Goal: Task Accomplishment & Management: Manage account settings

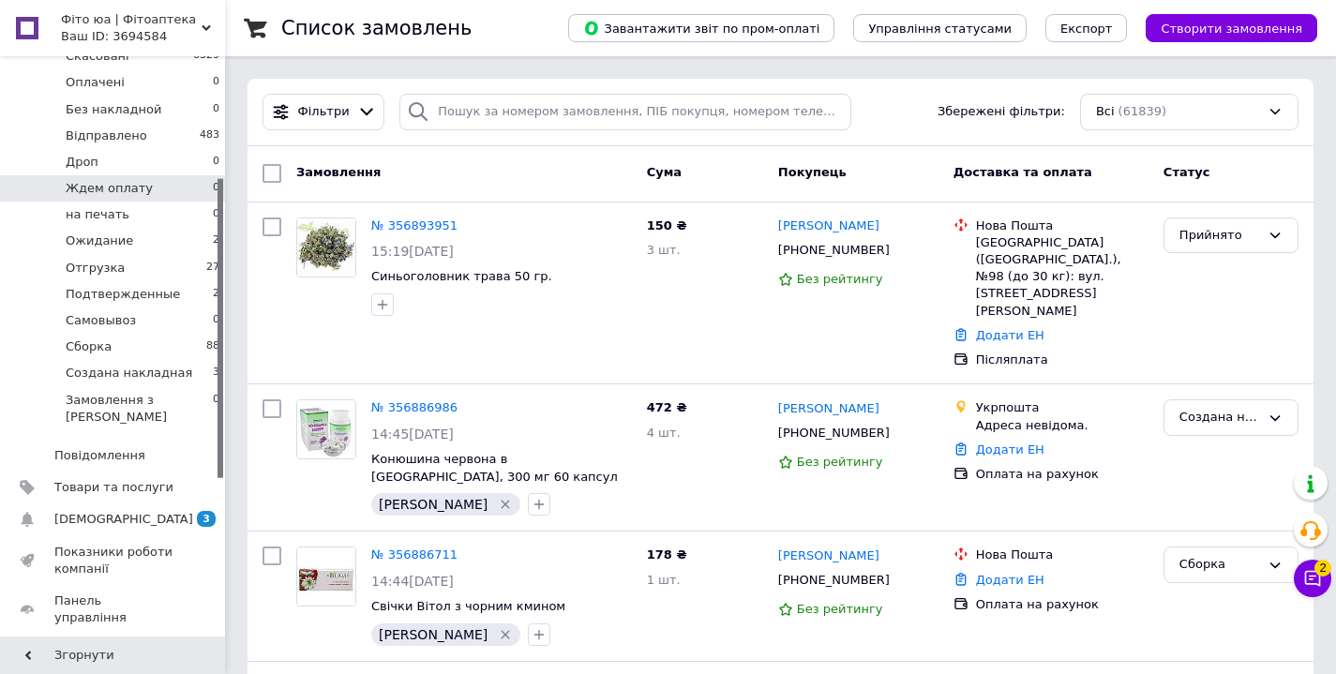
scroll to position [234, 0]
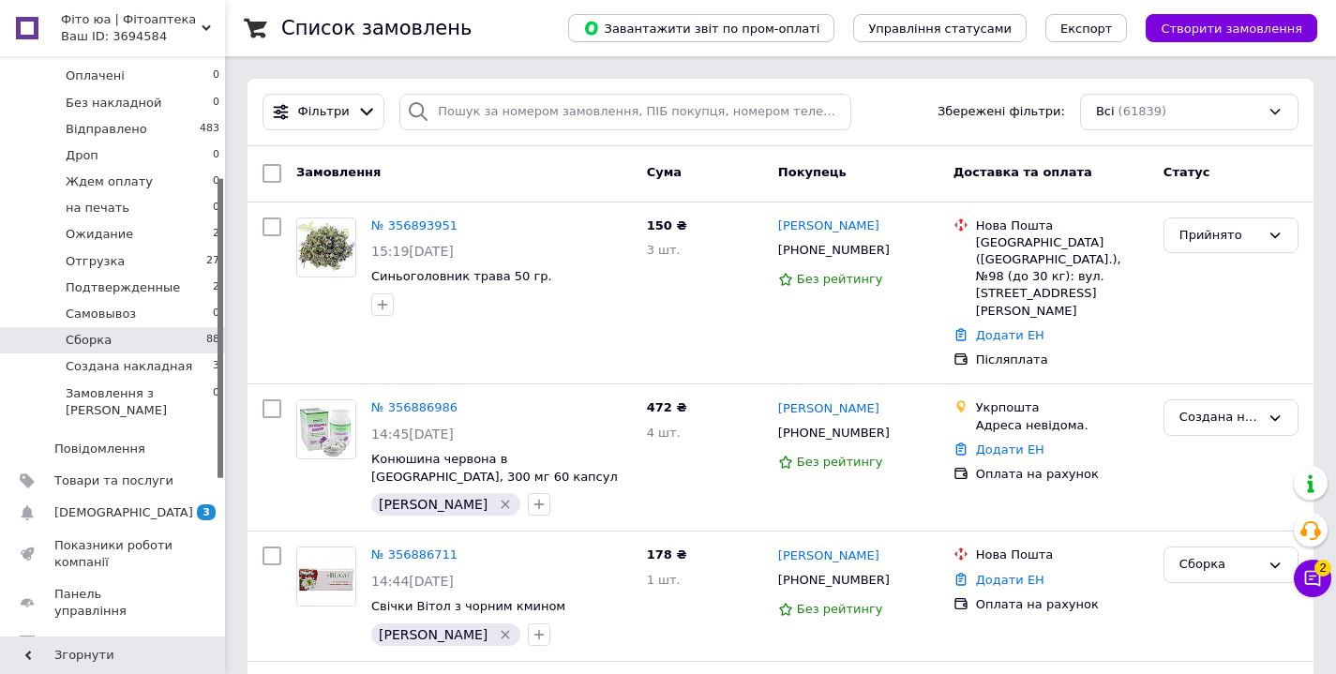
click at [144, 342] on li "Сборка 88" at bounding box center [115, 340] width 231 height 26
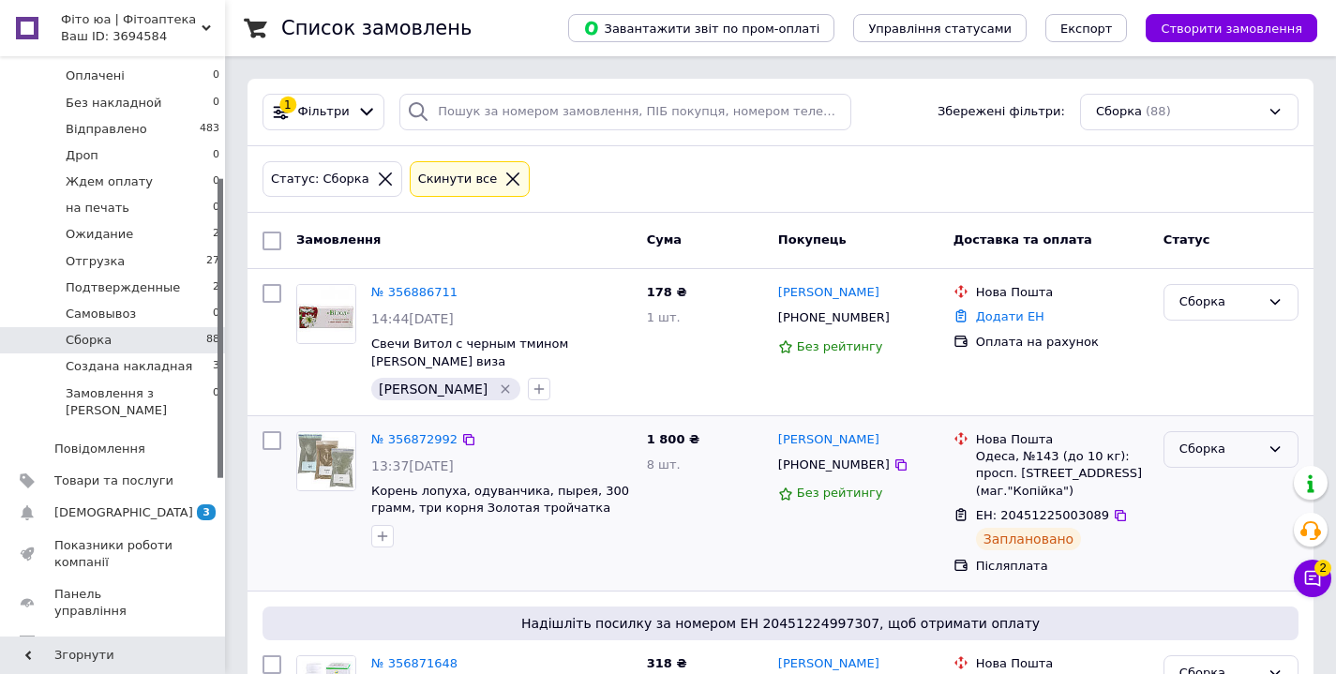
click at [1230, 440] on div "Сборка" at bounding box center [1219, 450] width 81 height 20
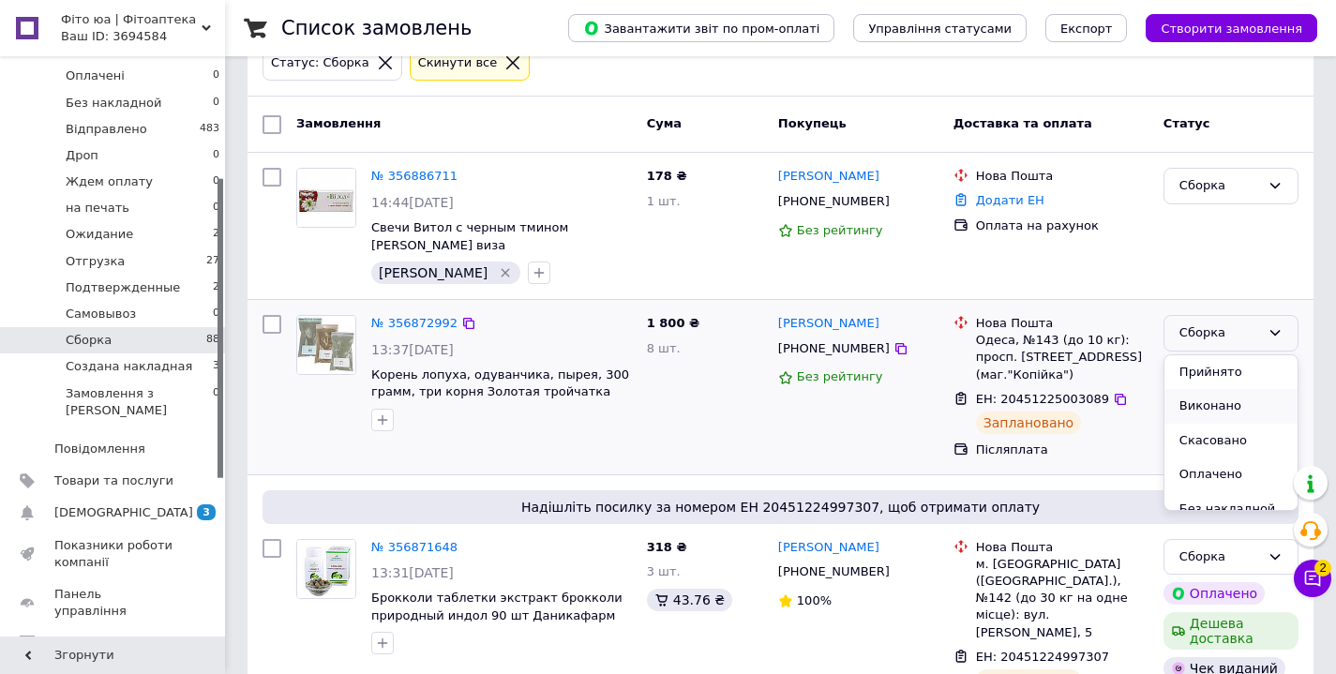
scroll to position [121, 0]
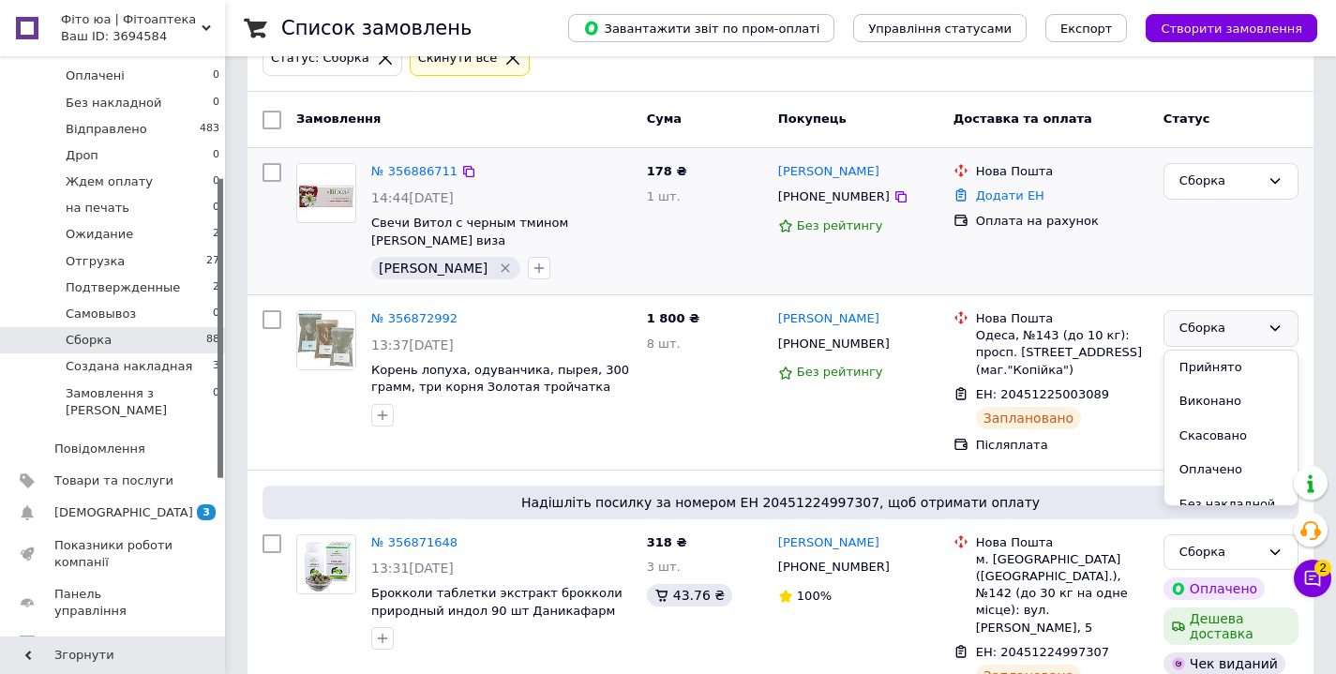
click at [1196, 244] on div "Сборка" at bounding box center [1231, 221] width 150 height 131
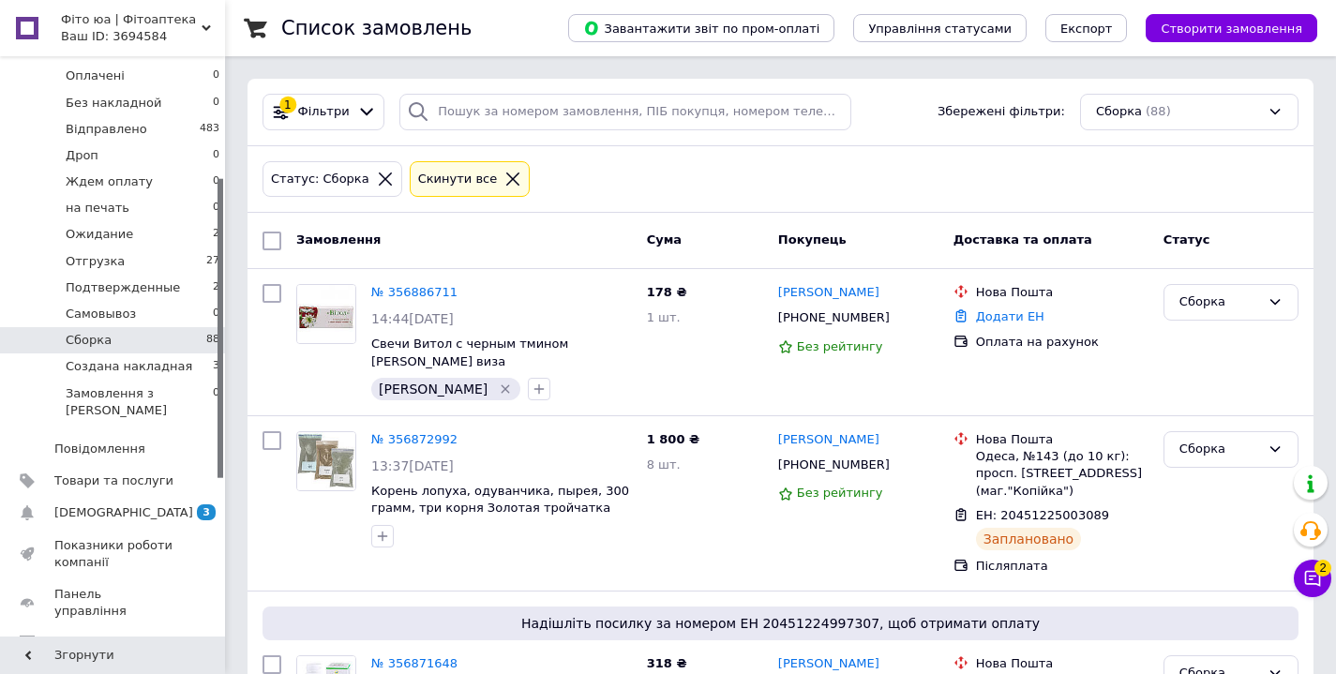
scroll to position [0, 0]
click at [274, 238] on input "checkbox" at bounding box center [271, 241] width 19 height 19
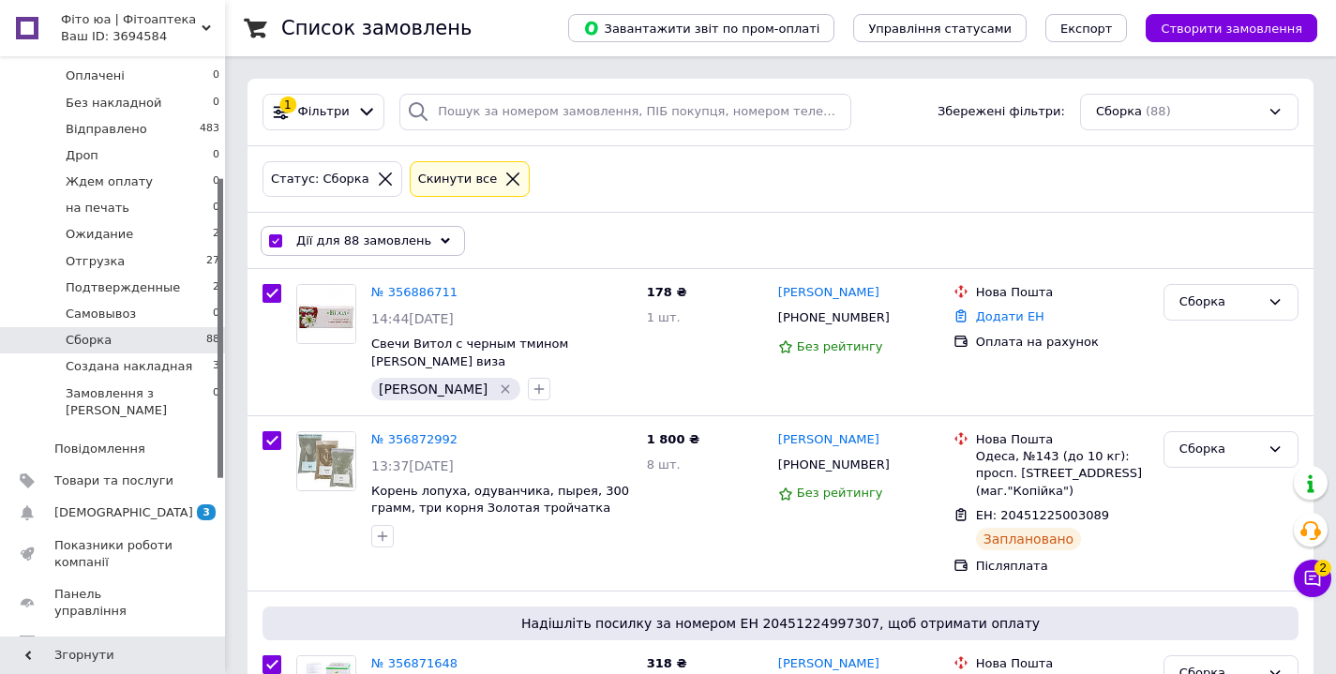
checkbox input "true"
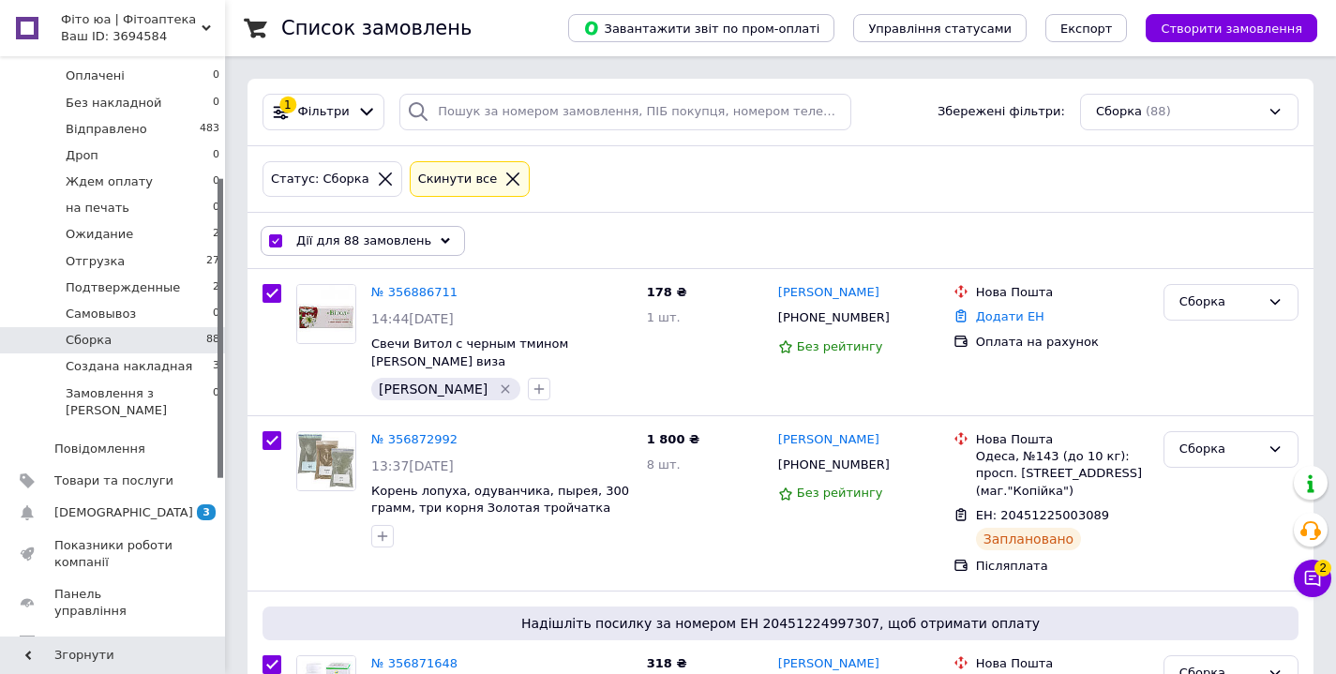
checkbox input "true"
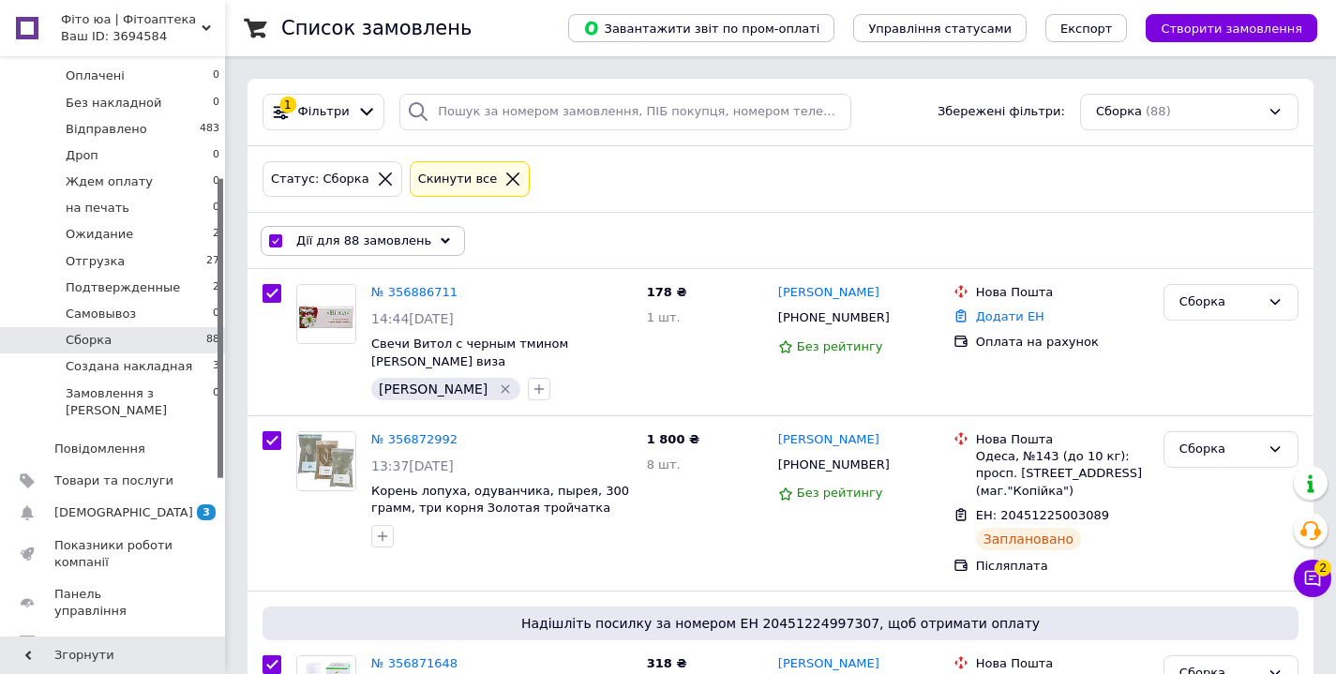
checkbox input "true"
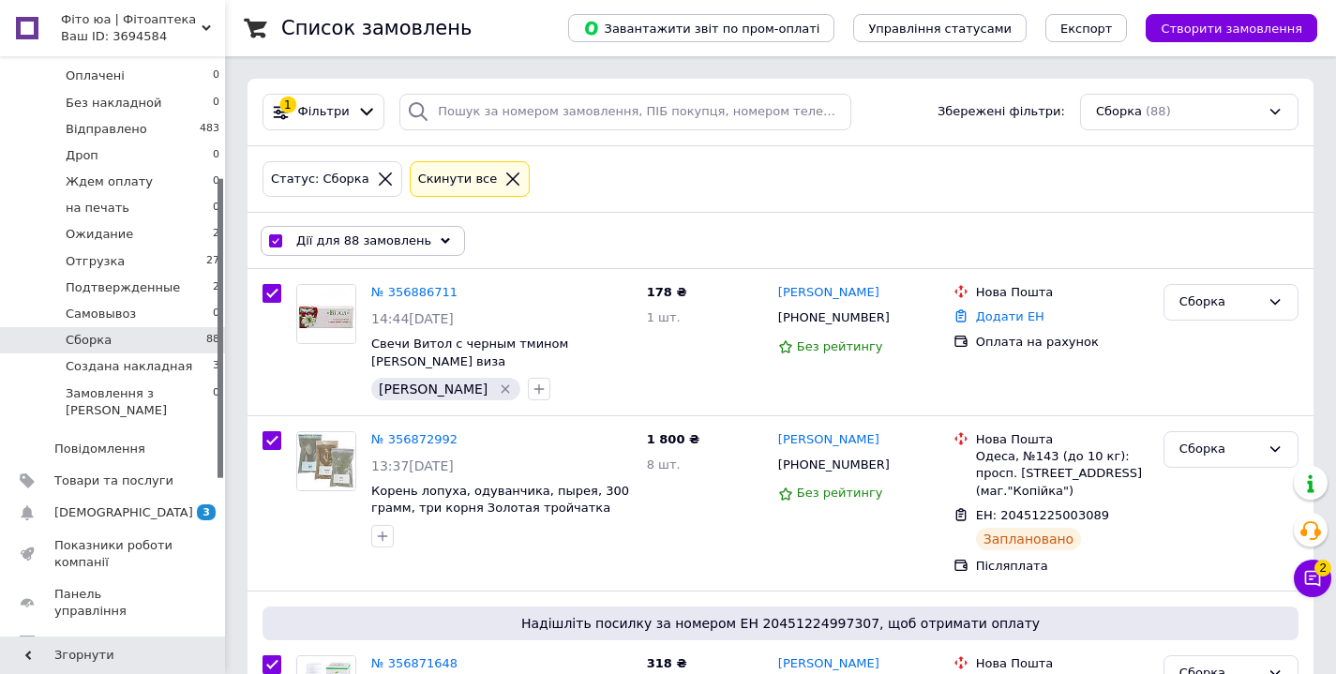
checkbox input "true"
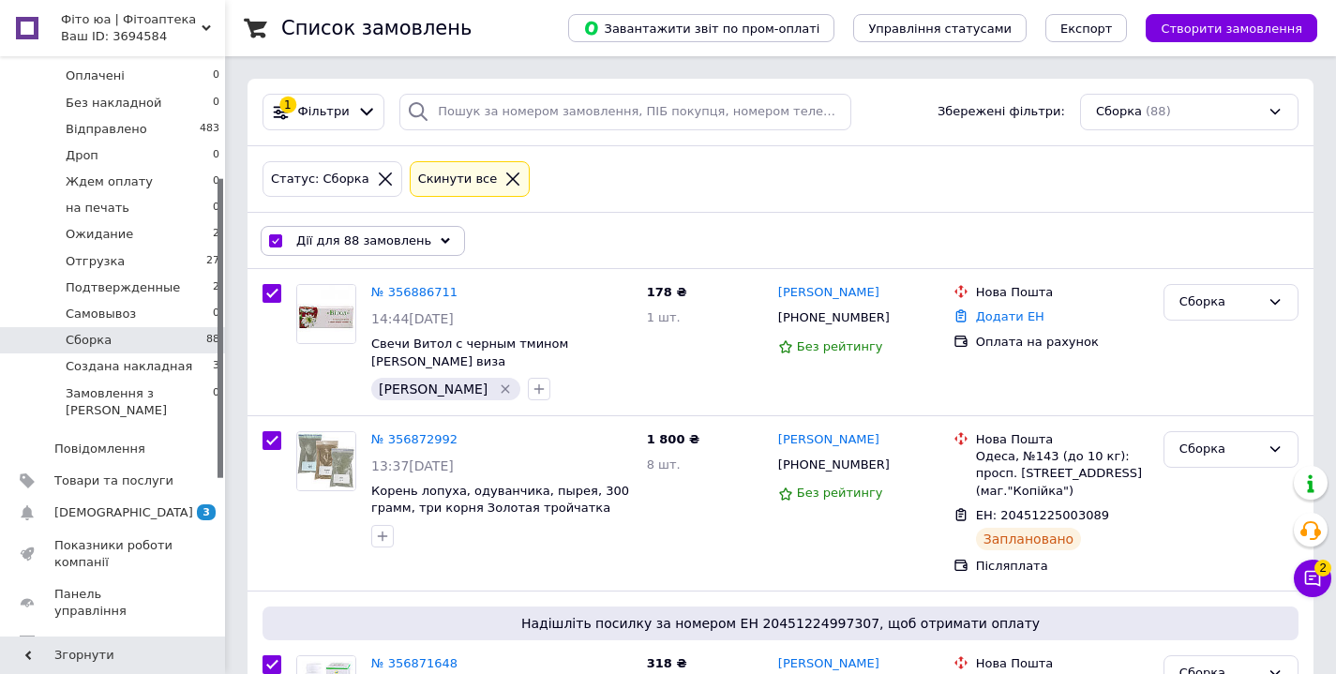
checkbox input "true"
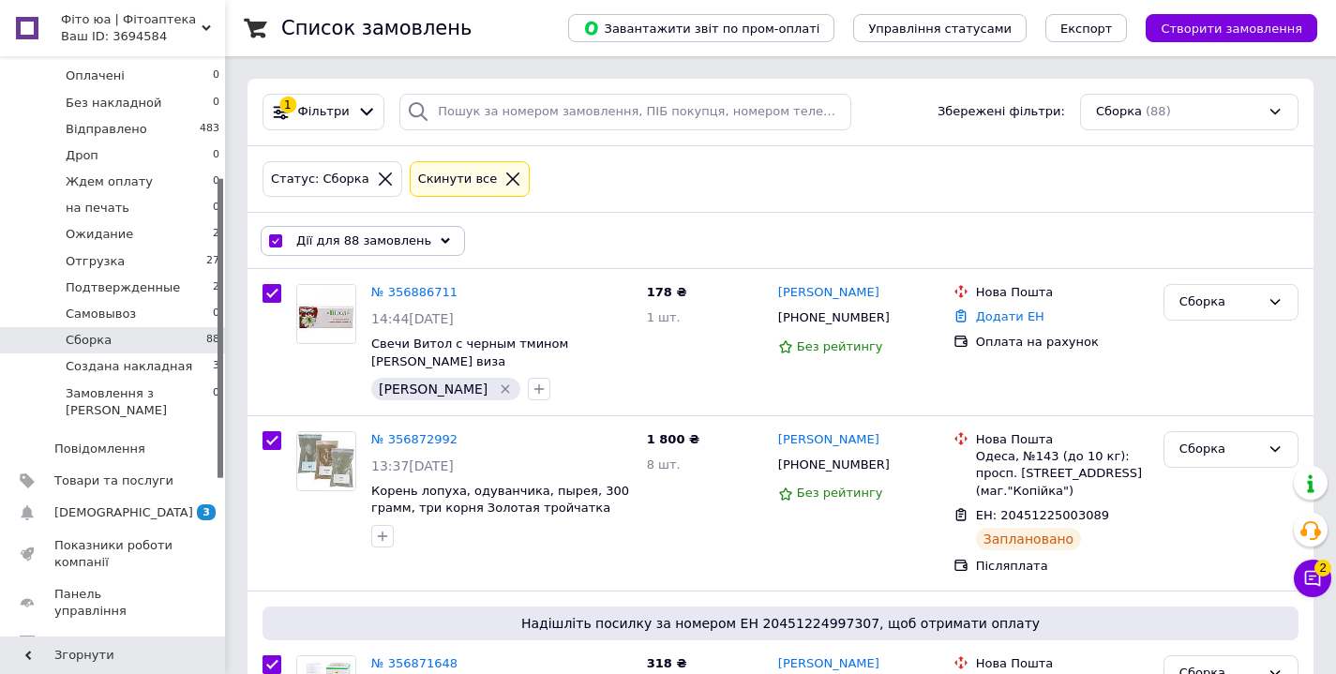
checkbox input "true"
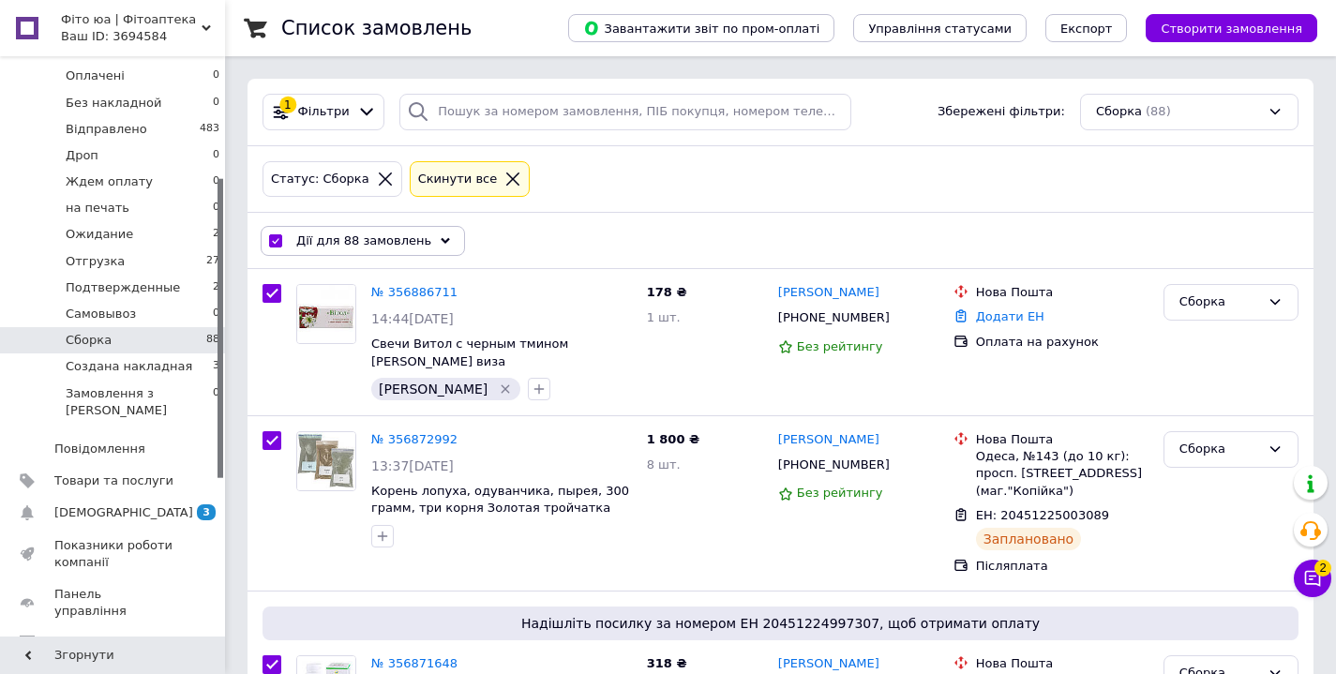
checkbox input "true"
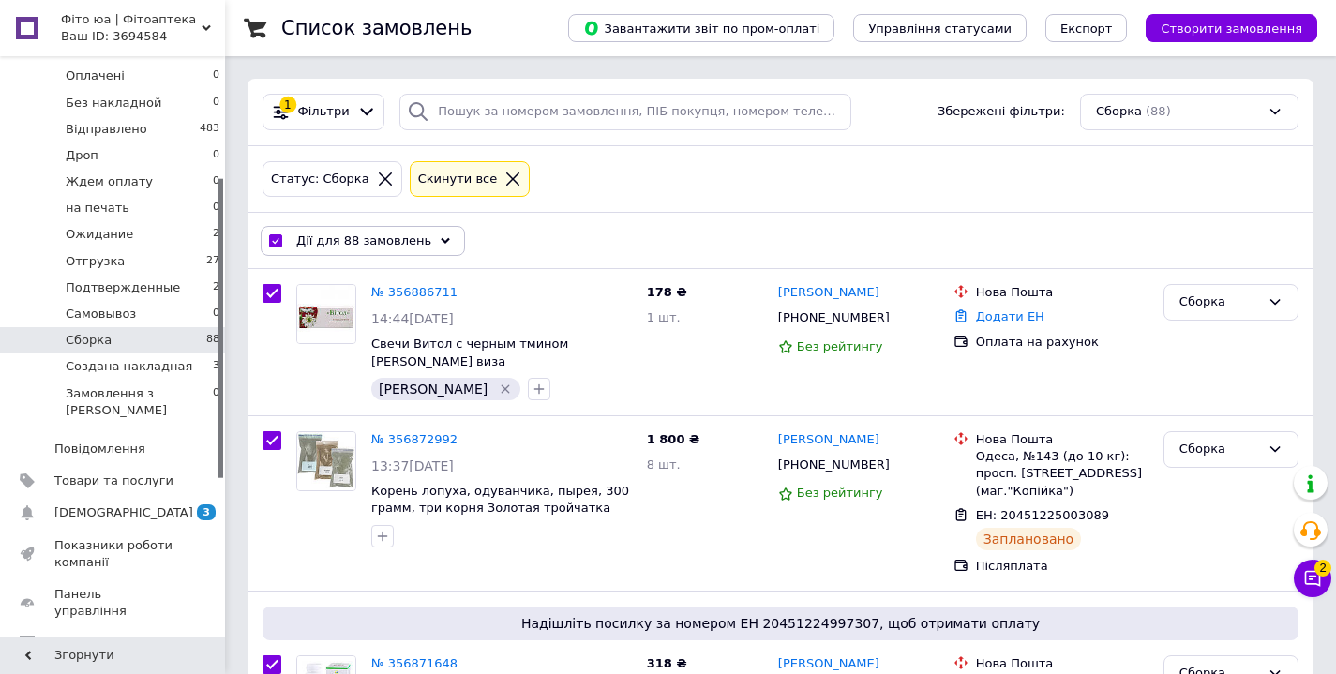
checkbox input "true"
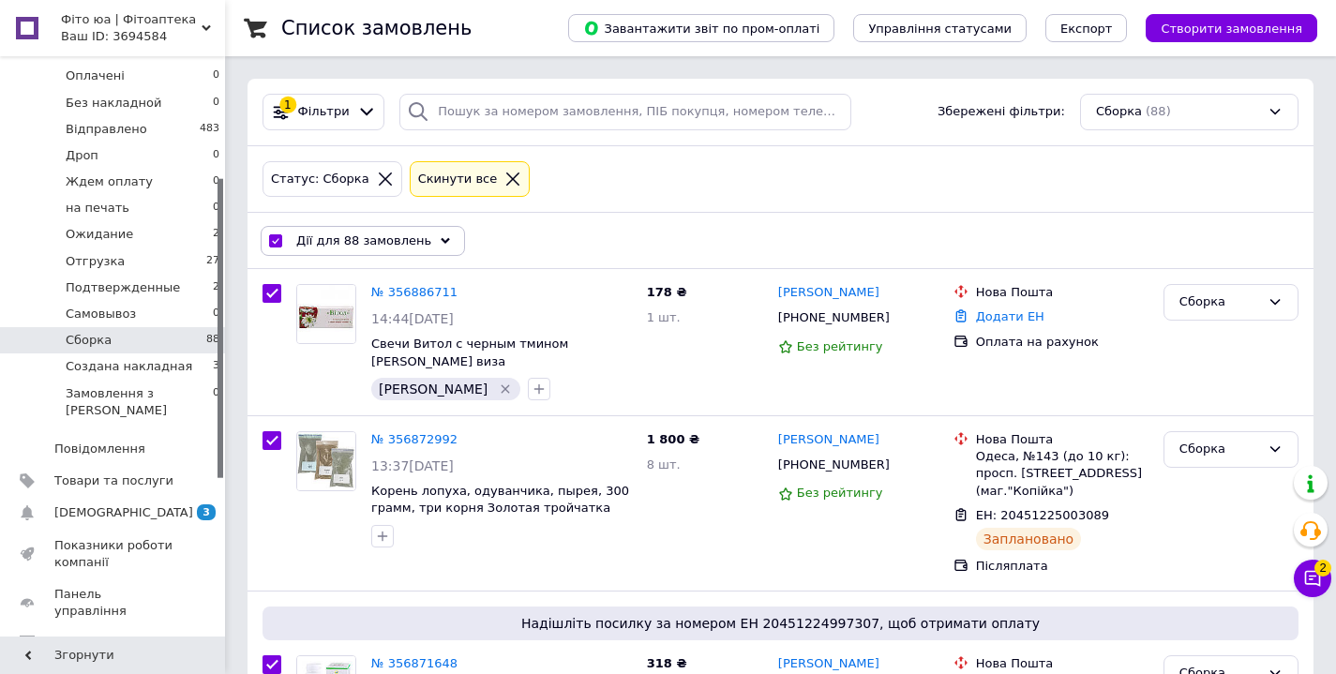
checkbox input "true"
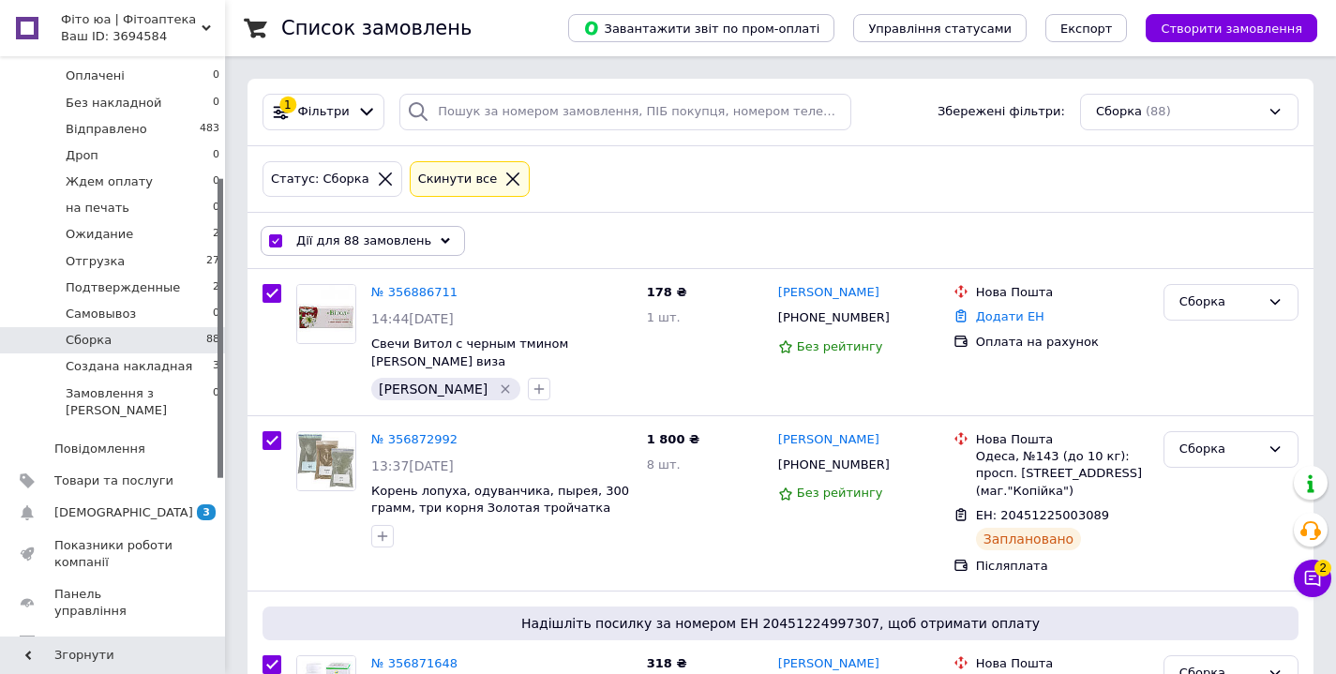
checkbox input "true"
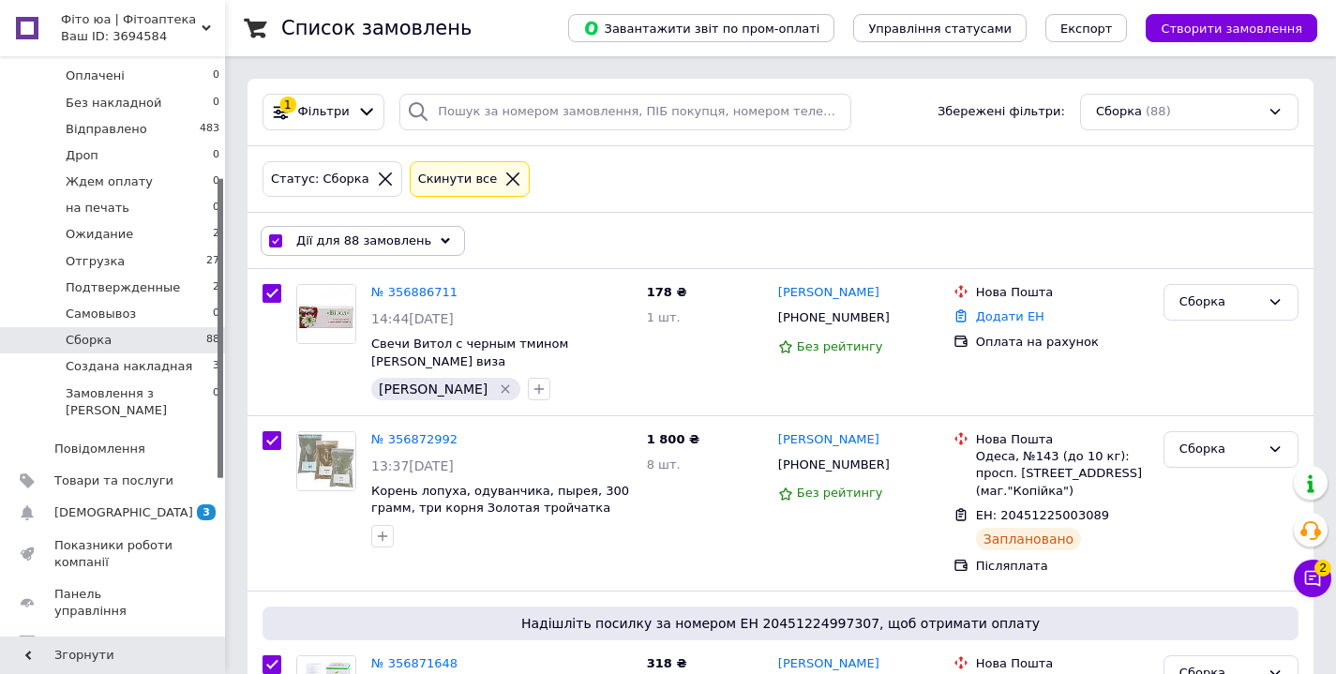
checkbox input "true"
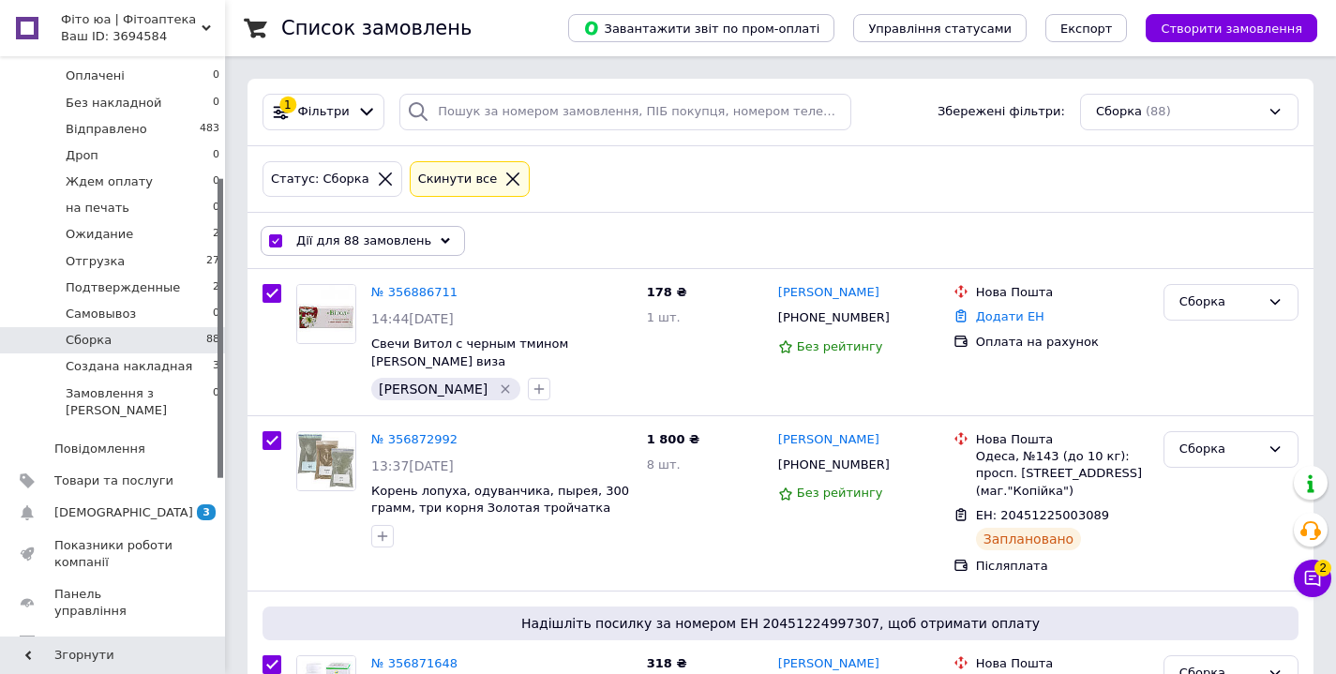
checkbox input "true"
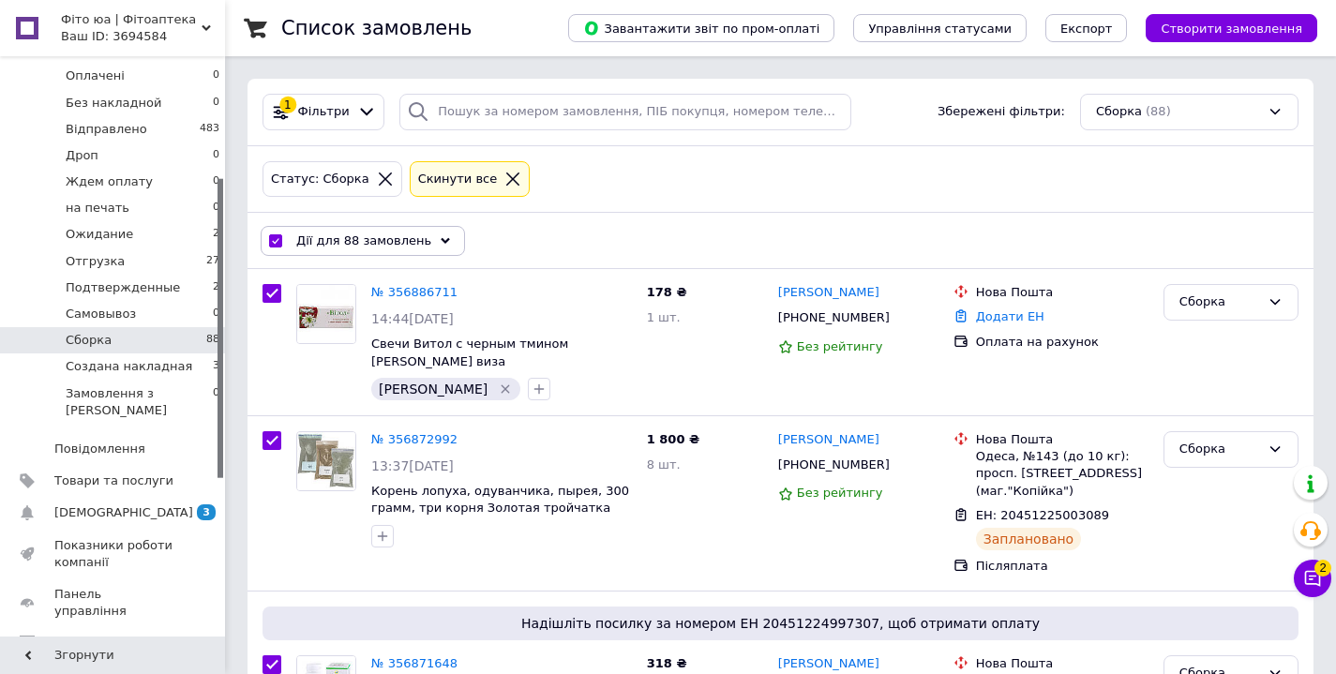
checkbox input "true"
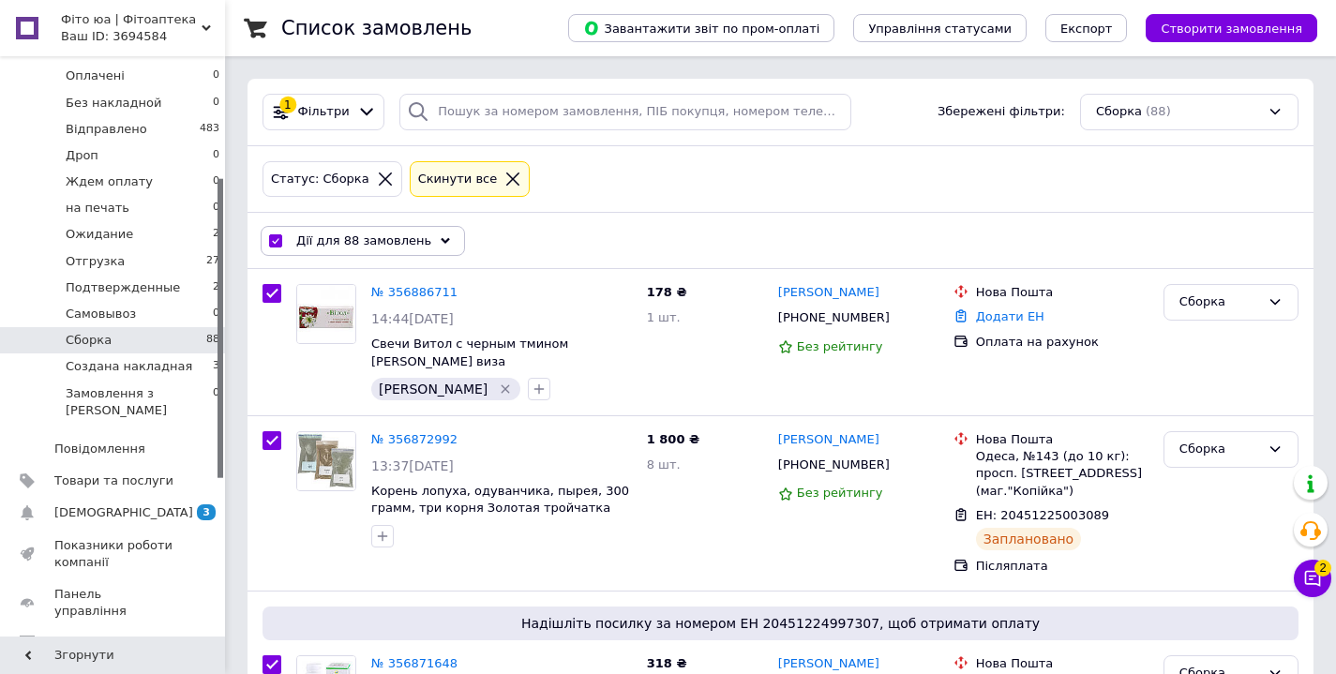
checkbox input "true"
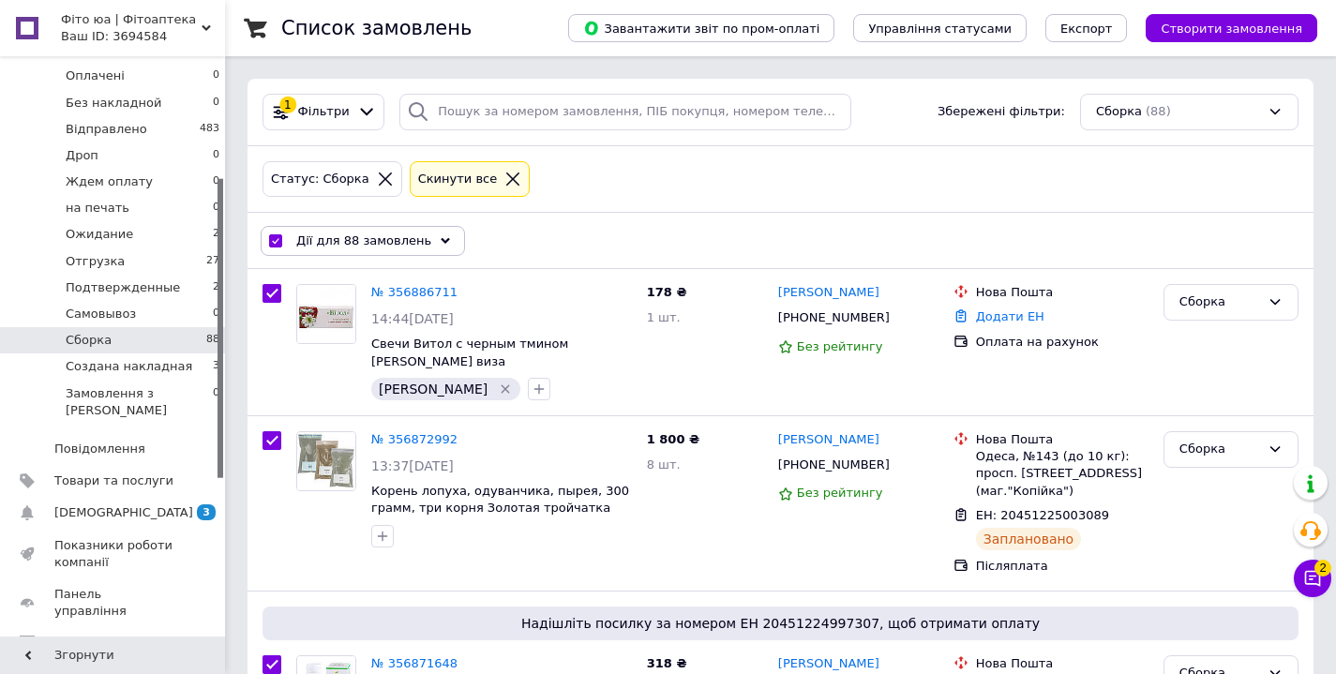
checkbox input "true"
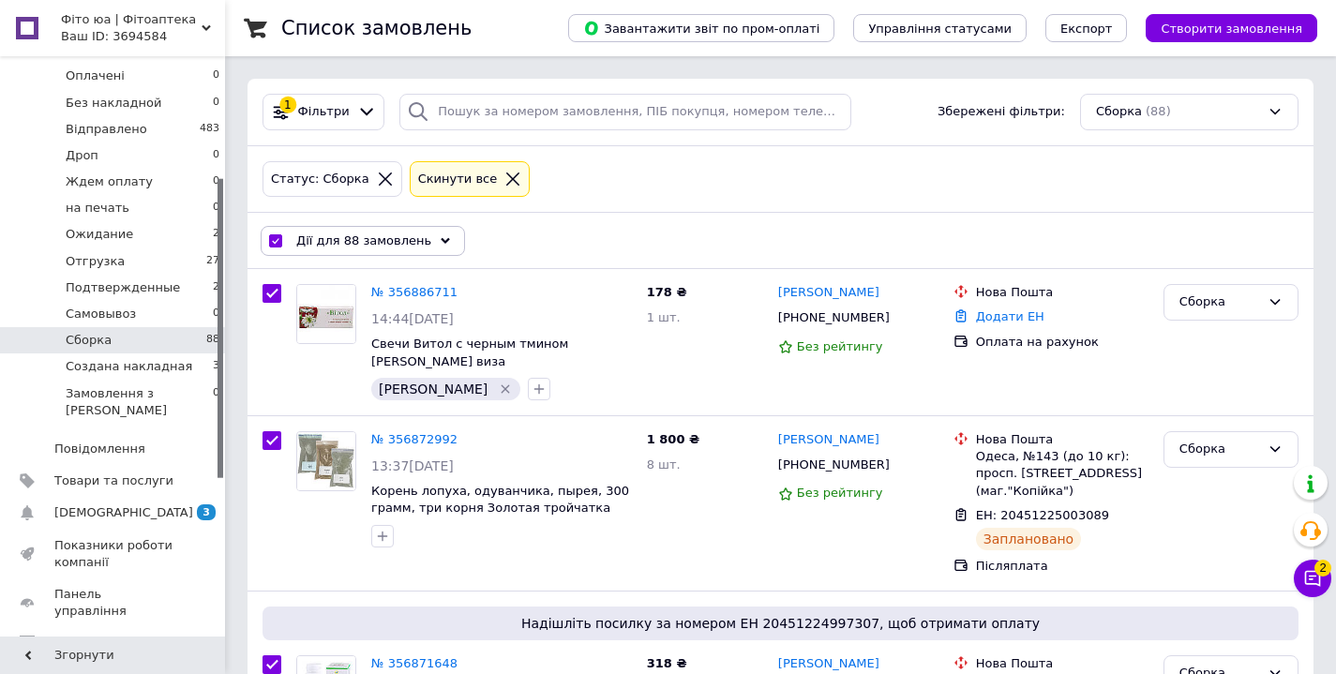
checkbox input "true"
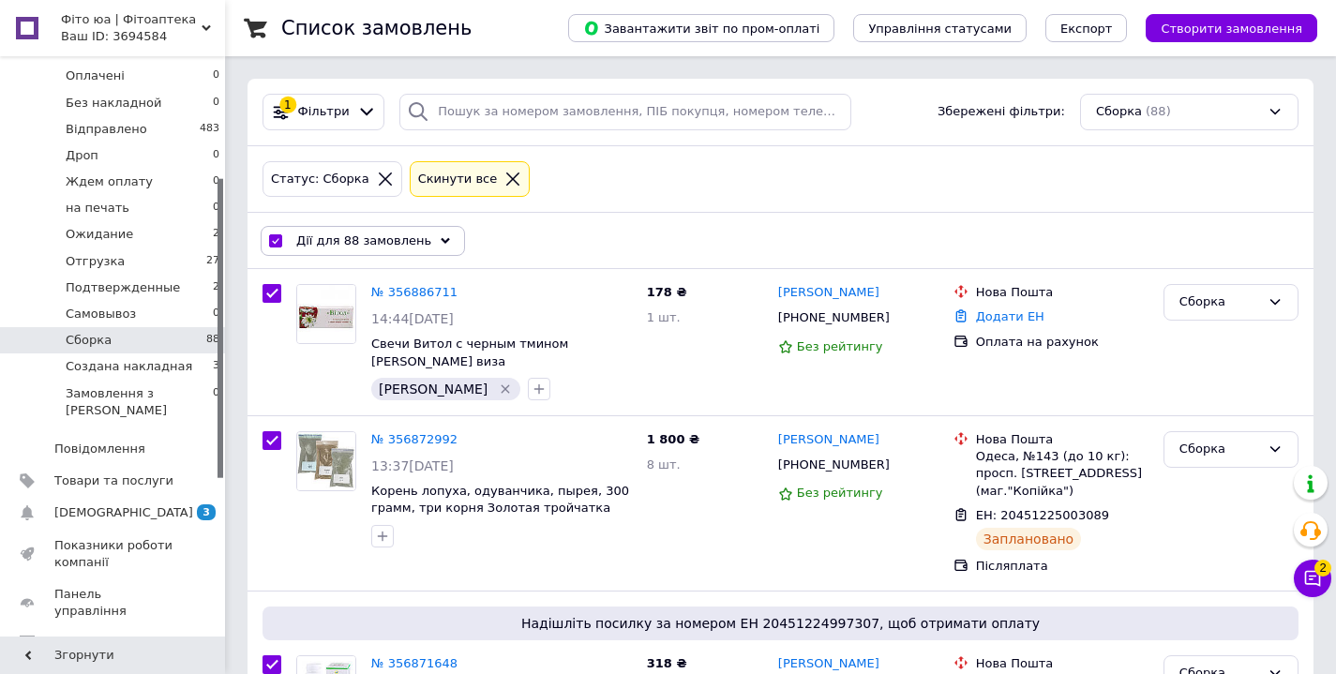
checkbox input "true"
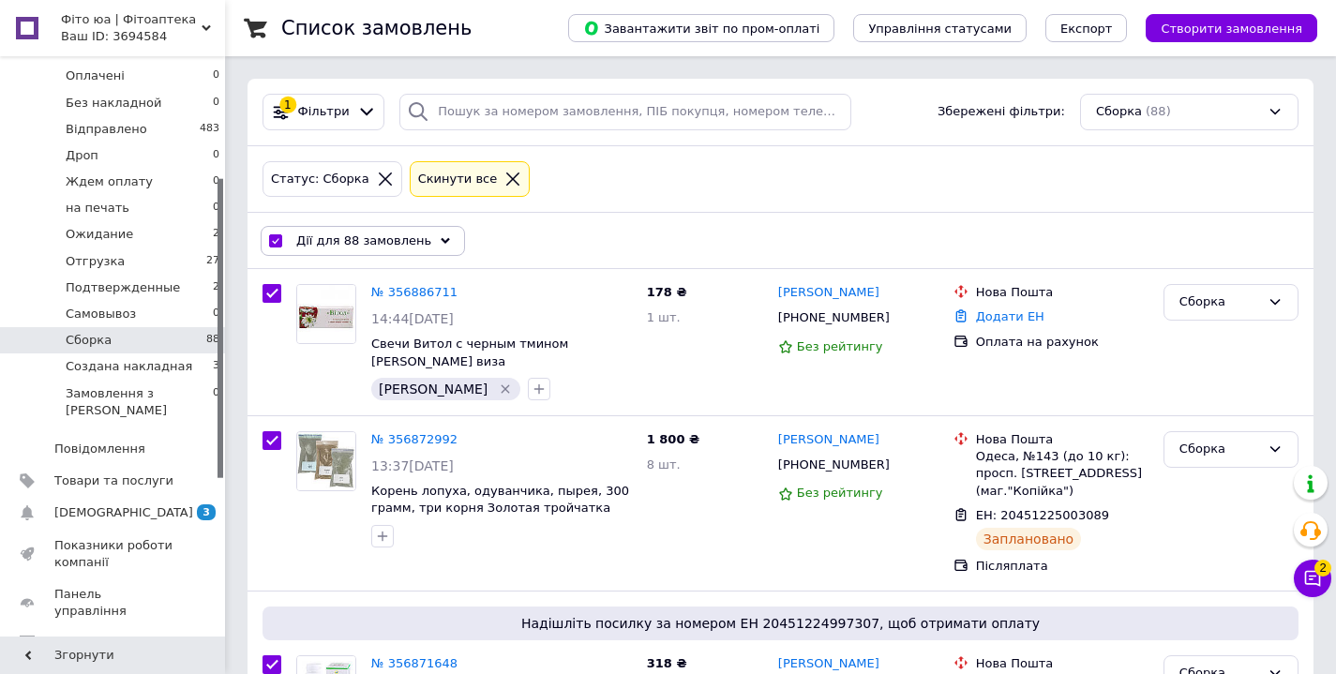
checkbox input "true"
click at [271, 431] on input "checkbox" at bounding box center [271, 440] width 19 height 19
checkbox input "false"
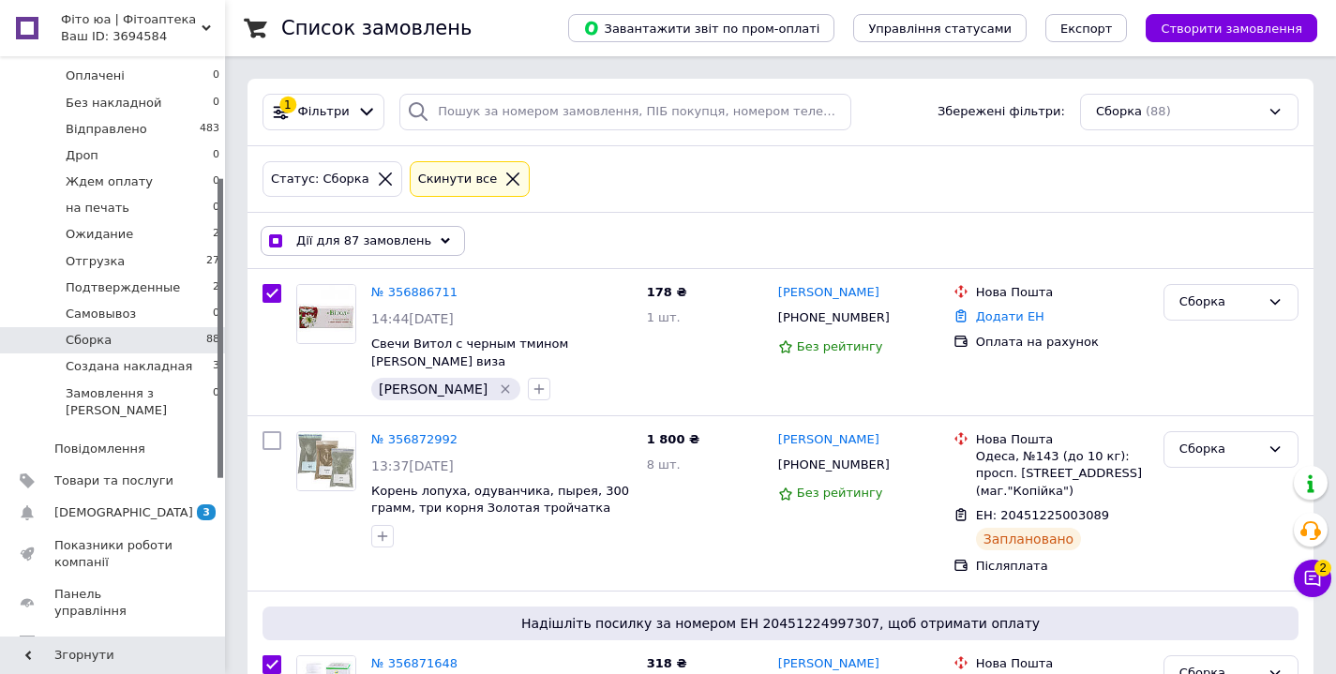
click at [356, 246] on span "Дії для 87 замовлень" at bounding box center [363, 240] width 135 height 17
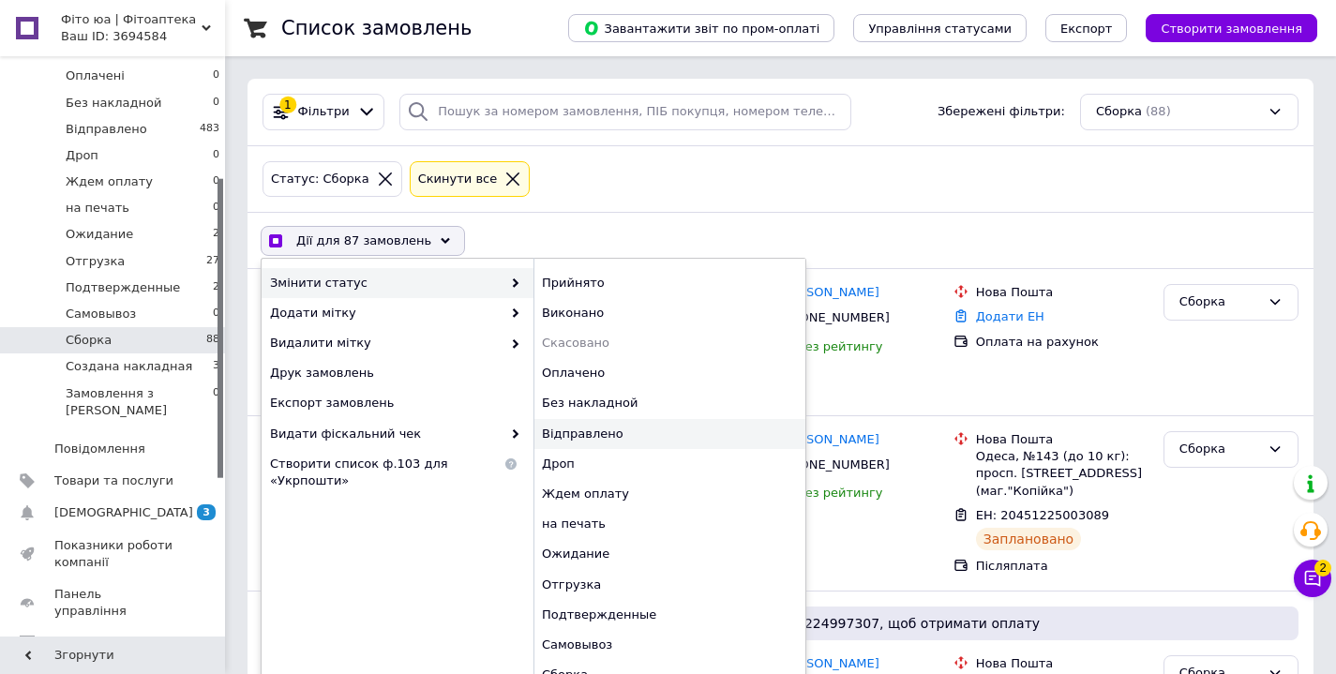
checkbox input "true"
click at [635, 429] on div "Відправлено" at bounding box center [669, 434] width 272 height 30
checkbox input "false"
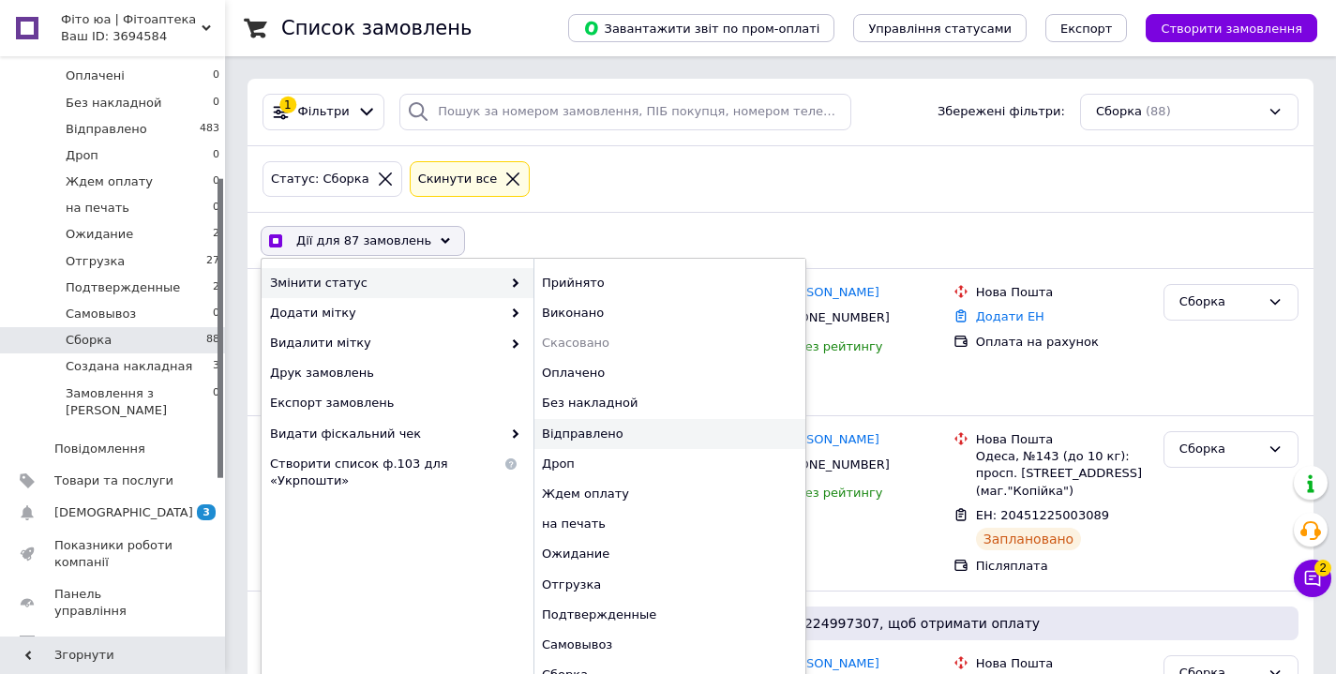
checkbox input "false"
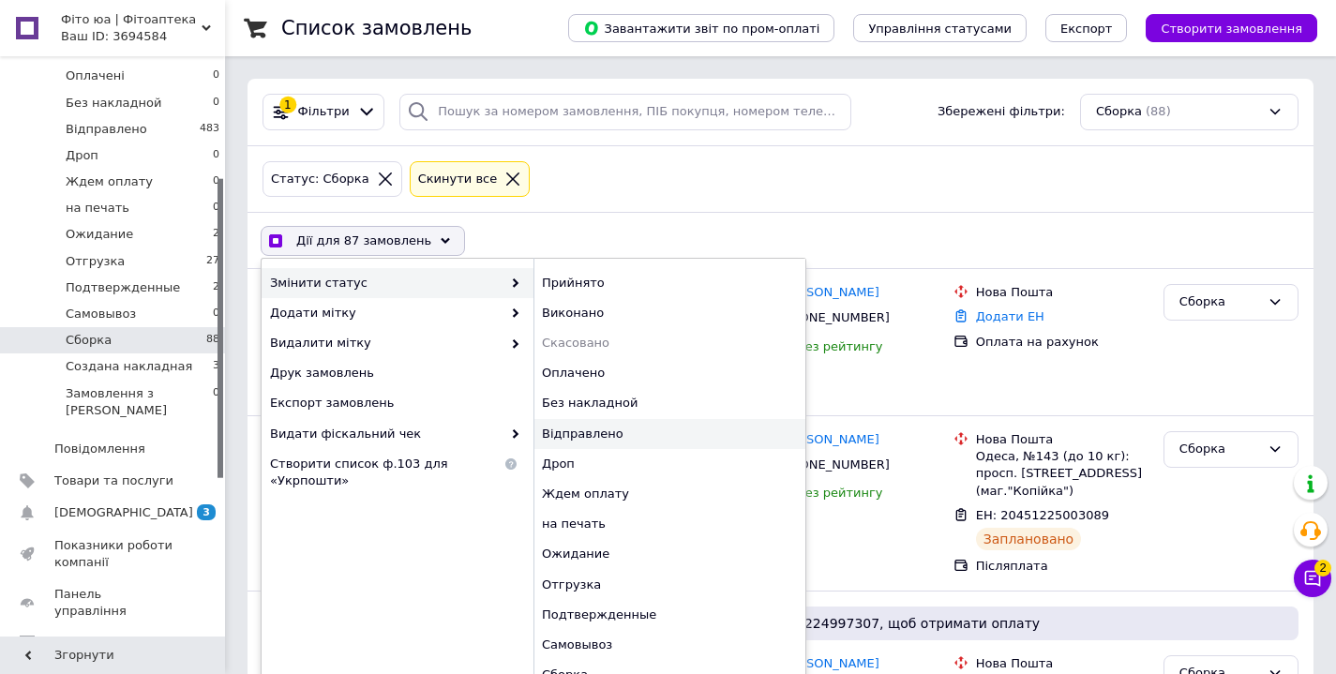
checkbox input "false"
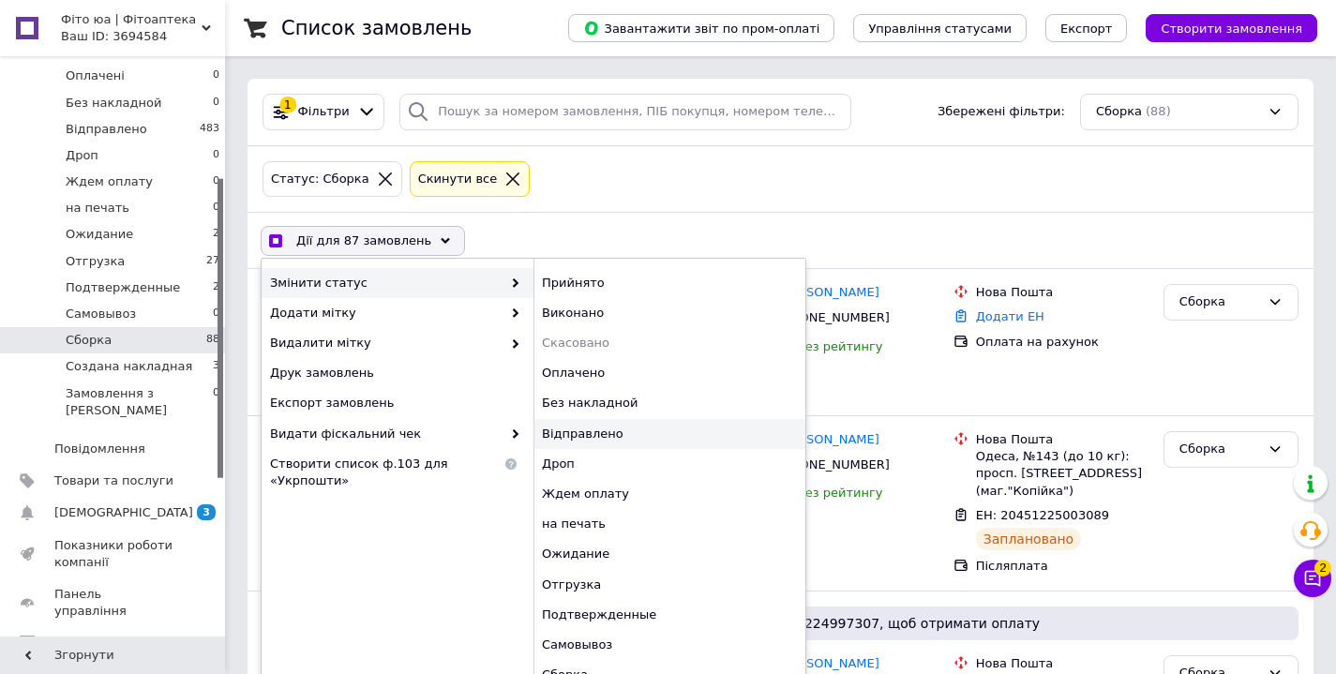
checkbox input "false"
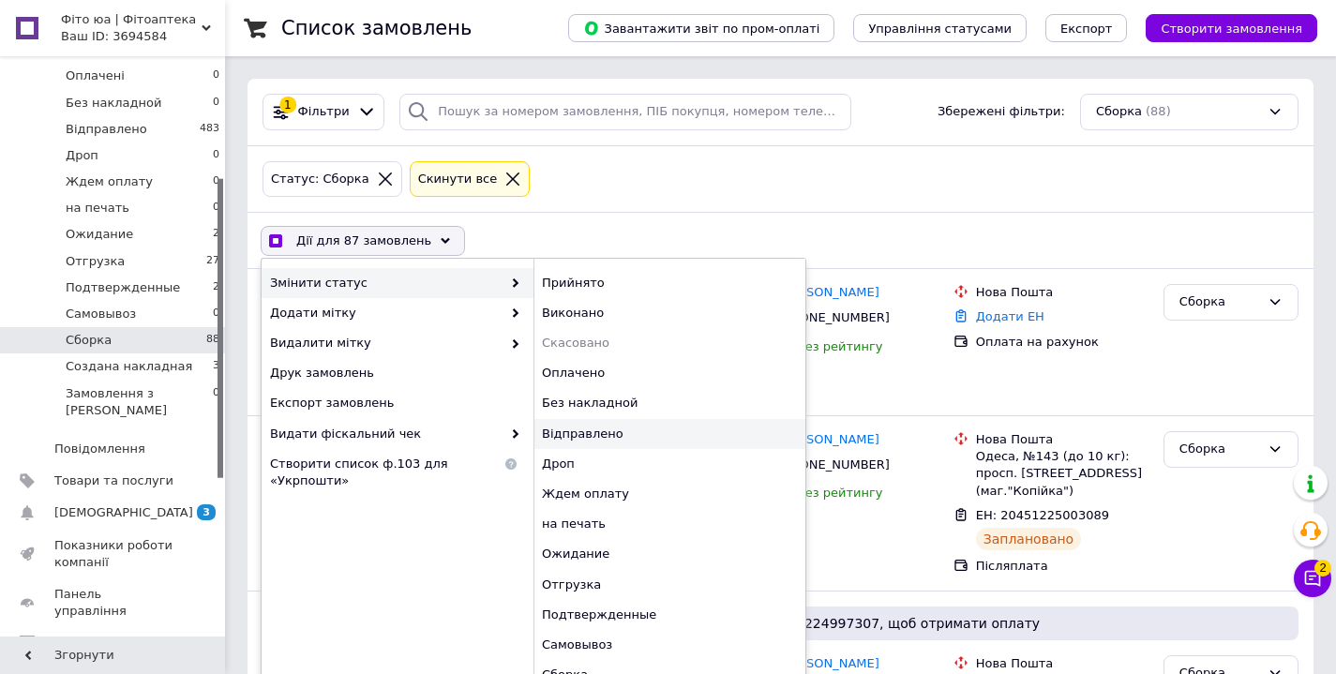
checkbox input "false"
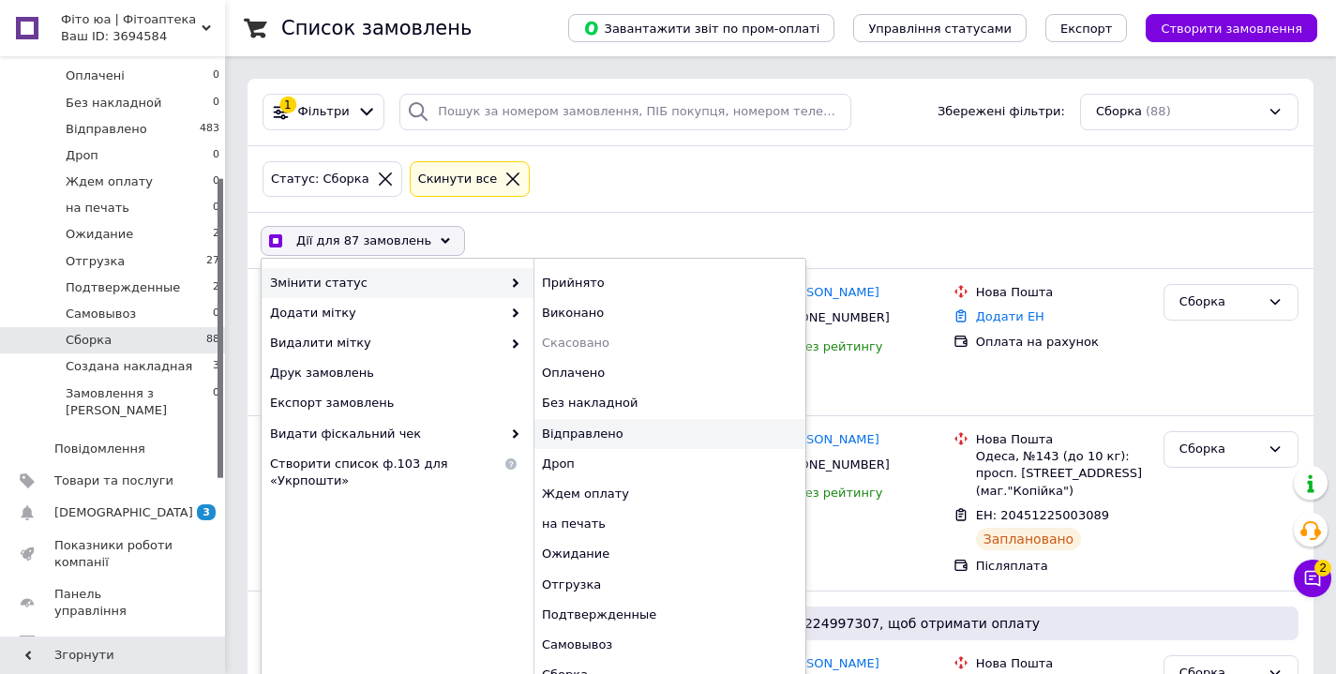
checkbox input "false"
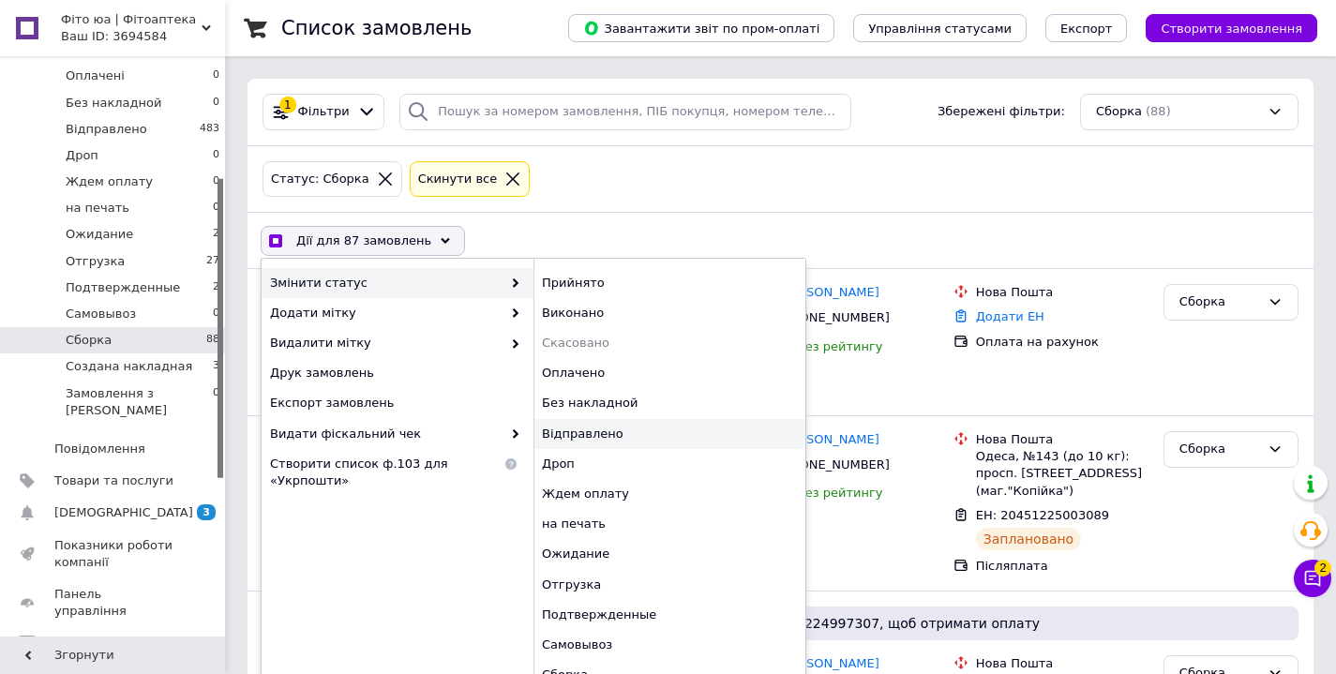
checkbox input "false"
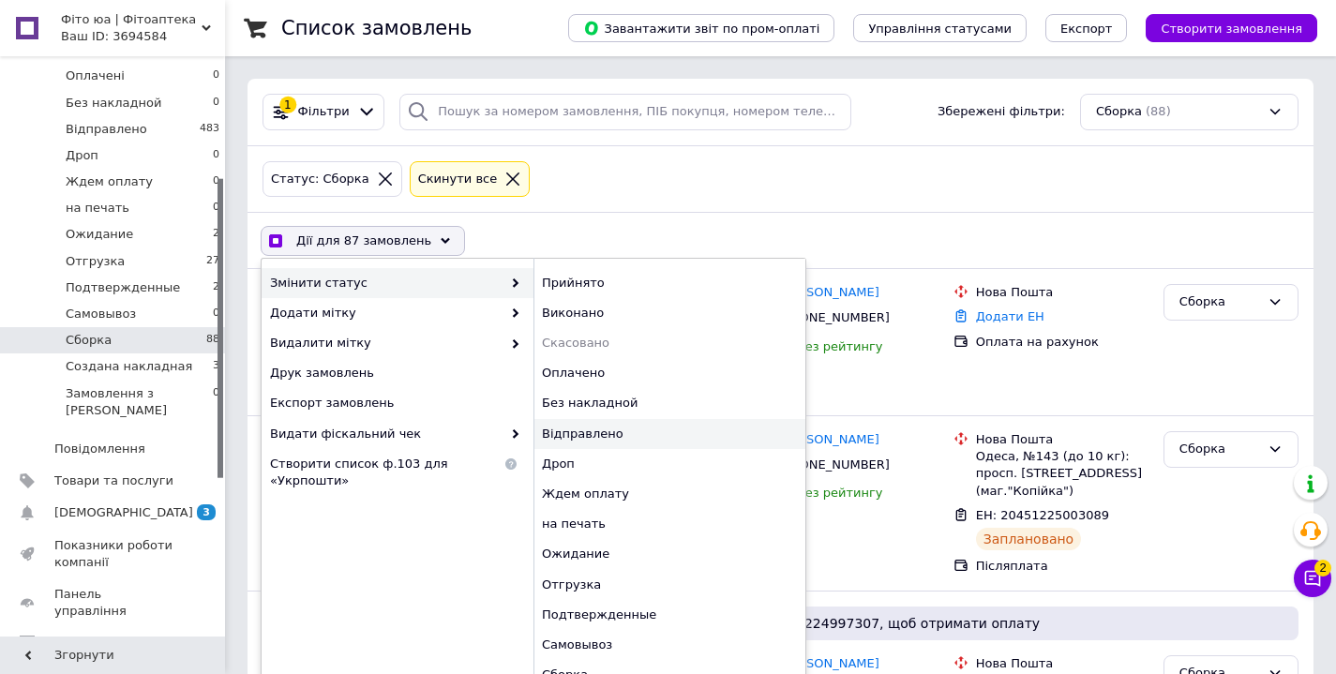
checkbox input "false"
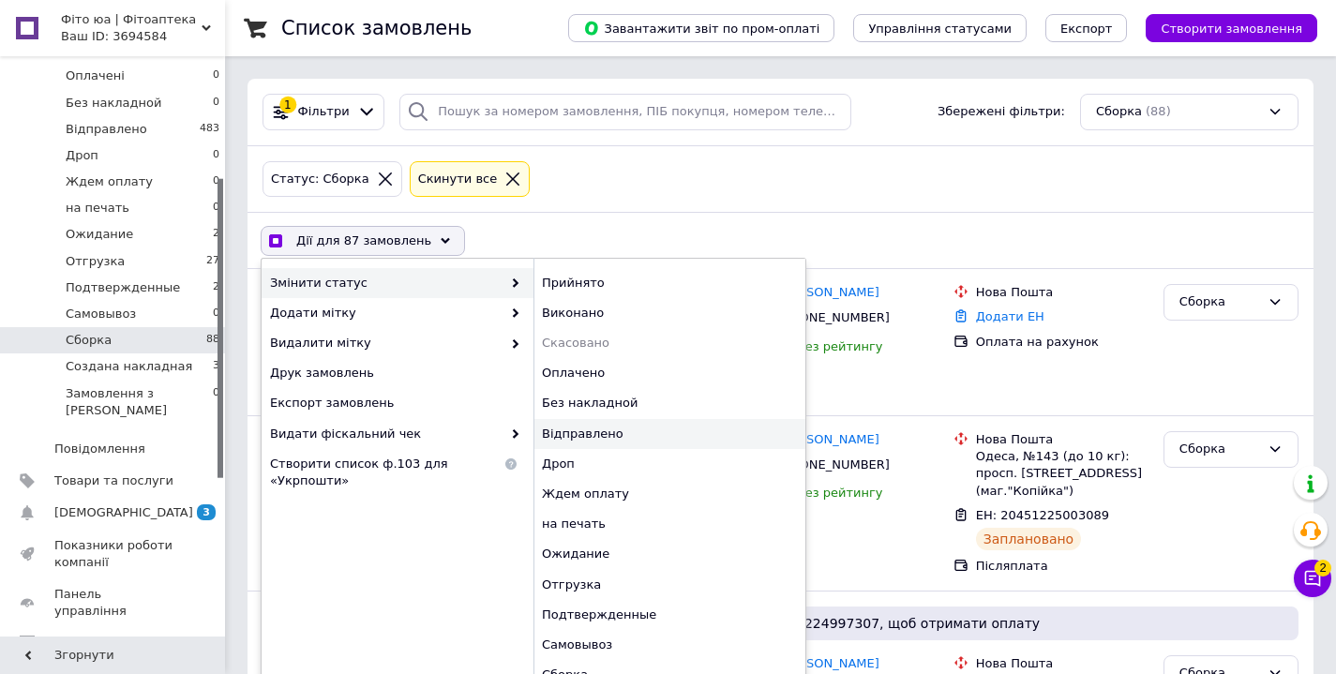
checkbox input "false"
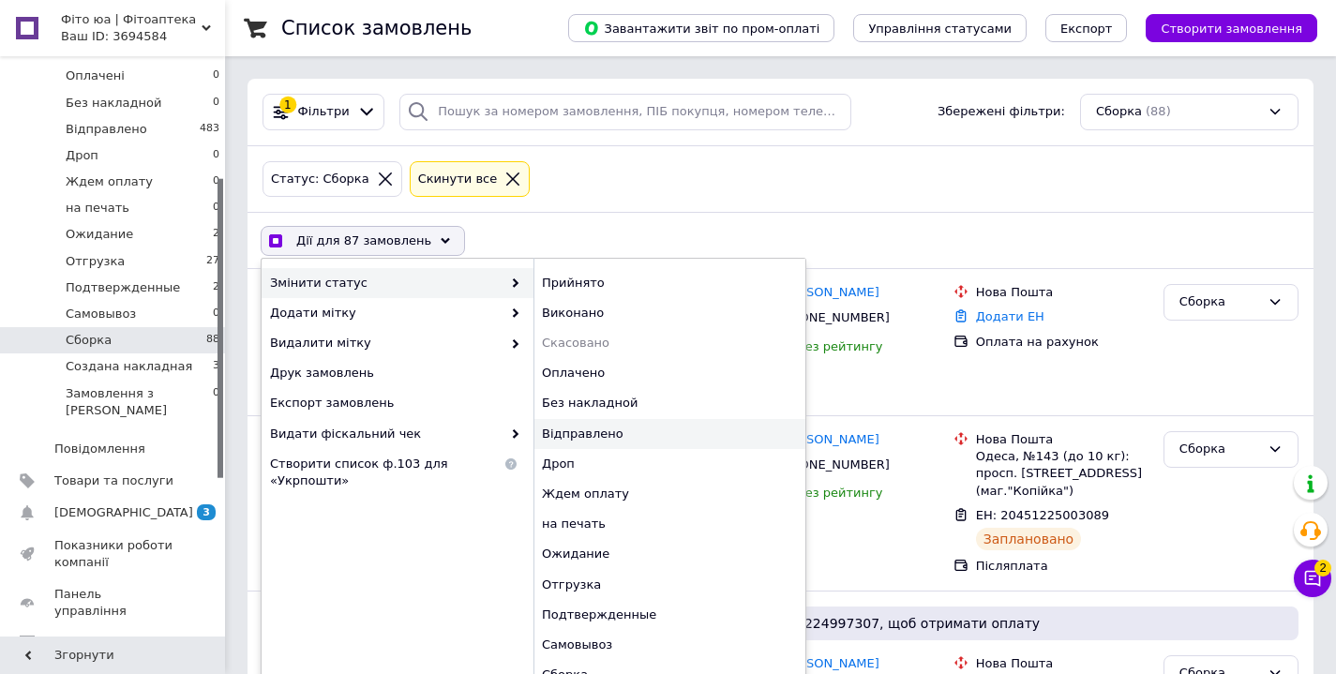
checkbox input "false"
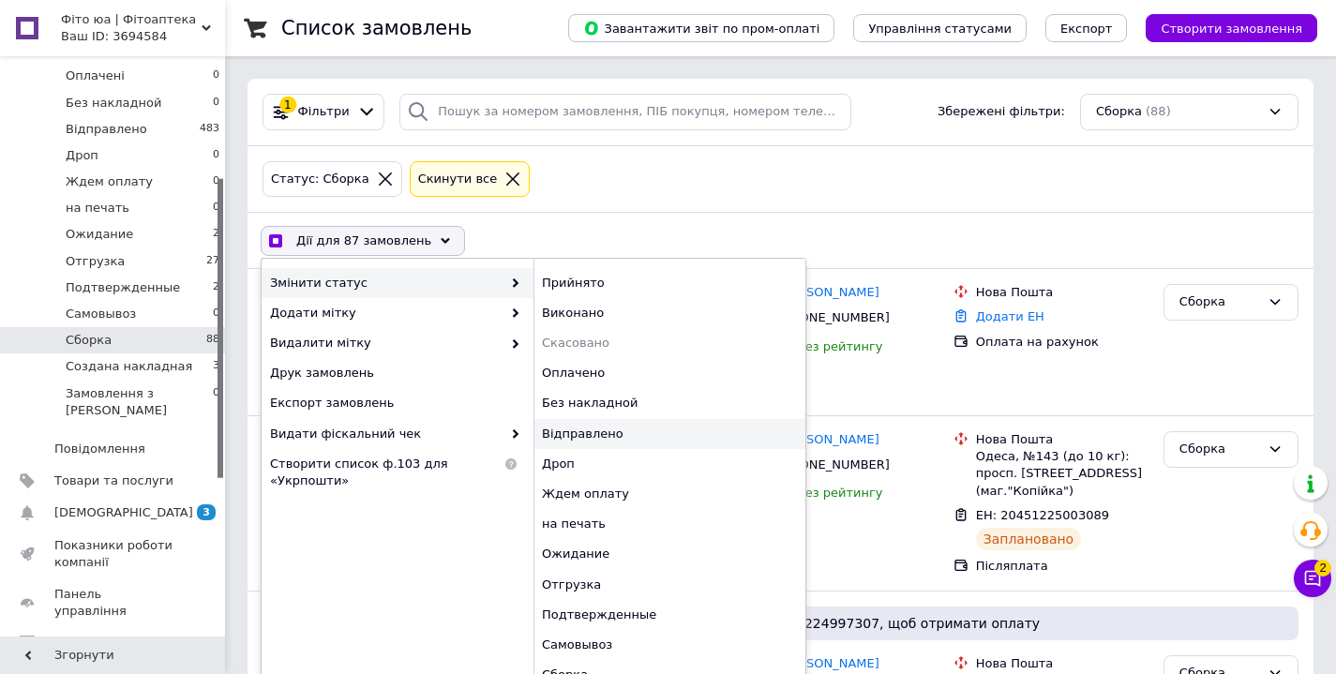
checkbox input "false"
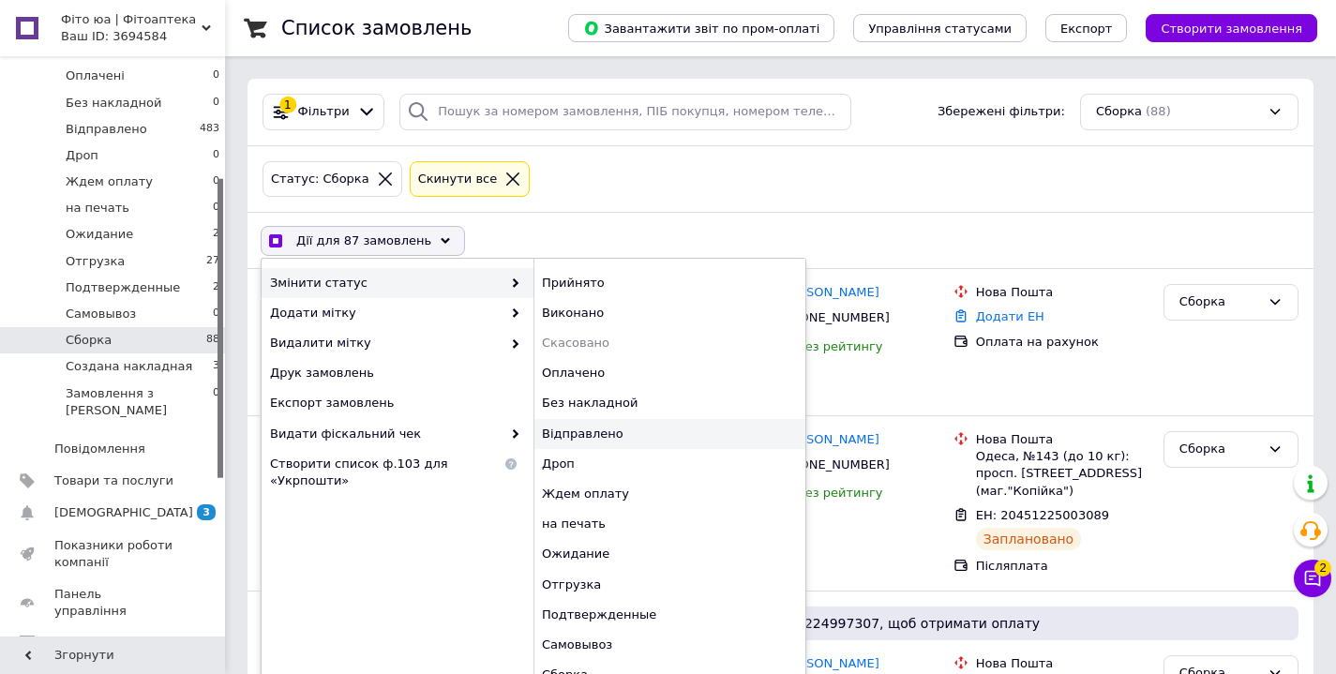
checkbox input "false"
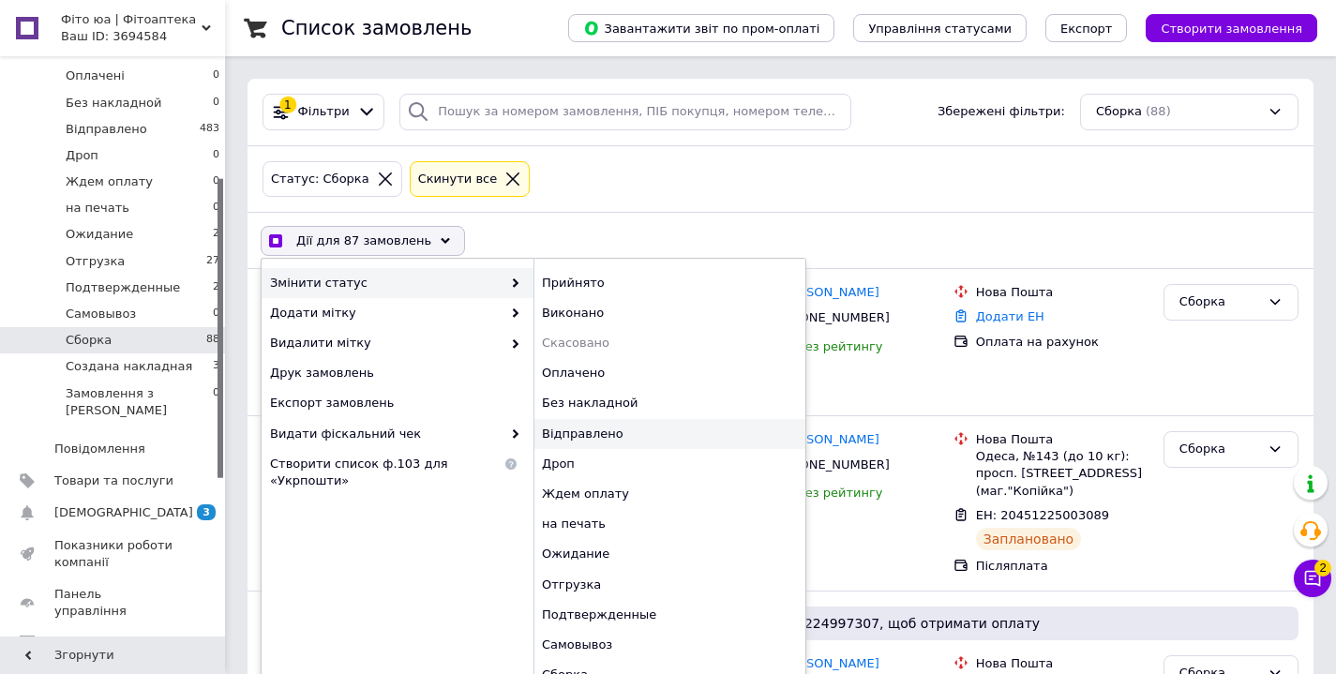
checkbox input "false"
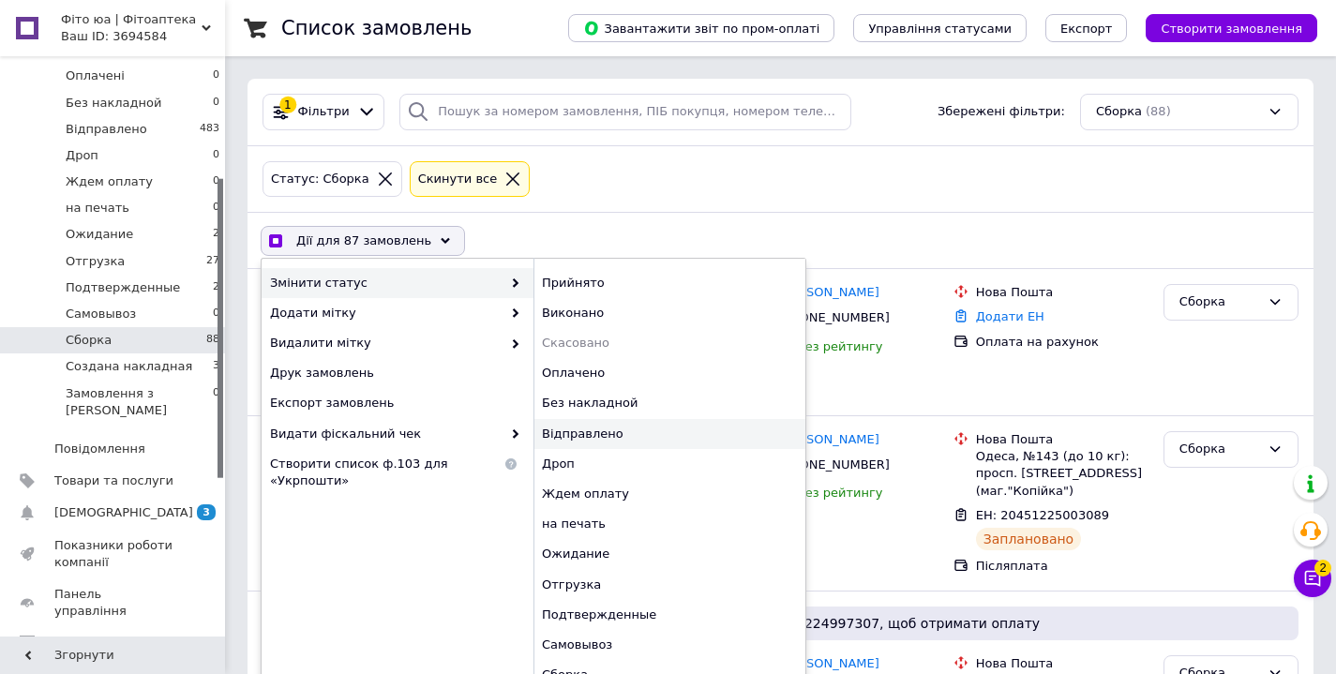
checkbox input "false"
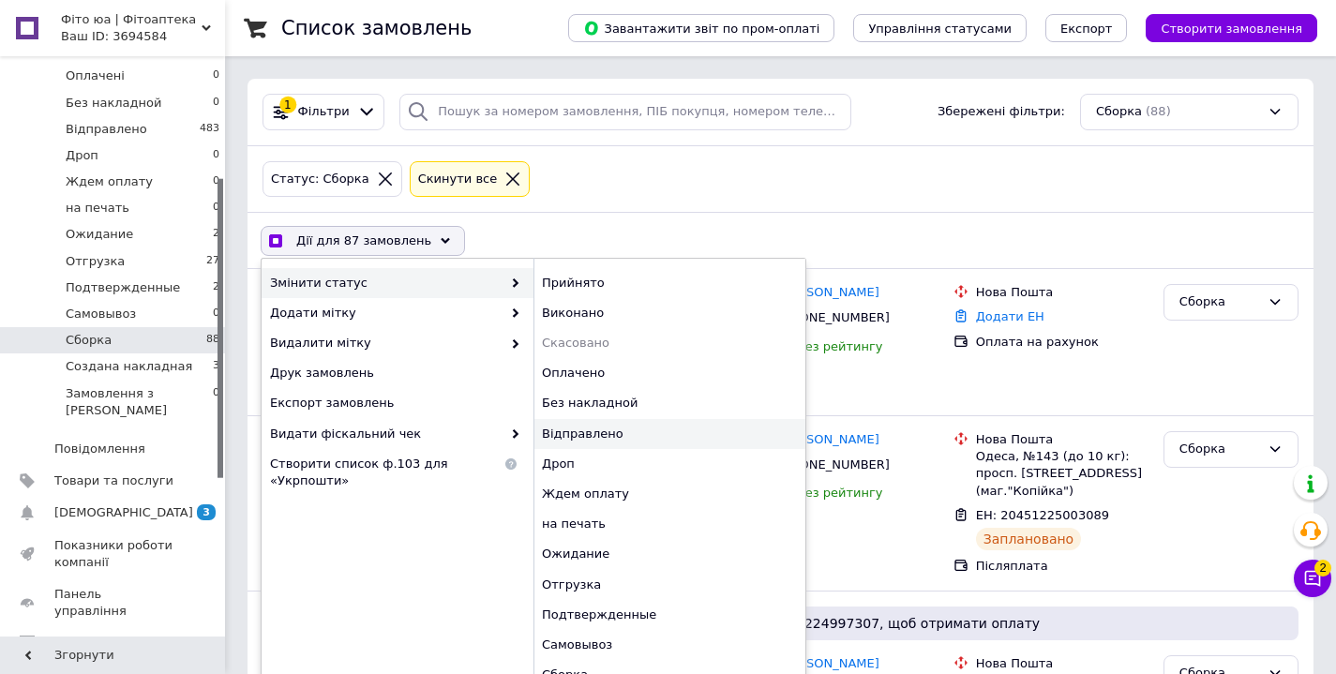
checkbox input "false"
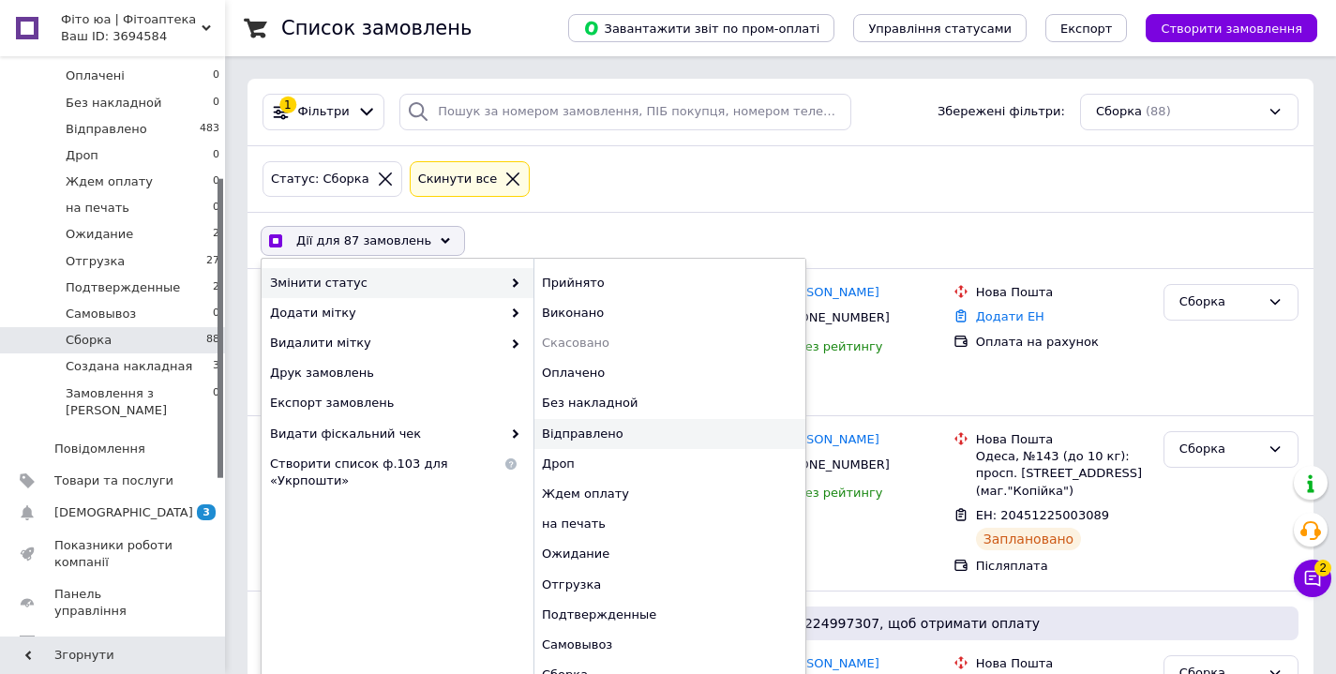
checkbox input "false"
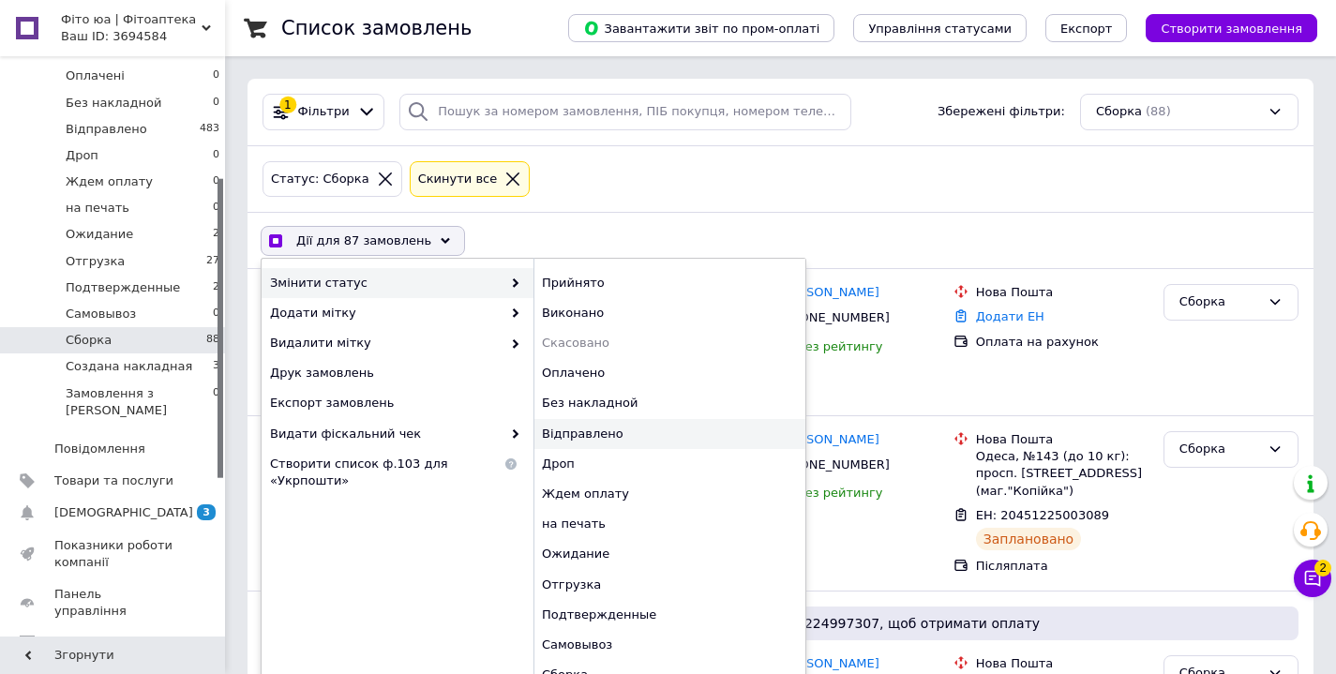
checkbox input "false"
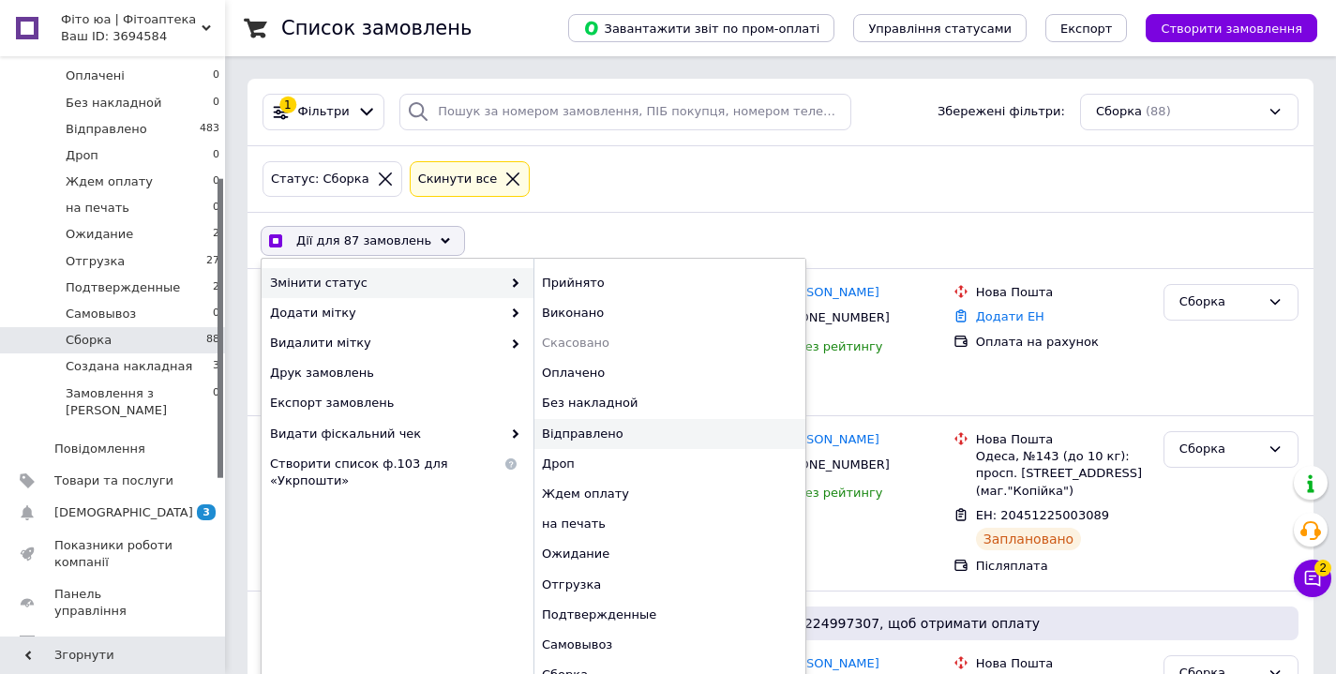
checkbox input "false"
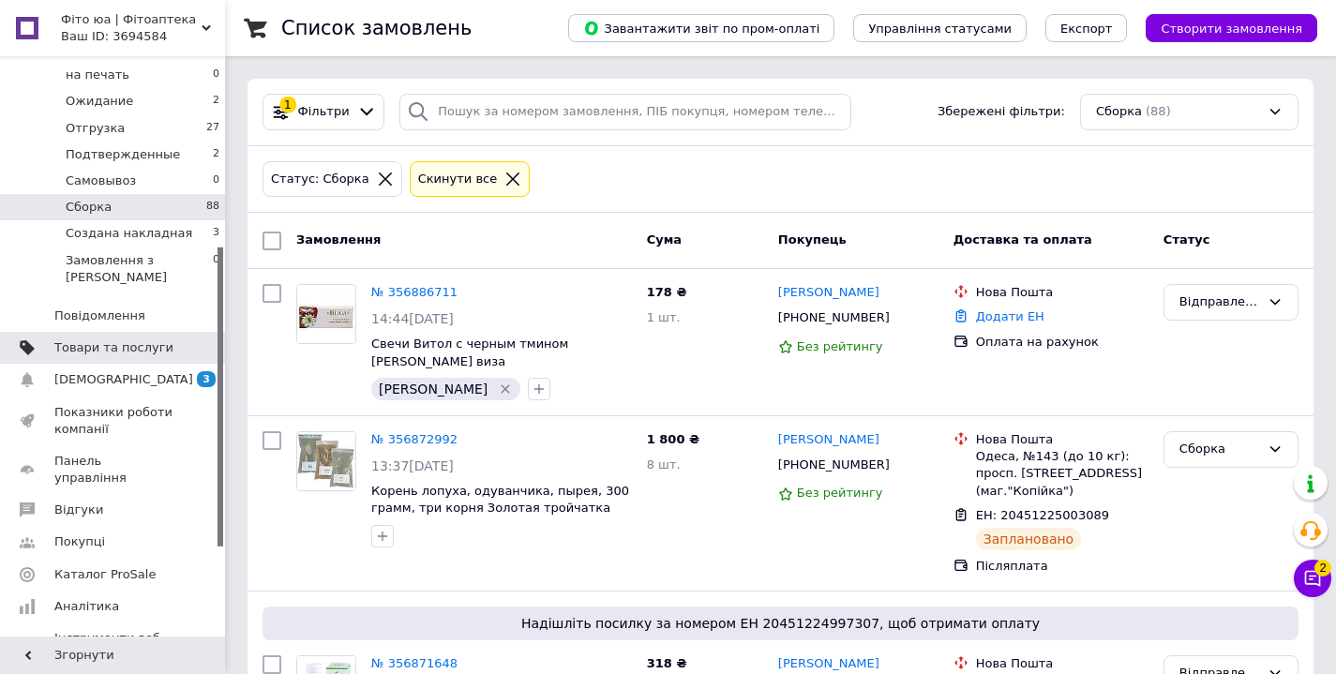
click at [76, 339] on span "Товари та послуги" at bounding box center [113, 347] width 119 height 17
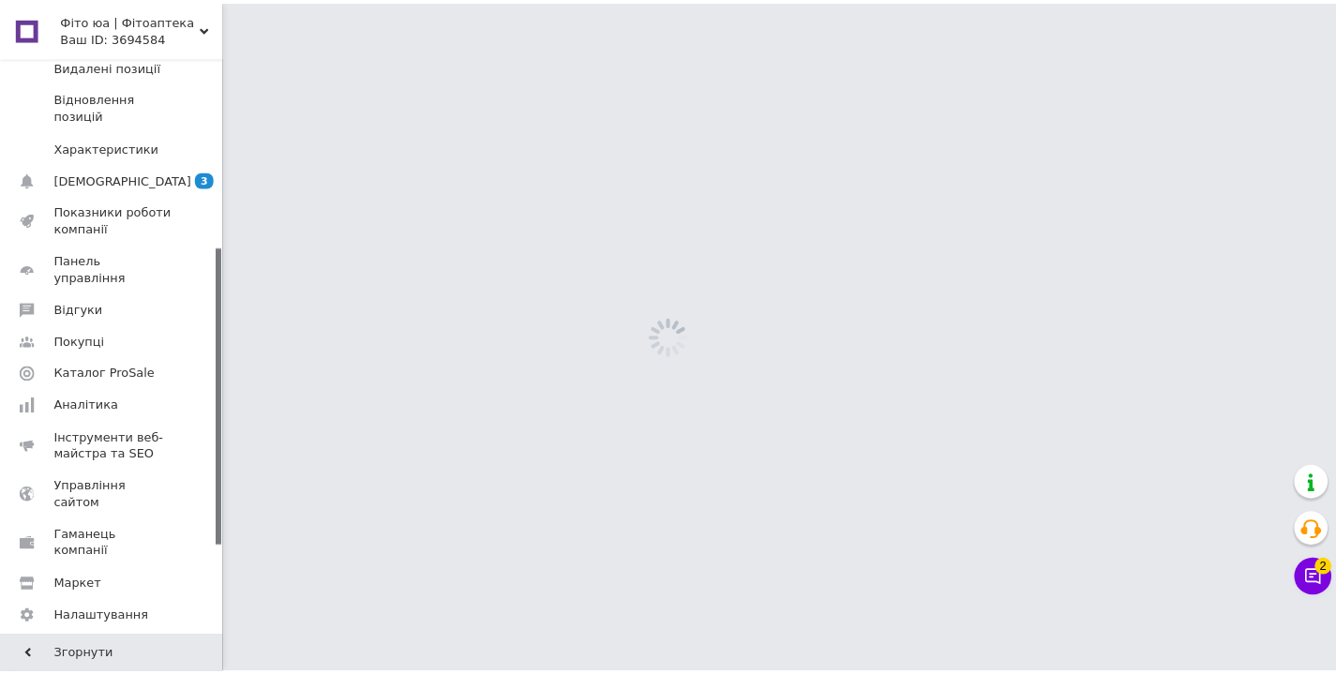
scroll to position [20, 0]
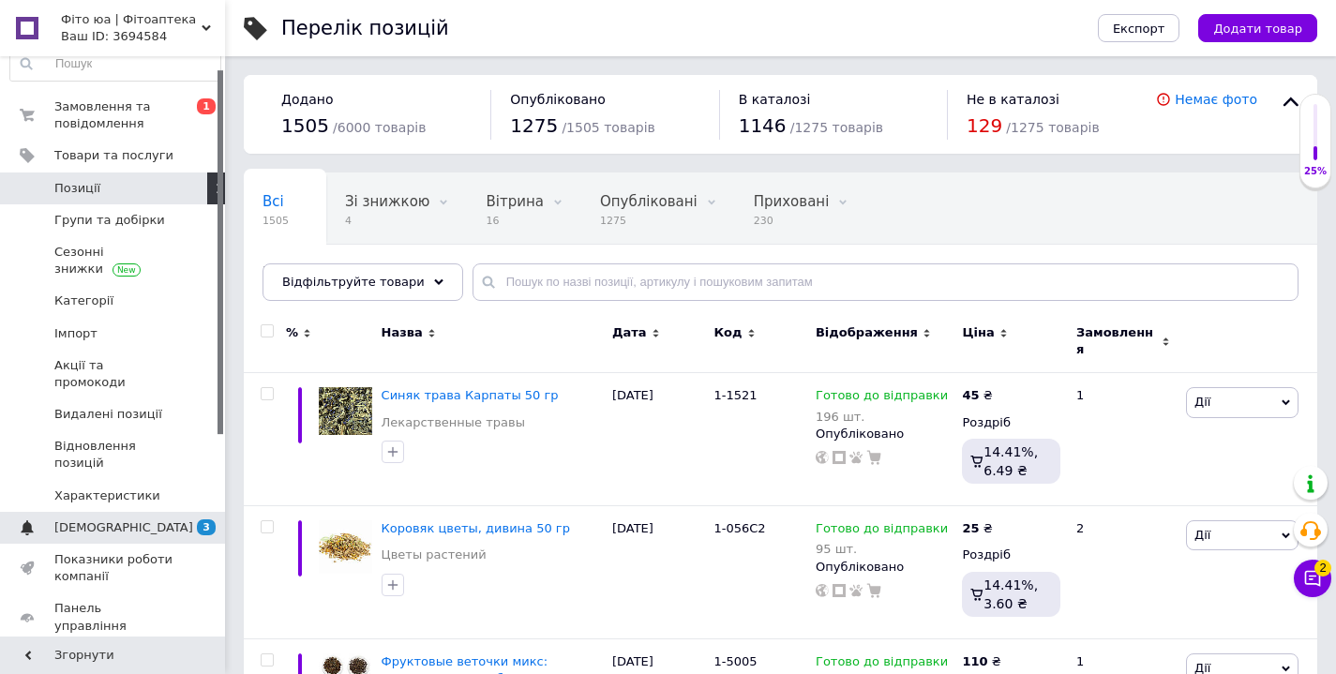
click at [145, 519] on span "[DEMOGRAPHIC_DATA]" at bounding box center [113, 527] width 119 height 17
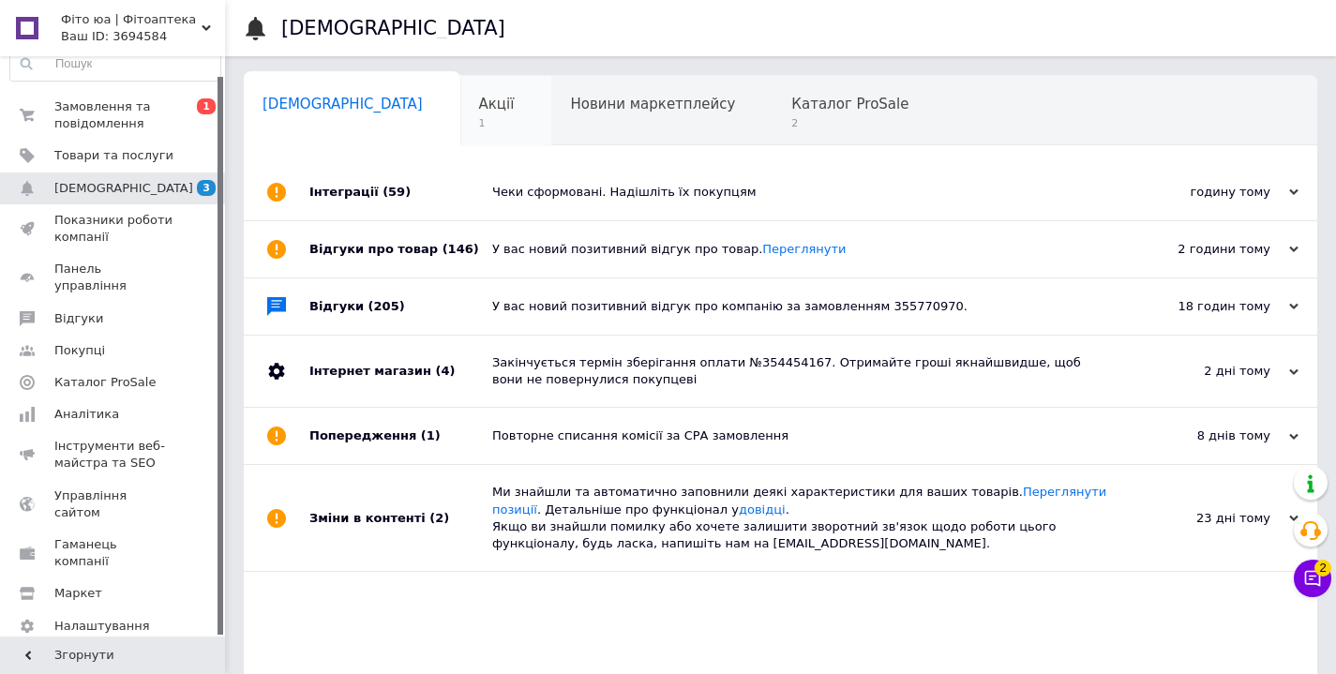
click at [460, 110] on div "Акції 1" at bounding box center [506, 111] width 92 height 71
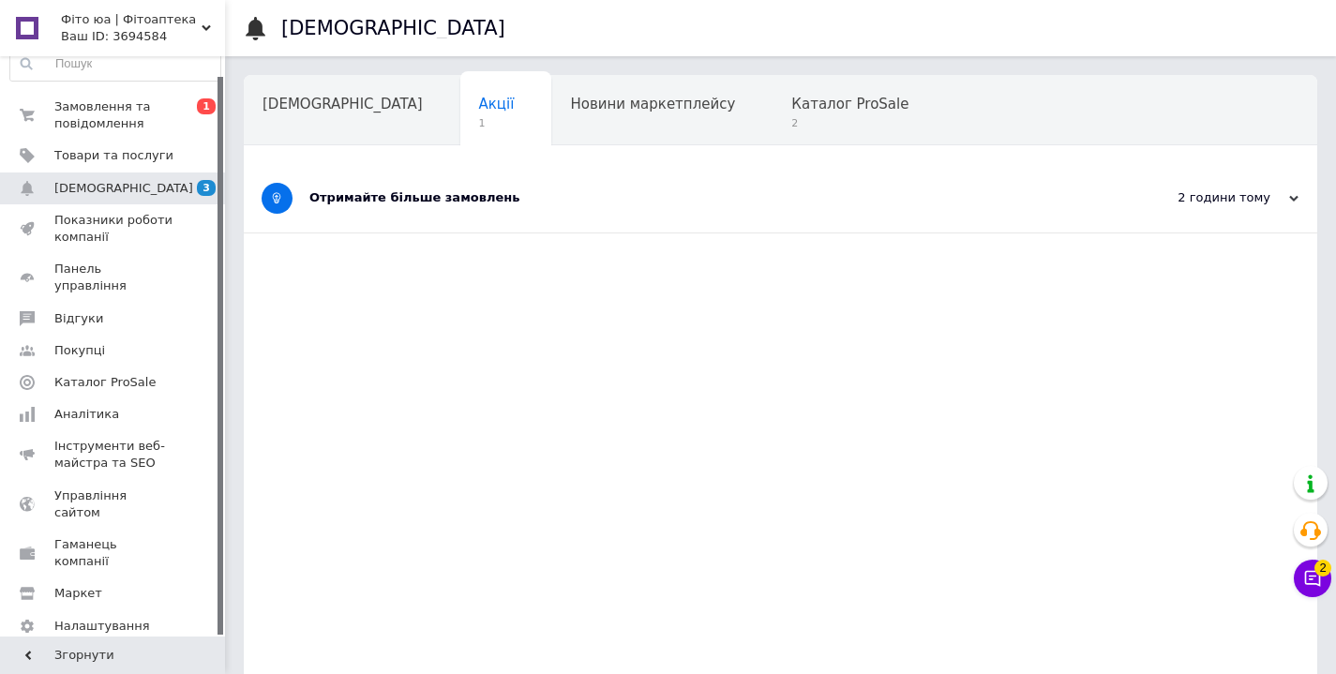
click at [426, 198] on div "Отримайте більше замовлень" at bounding box center [709, 197] width 801 height 17
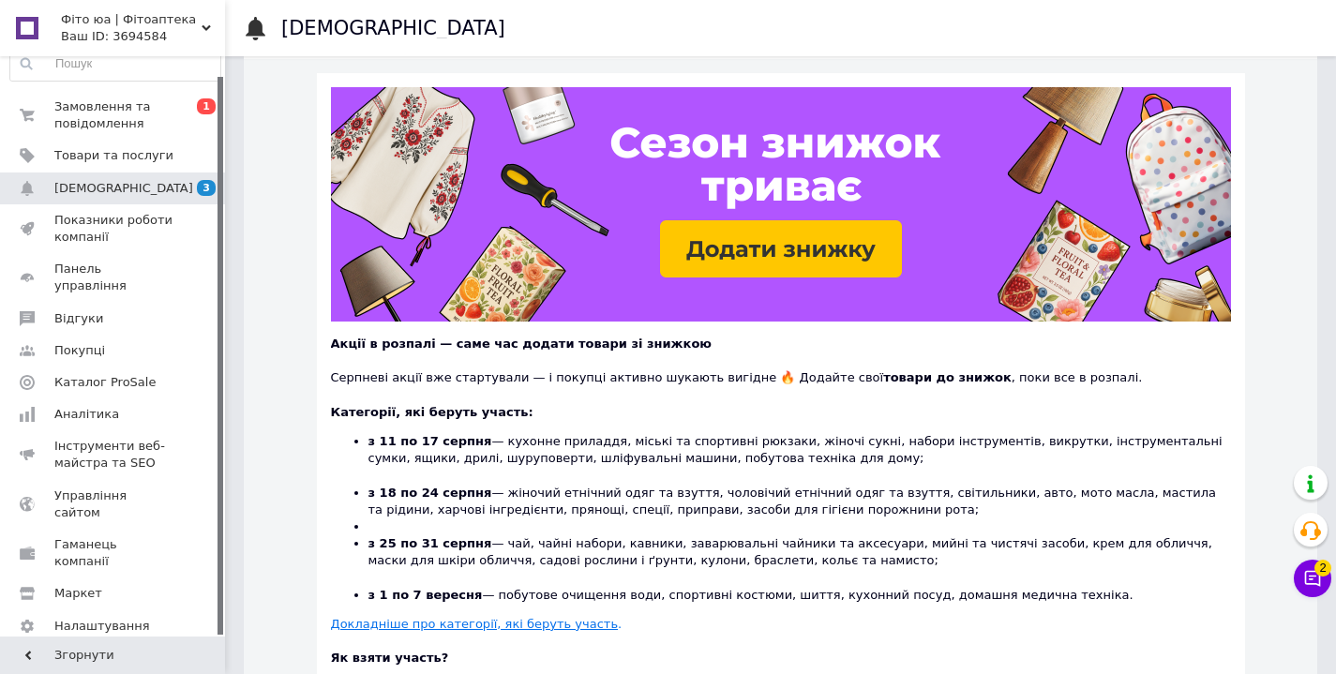
scroll to position [176, 0]
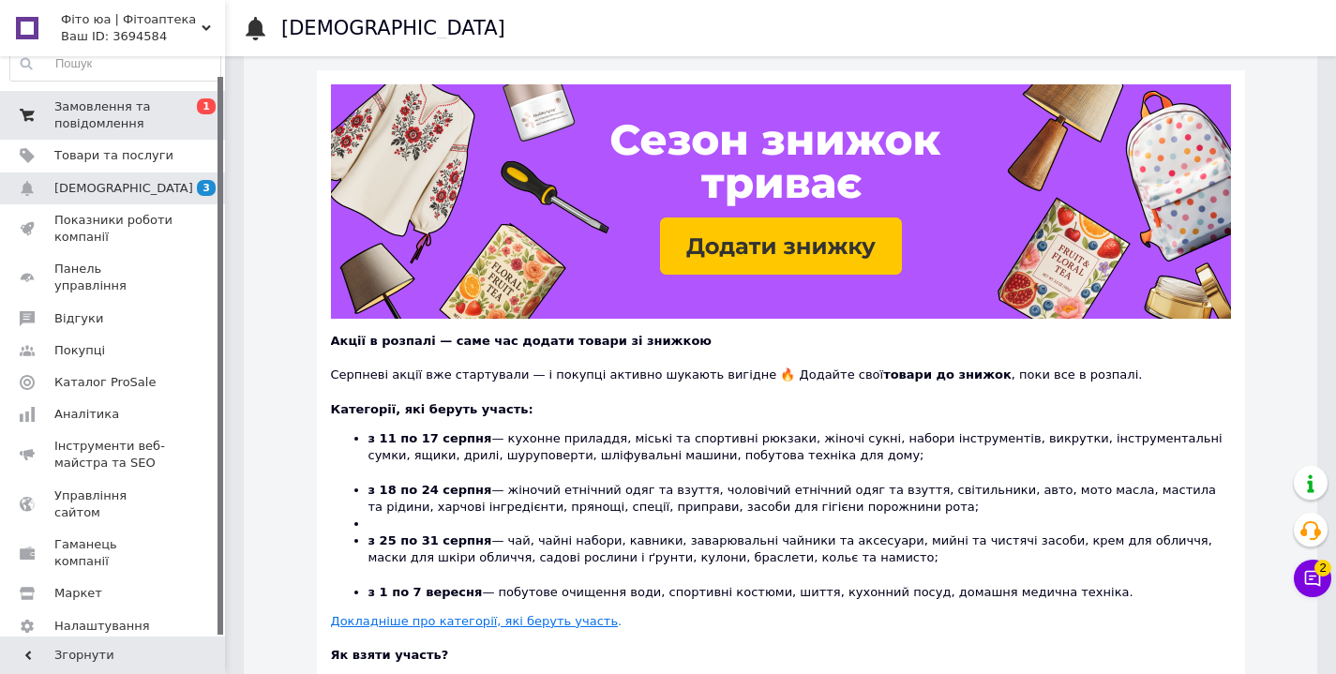
click at [96, 118] on span "Замовлення та повідомлення" at bounding box center [113, 115] width 119 height 34
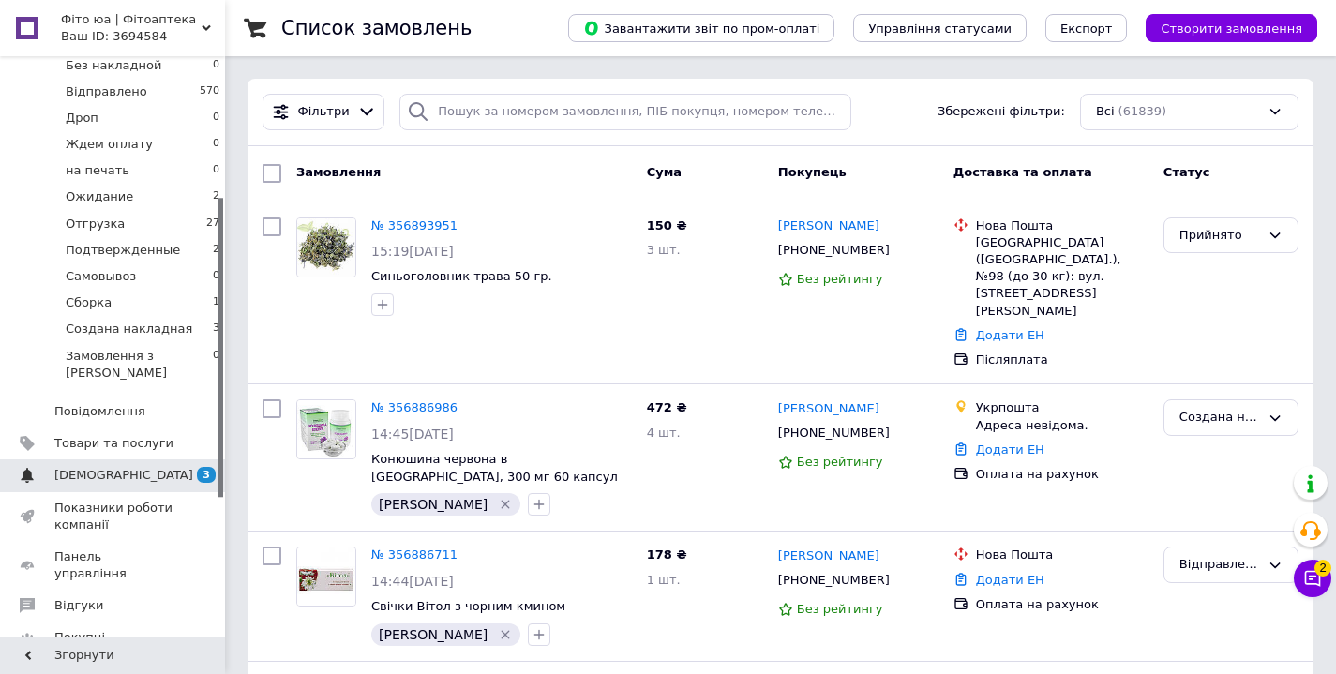
click at [104, 467] on span "[DEMOGRAPHIC_DATA]" at bounding box center [123, 475] width 139 height 17
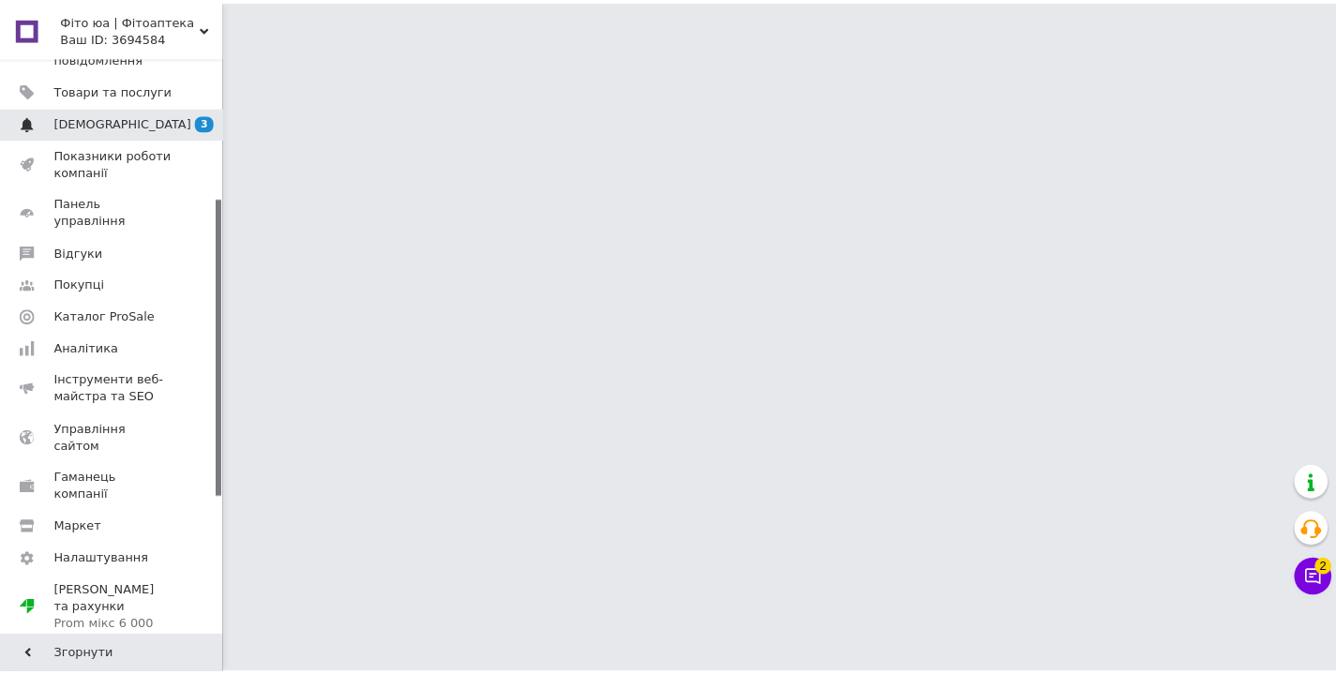
scroll to position [20, 0]
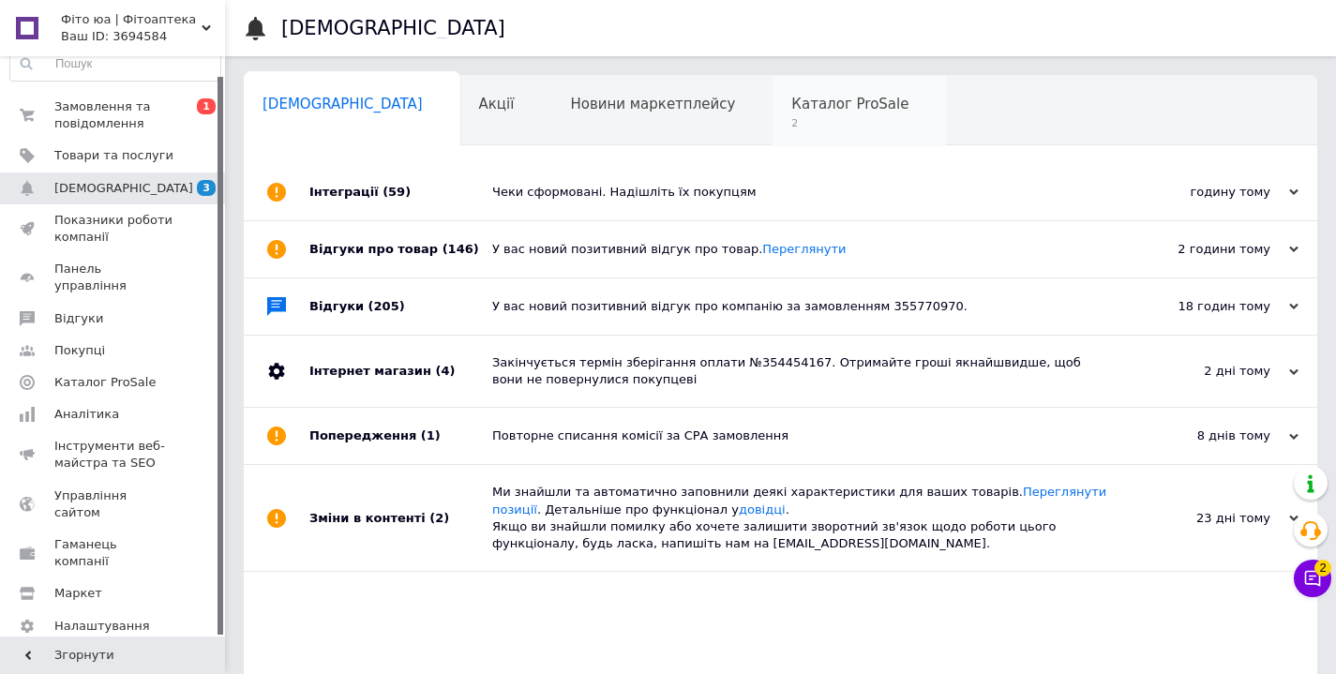
click at [772, 114] on div "Каталог ProSale 2" at bounding box center [858, 111] width 173 height 71
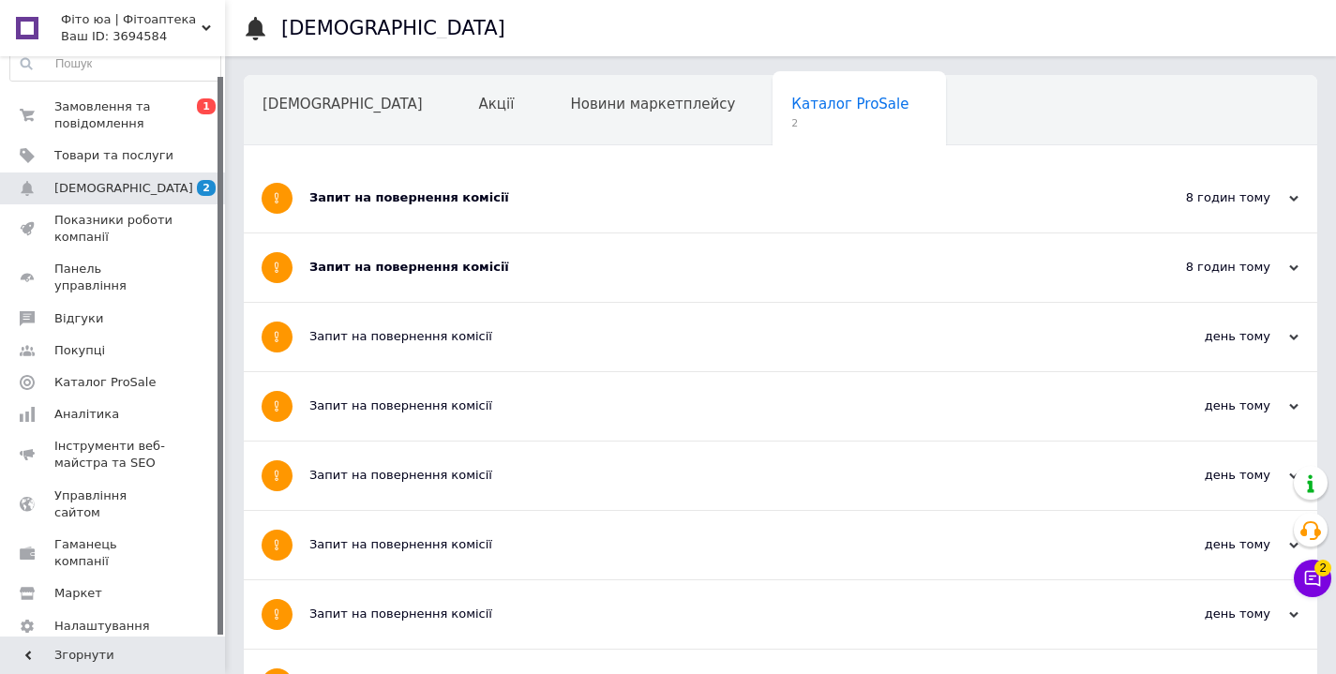
click at [460, 268] on div "Запит на повернення комісії" at bounding box center [709, 267] width 801 height 17
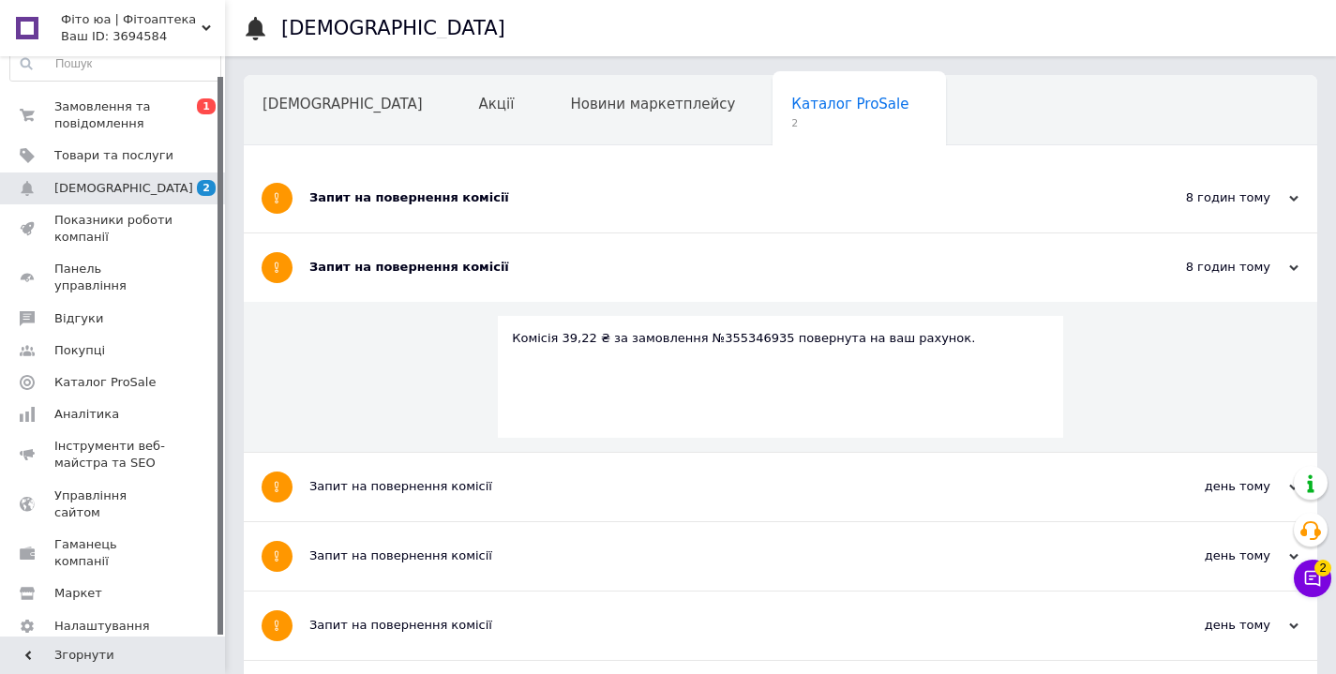
click at [443, 196] on div "Запит на повернення комісії" at bounding box center [709, 197] width 801 height 17
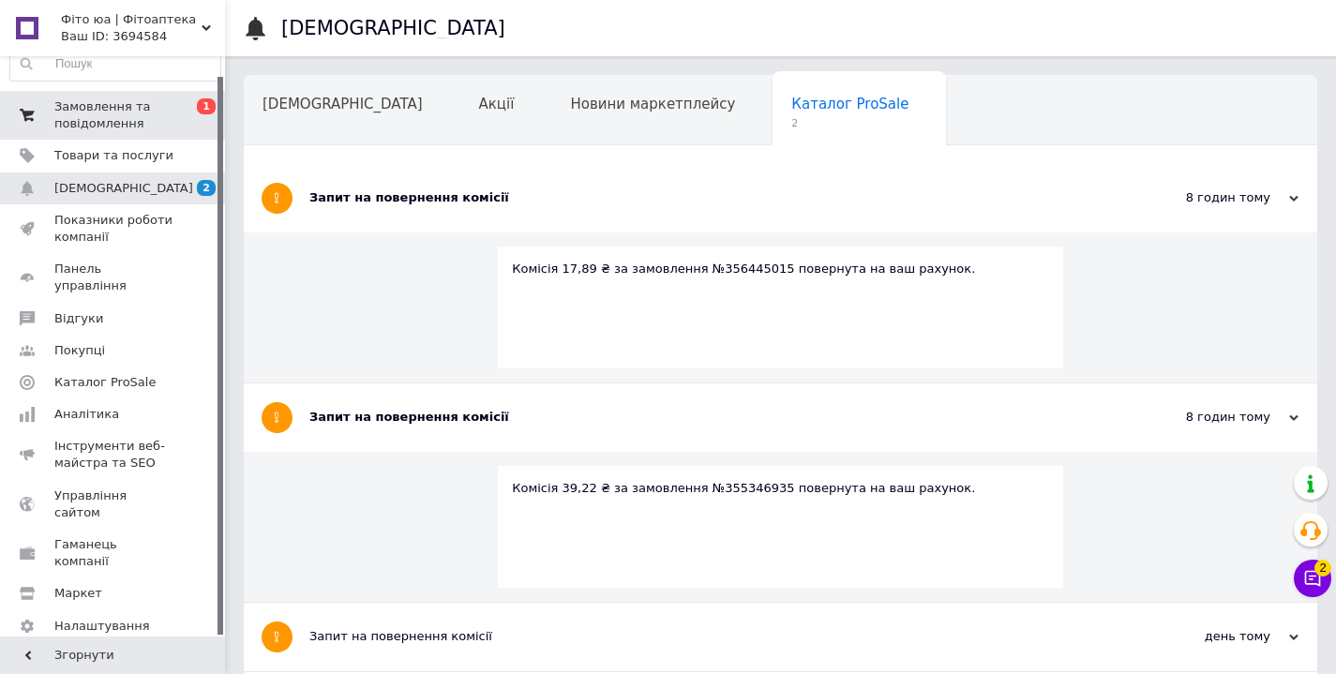
click at [112, 121] on span "Замовлення та повідомлення" at bounding box center [113, 115] width 119 height 34
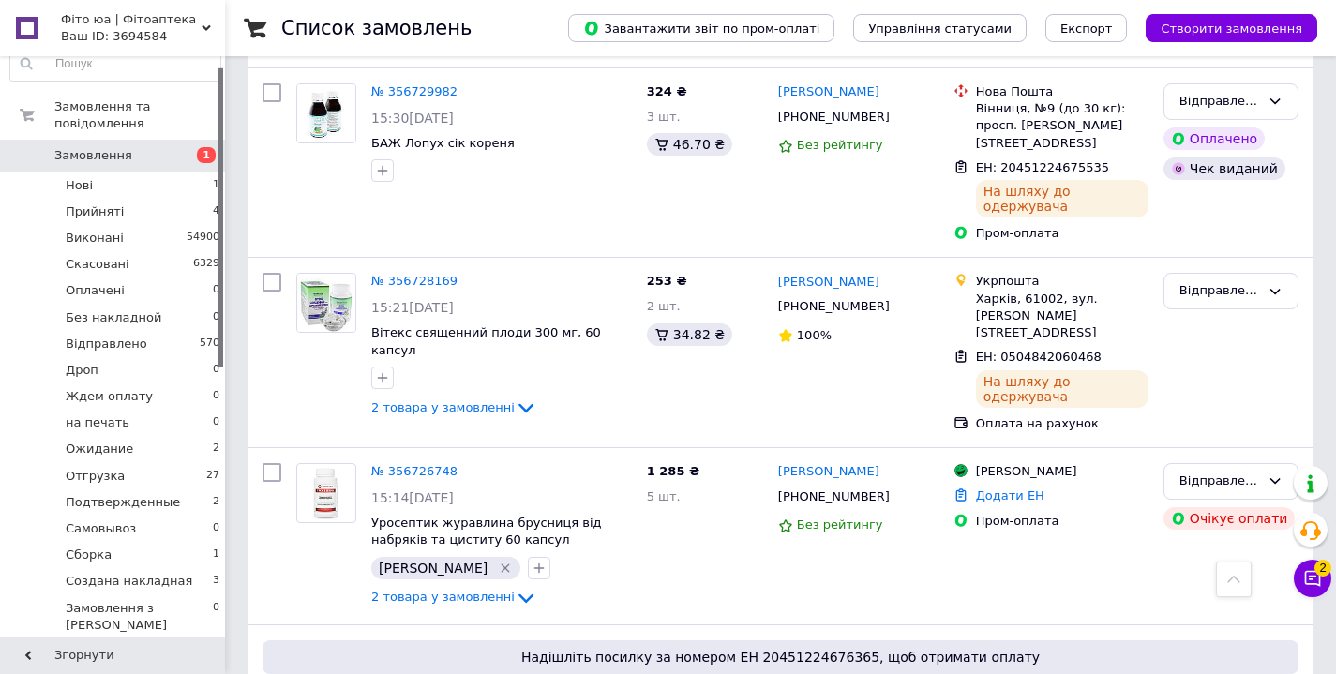
scroll to position [16530, 0]
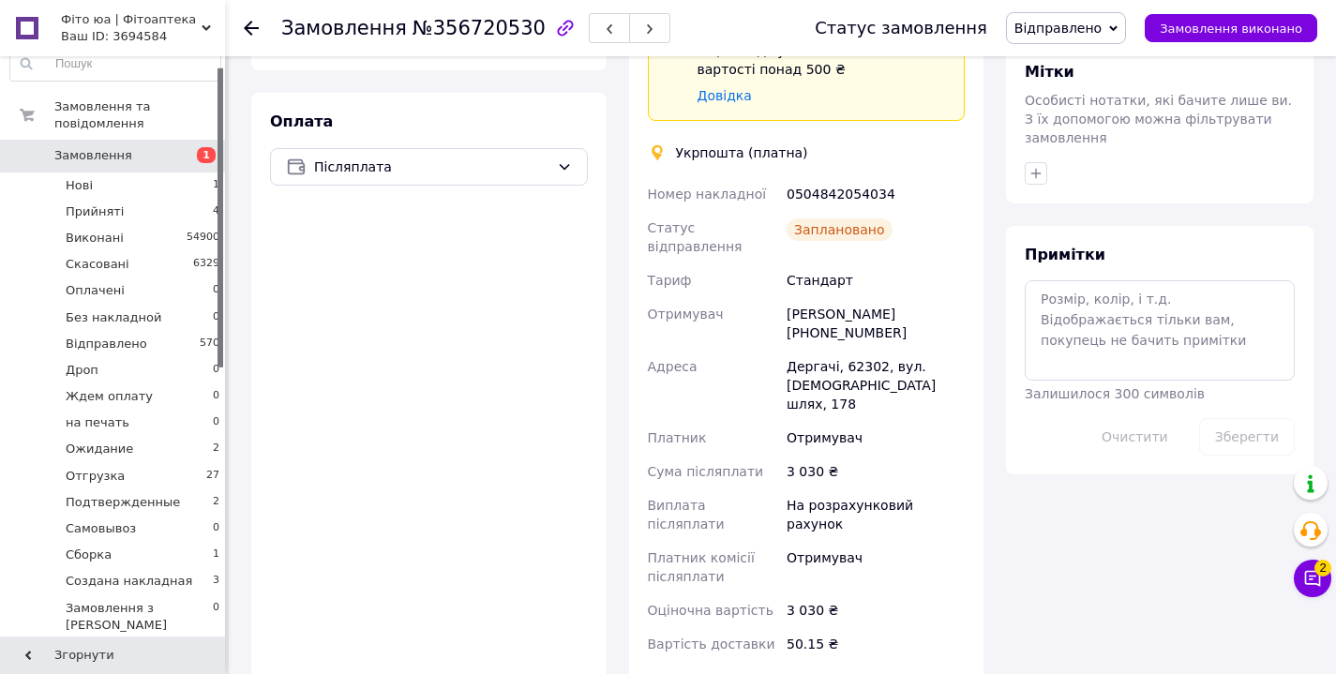
scroll to position [867, 0]
drag, startPoint x: 895, startPoint y: 136, endPoint x: 785, endPoint y: 140, distance: 110.7
click at [785, 179] on div "0504842054034" at bounding box center [876, 196] width 186 height 34
copy div "0504842054034"
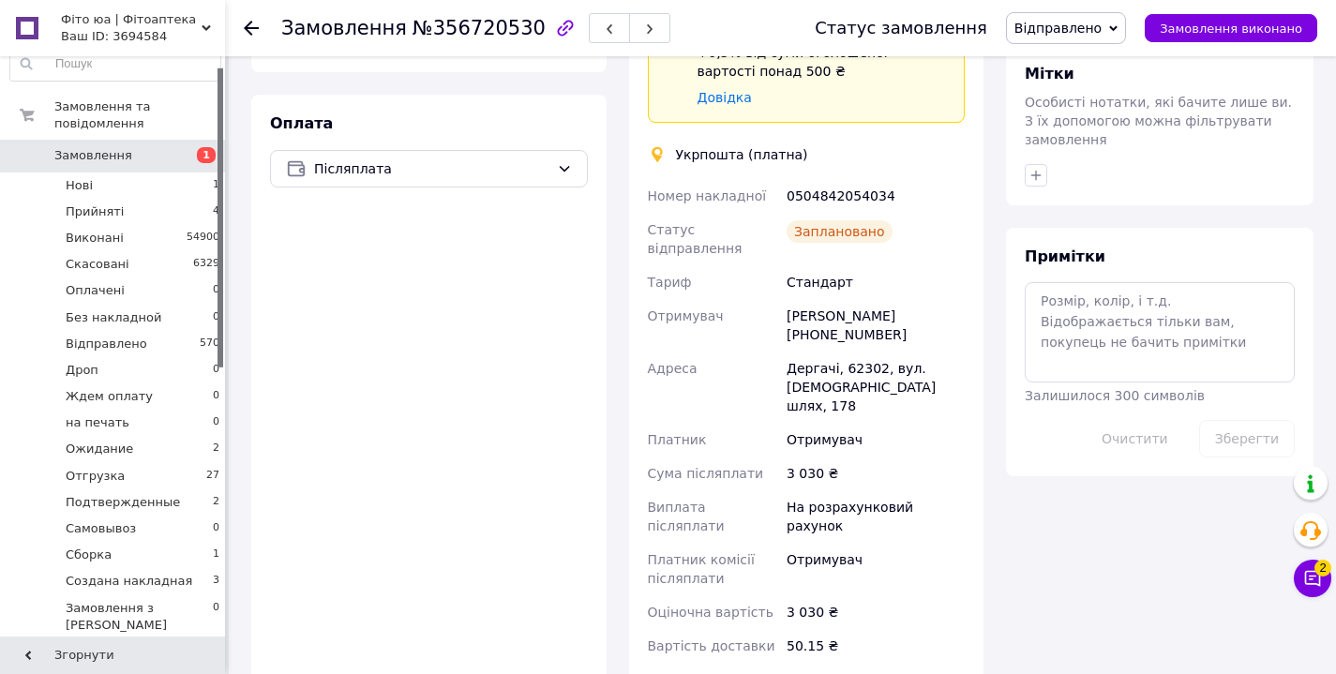
click at [1057, 28] on span "Відправлено" at bounding box center [1057, 28] width 87 height 15
click at [1069, 78] on li "Ожидание" at bounding box center [1079, 73] width 145 height 28
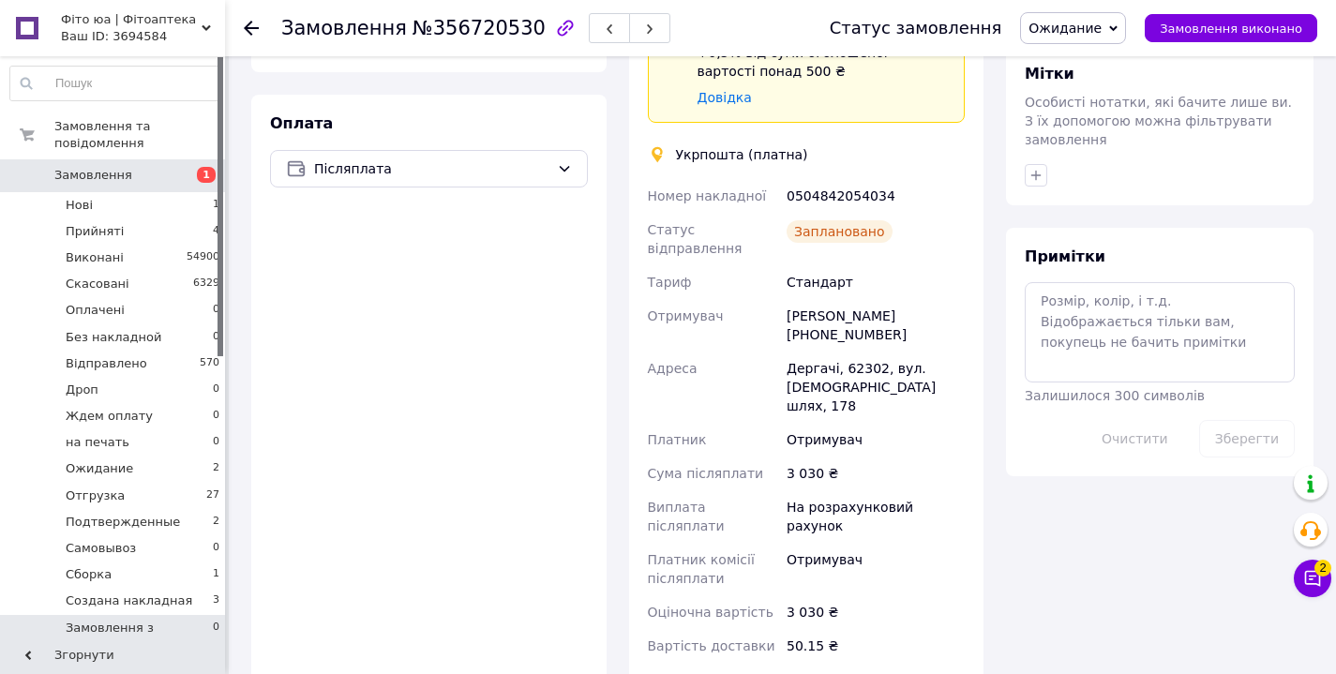
scroll to position [0, 0]
click at [132, 177] on span "Замовлення" at bounding box center [113, 175] width 119 height 17
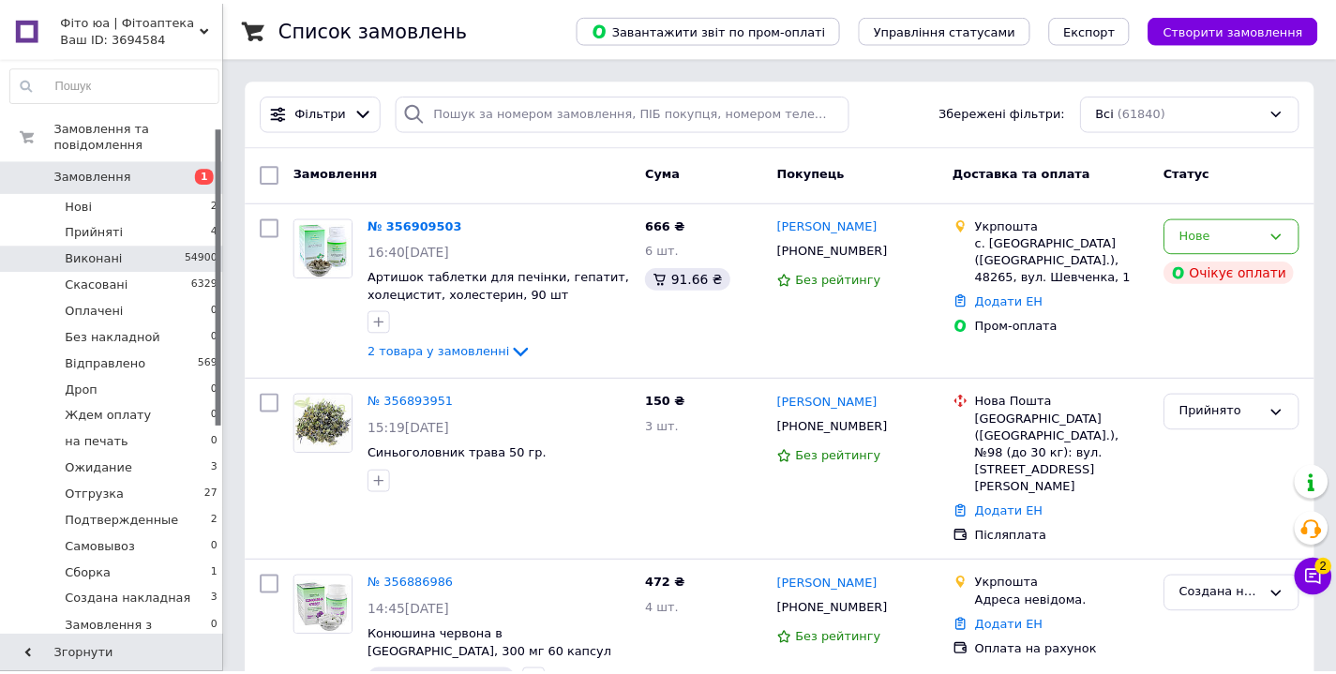
scroll to position [192, 0]
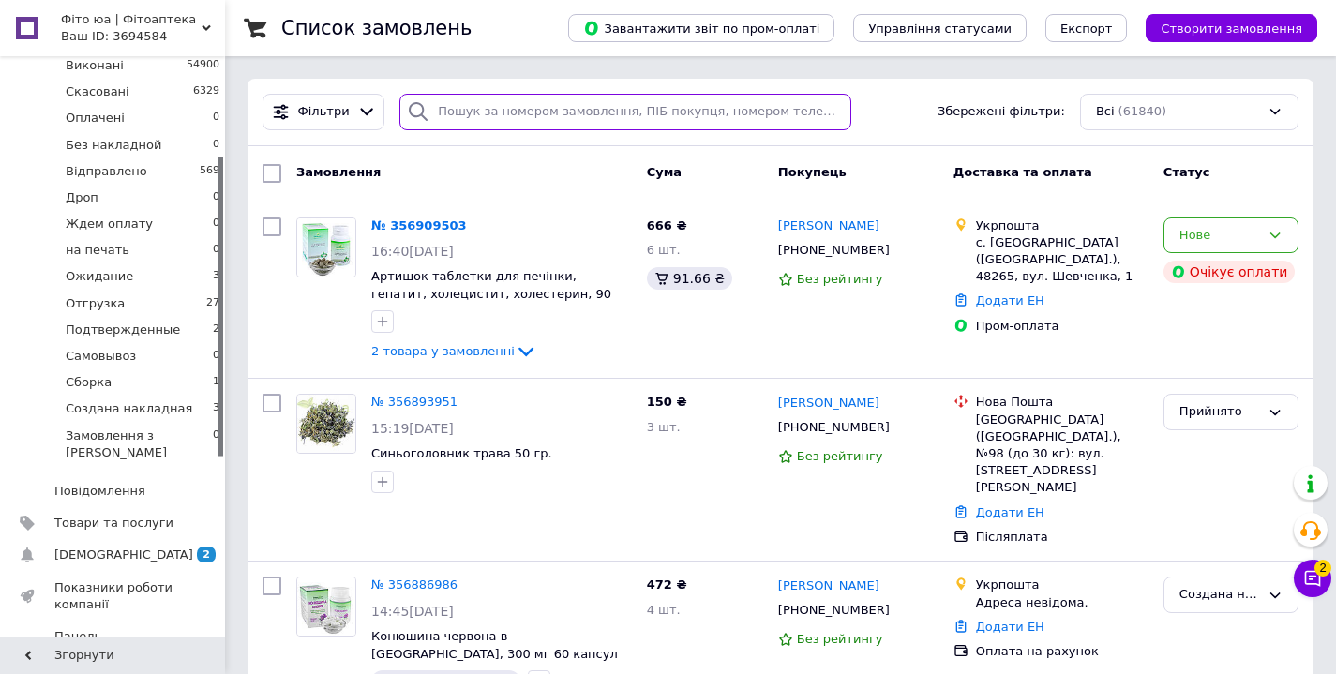
click at [482, 116] on input "search" at bounding box center [625, 112] width 452 height 37
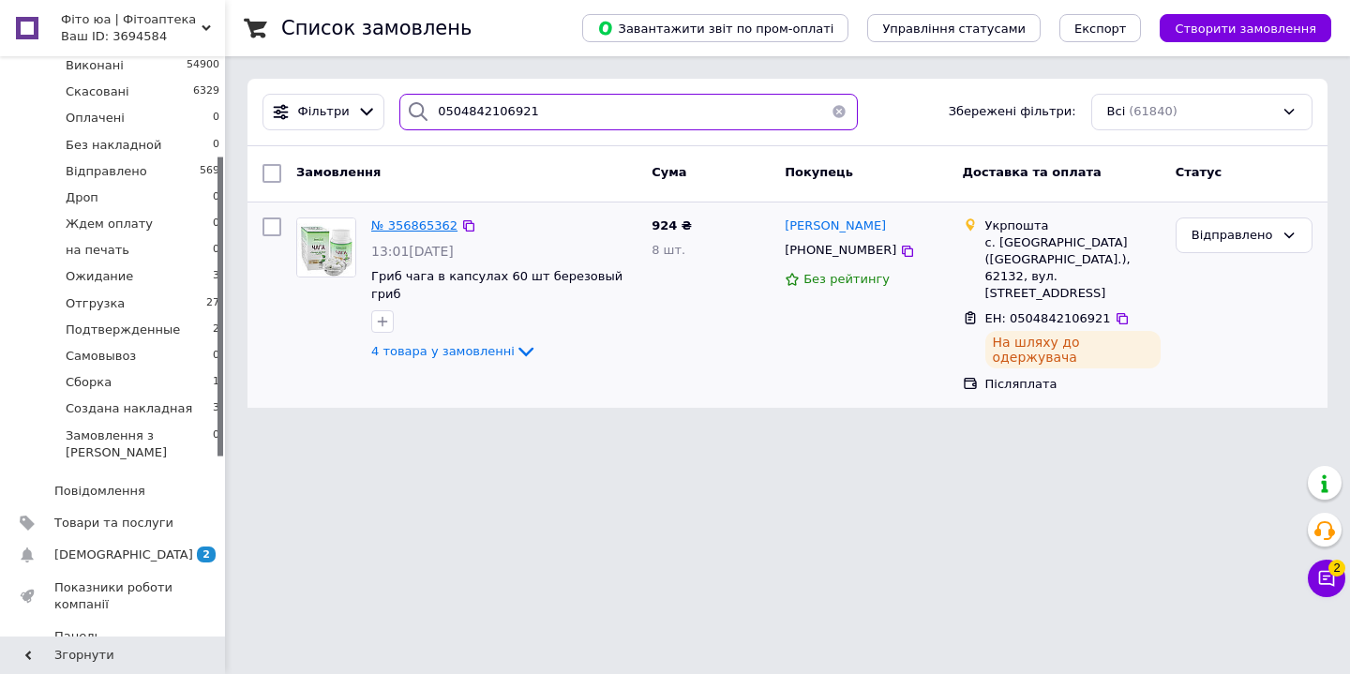
type input "0504842106921"
click at [441, 223] on span "№ 356865362" at bounding box center [414, 225] width 86 height 14
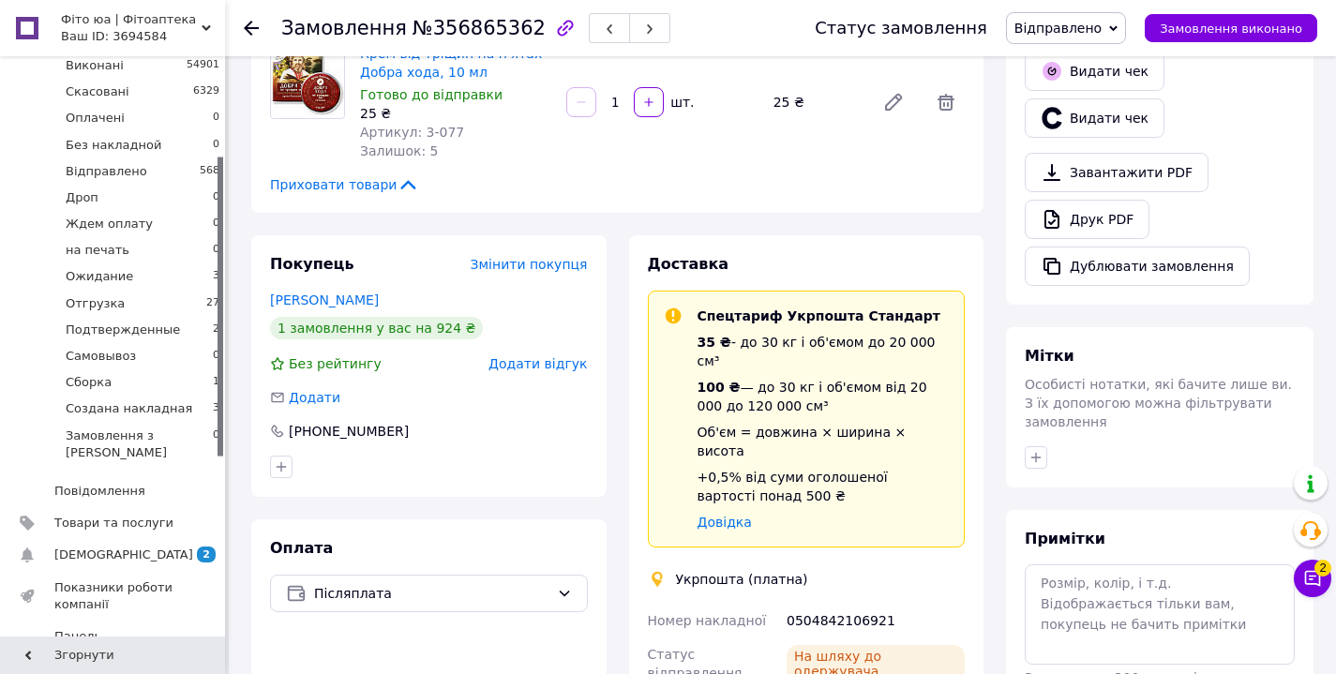
scroll to position [585, 0]
click at [1097, 249] on button "Дублювати замовлення" at bounding box center [1136, 266] width 225 height 39
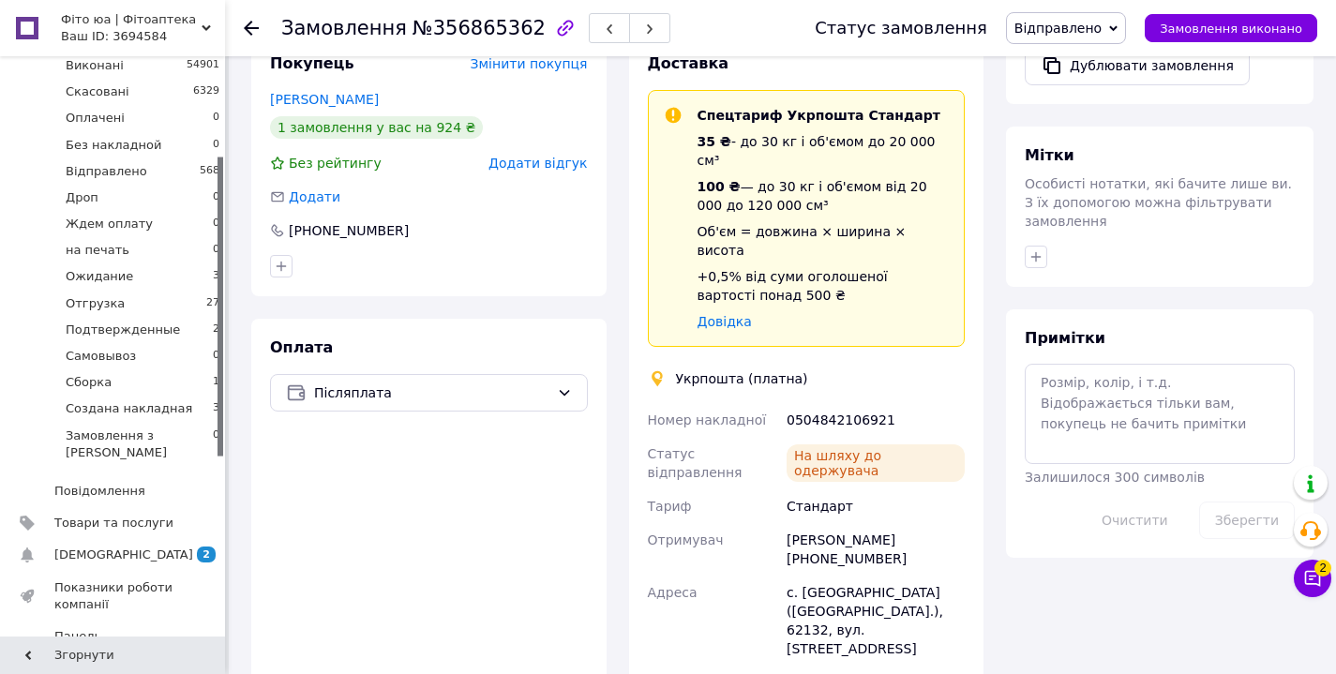
scroll to position [785, 0]
click at [1039, 251] on icon "button" at bounding box center [1036, 256] width 10 height 10
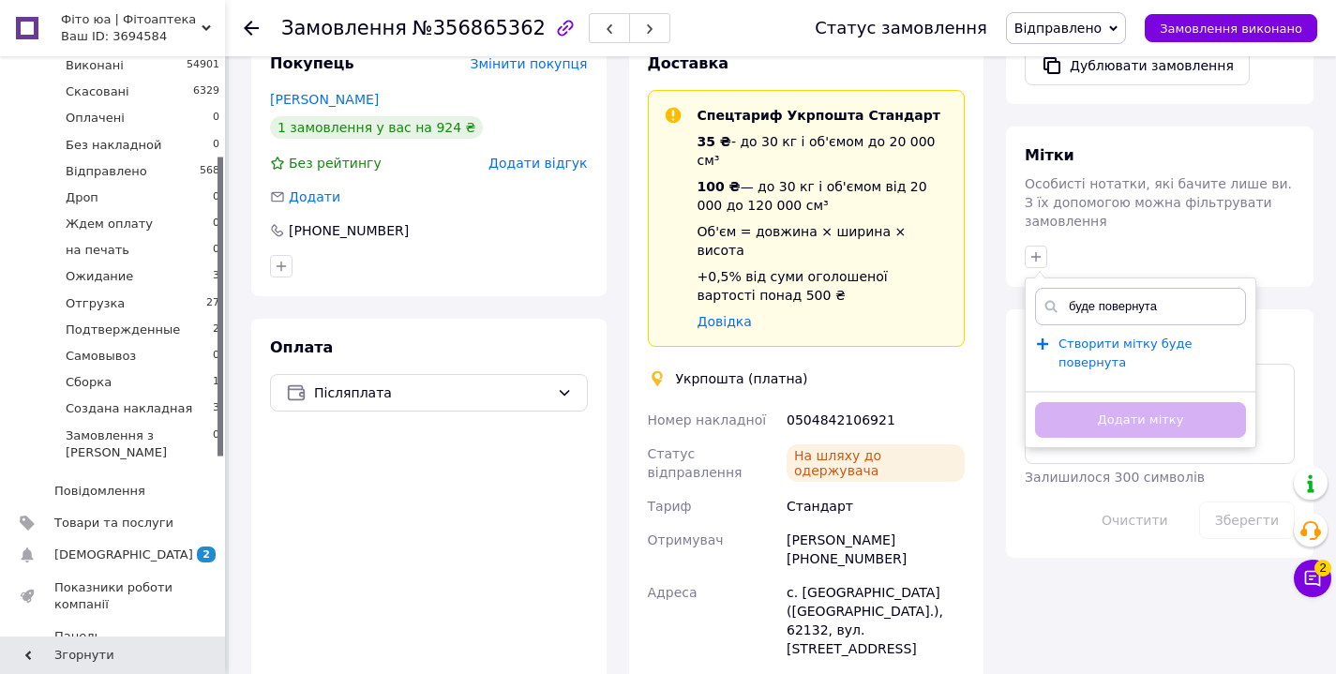
type input "буде повернута"
click at [1083, 336] on span "Створити мітку буде повернута" at bounding box center [1125, 353] width 134 height 34
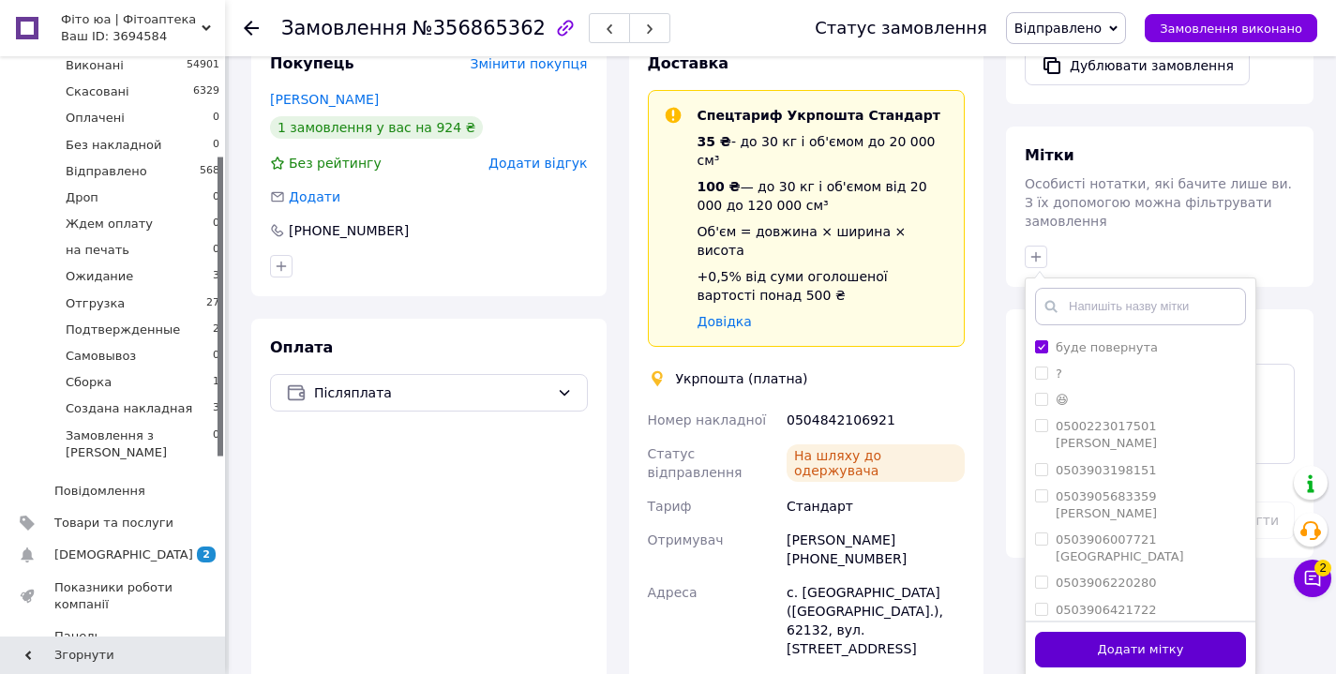
click at [1099, 632] on button "Додати мітку" at bounding box center [1140, 650] width 211 height 37
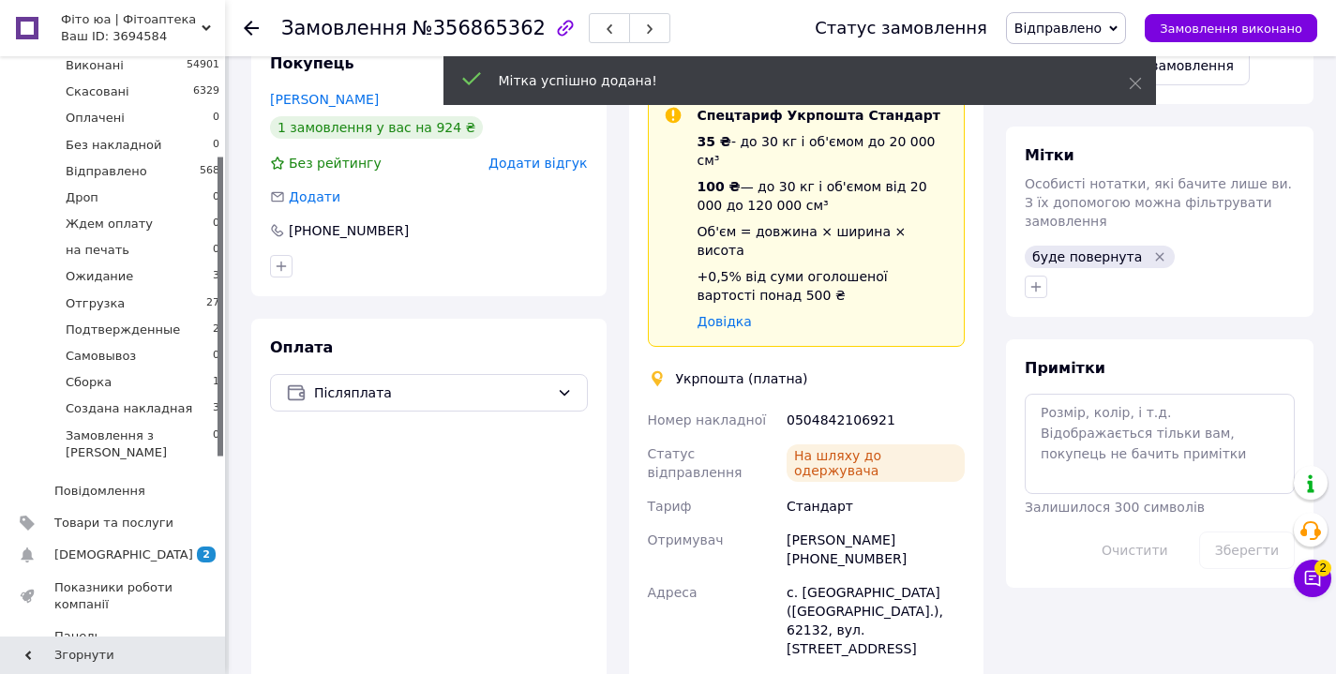
scroll to position [64, 0]
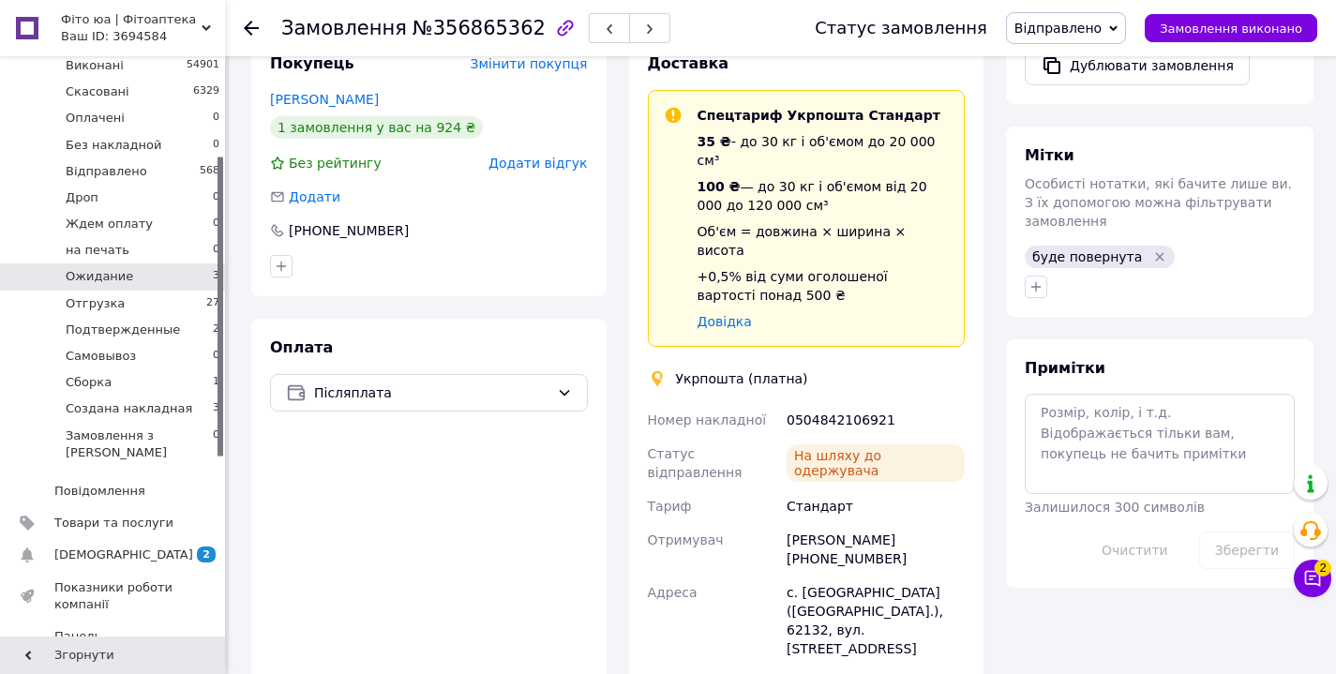
click at [118, 275] on span "Ожидание" at bounding box center [99, 276] width 67 height 17
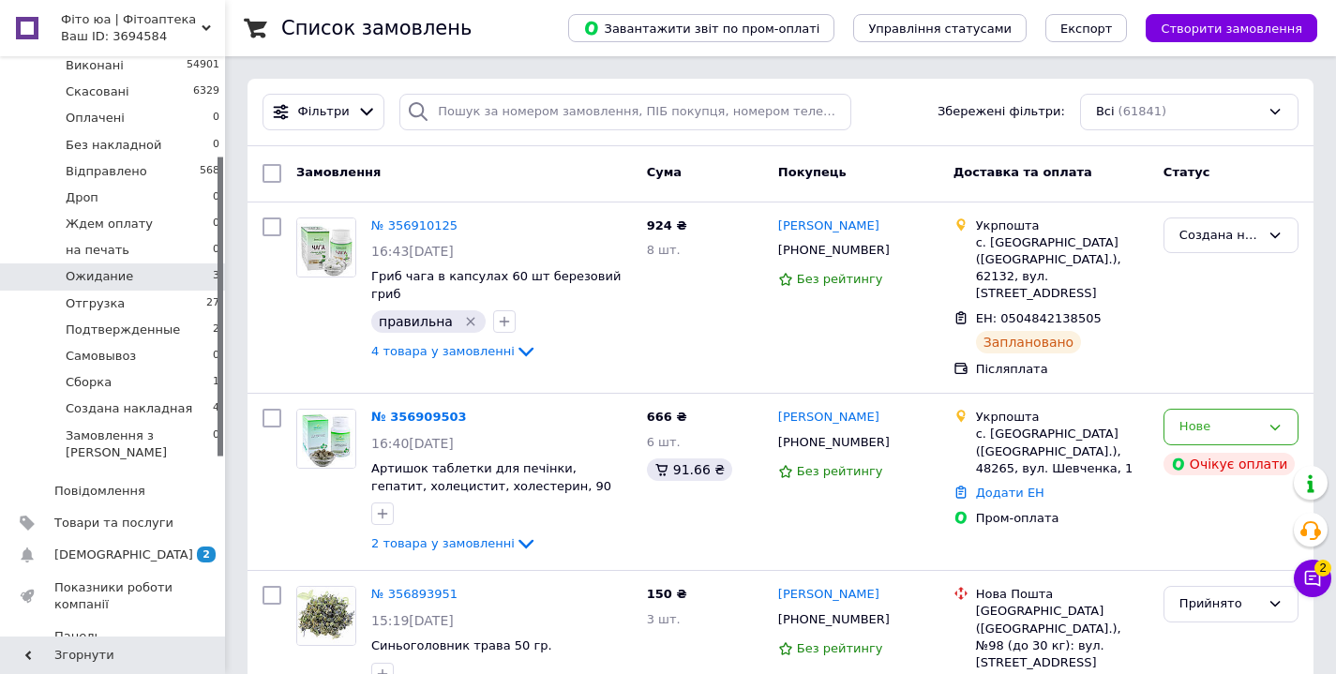
click at [141, 276] on li "Ожидание 3" at bounding box center [115, 276] width 231 height 26
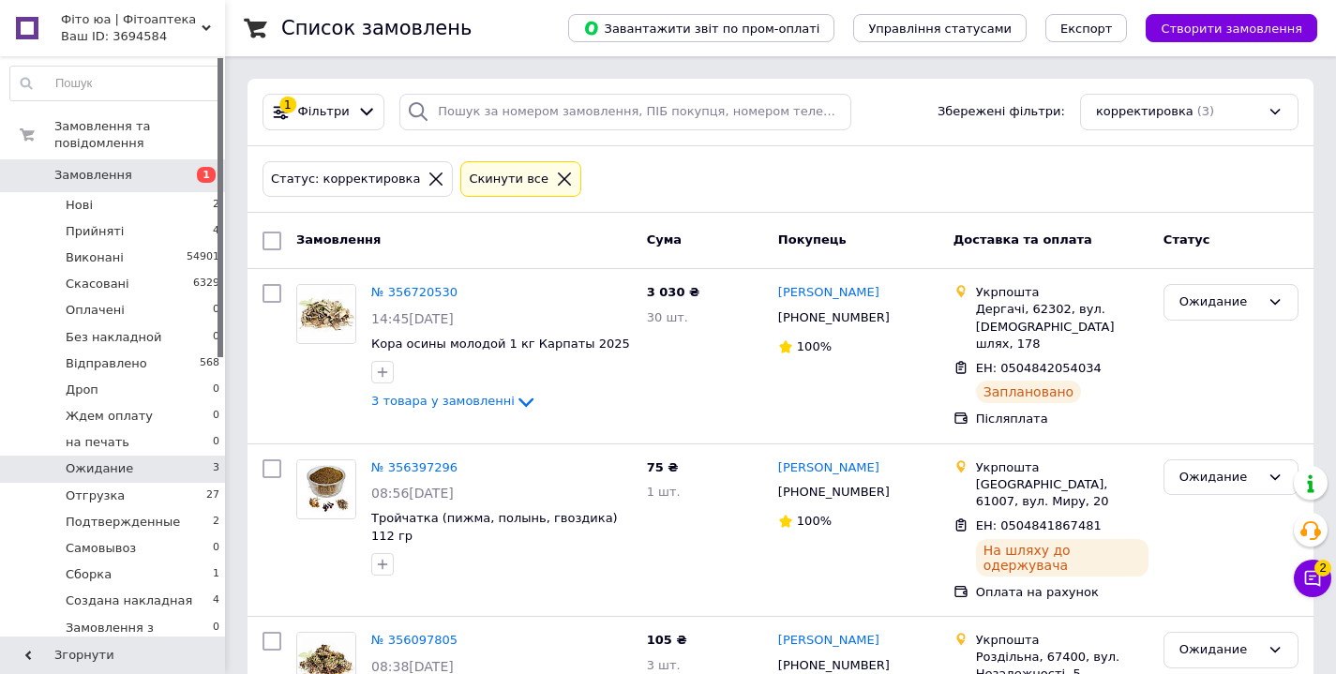
click at [157, 172] on span "Замовлення" at bounding box center [113, 175] width 119 height 17
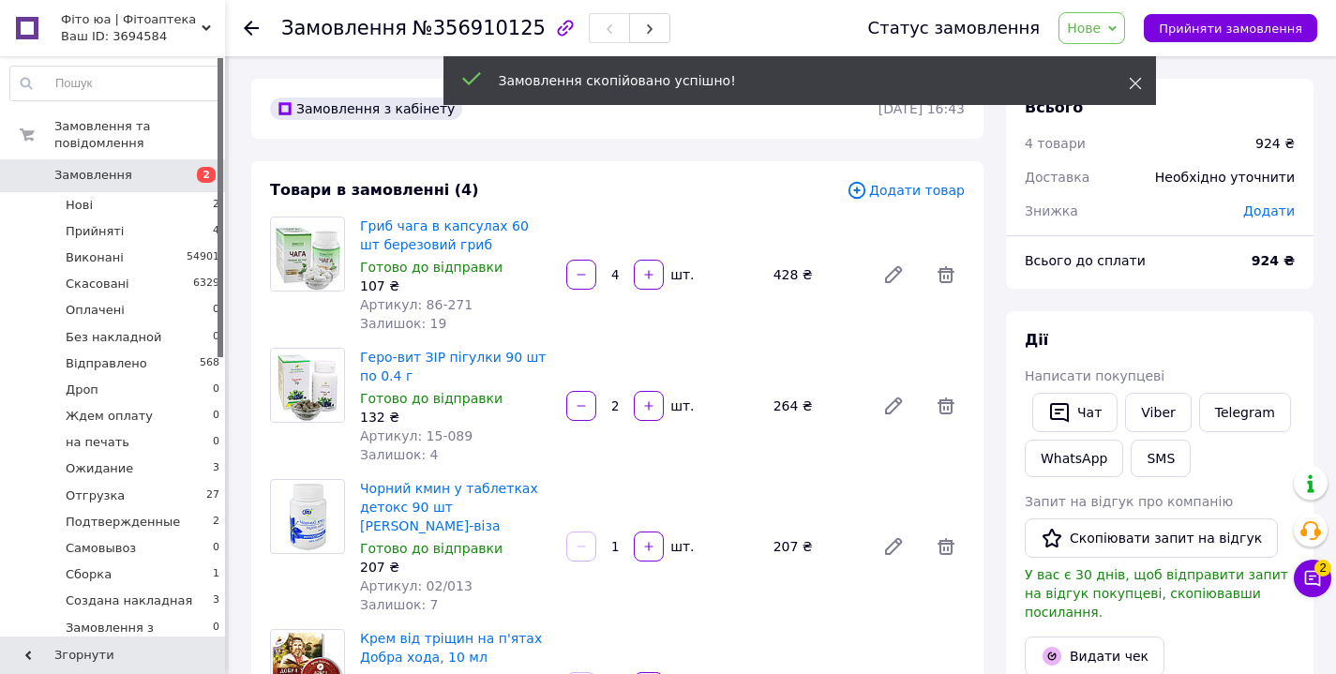
click at [1135, 83] on use at bounding box center [1135, 84] width 12 height 12
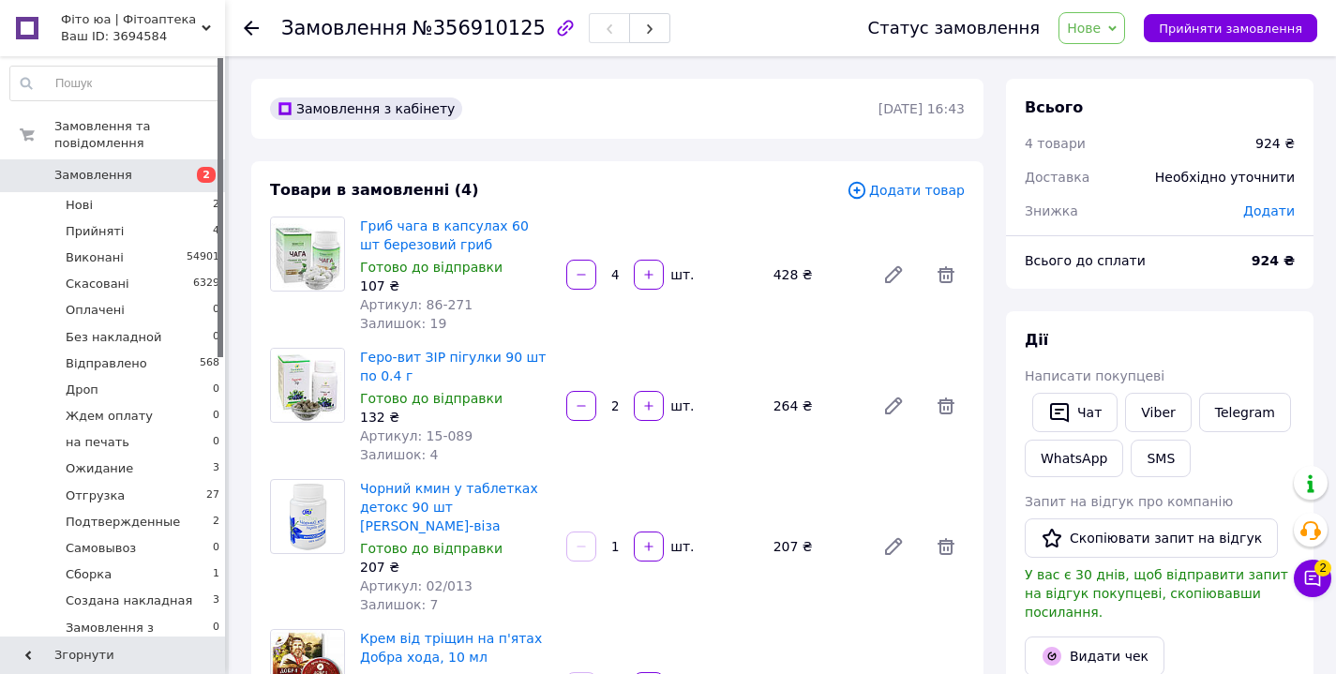
click at [1117, 36] on span "Нове" at bounding box center [1091, 28] width 67 height 32
click at [1117, 72] on li "Прийнято" at bounding box center [1131, 66] width 145 height 28
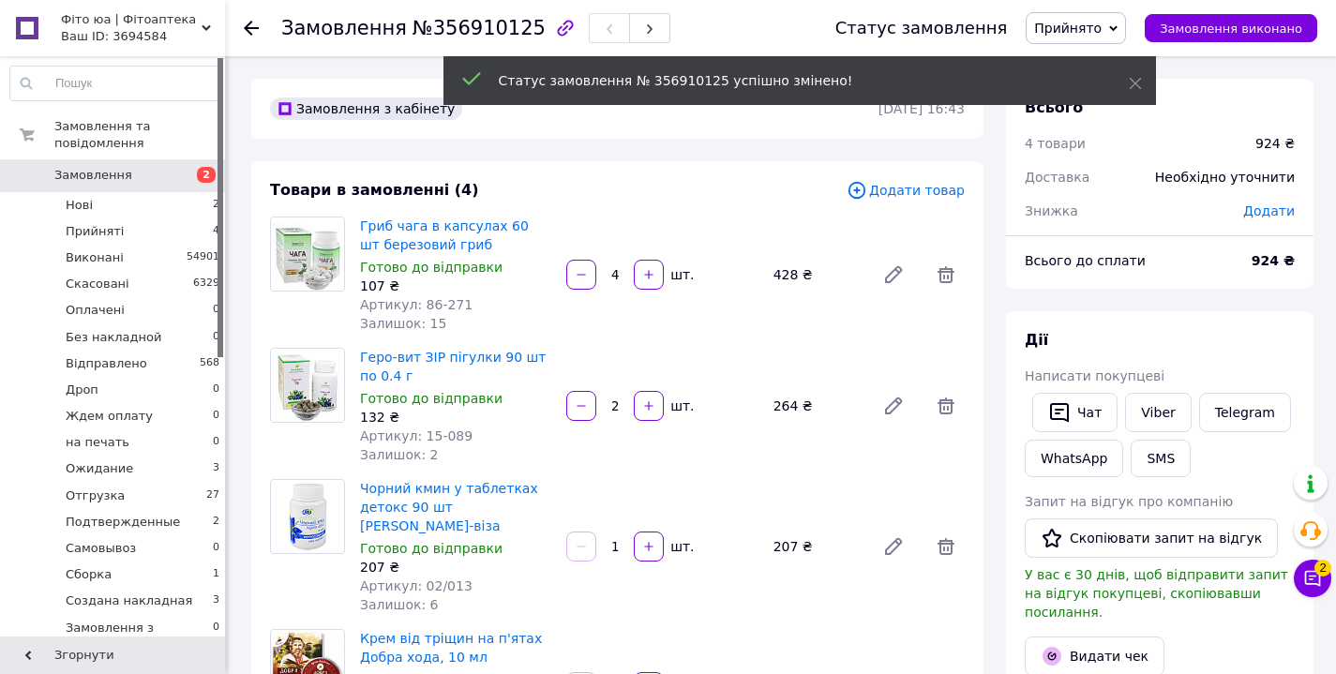
click at [1101, 27] on span "Прийнято" at bounding box center [1067, 28] width 67 height 15
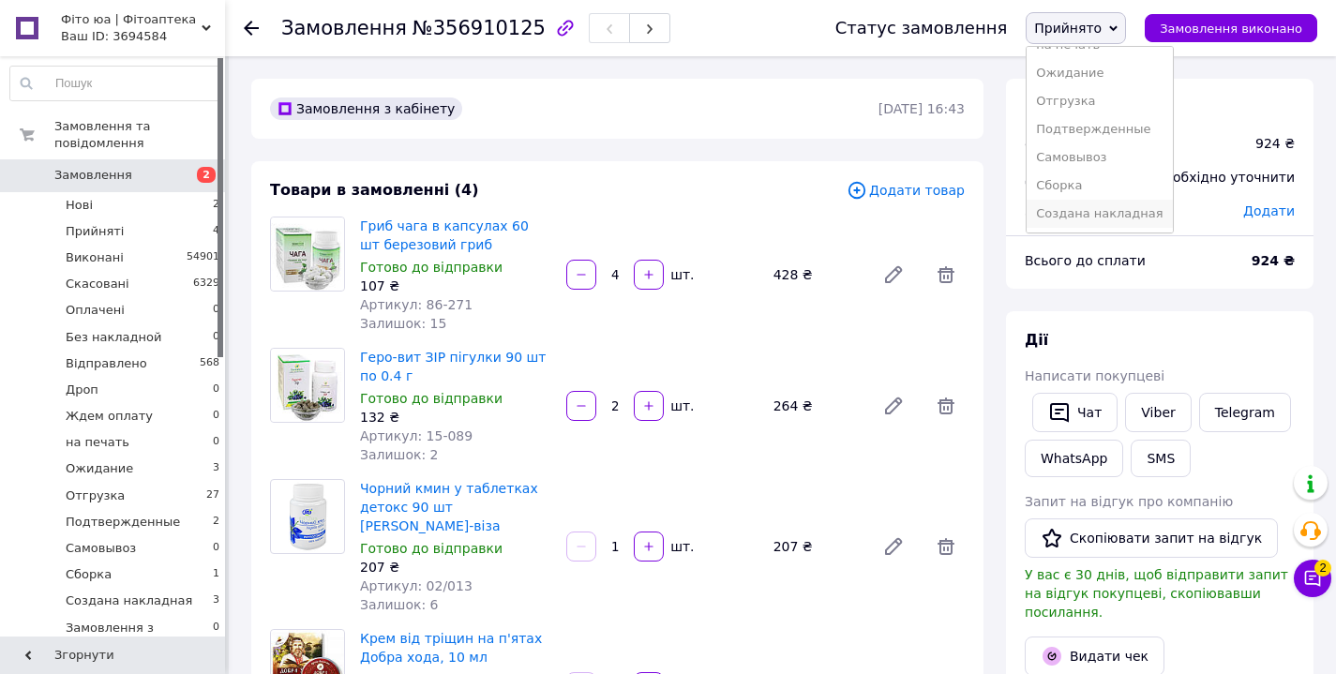
scroll to position [217, 0]
click at [1098, 214] on li "Создана накладная" at bounding box center [1098, 214] width 145 height 28
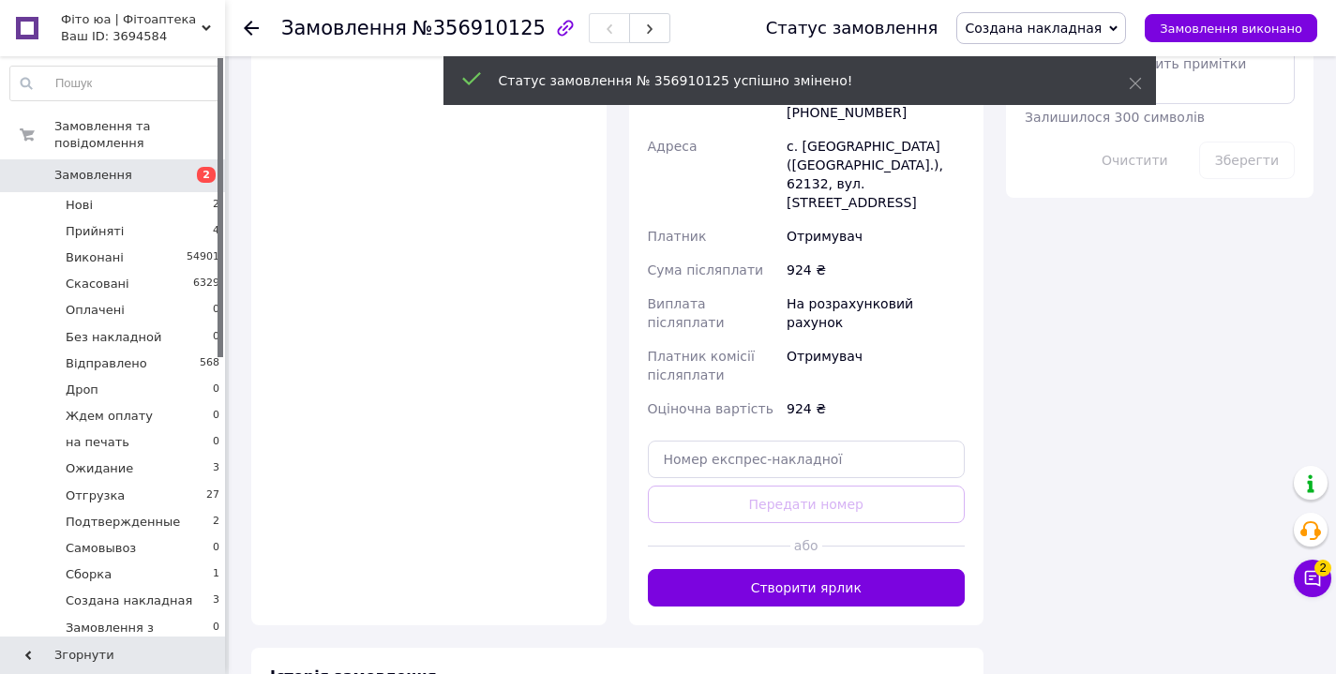
scroll to position [1192, 0]
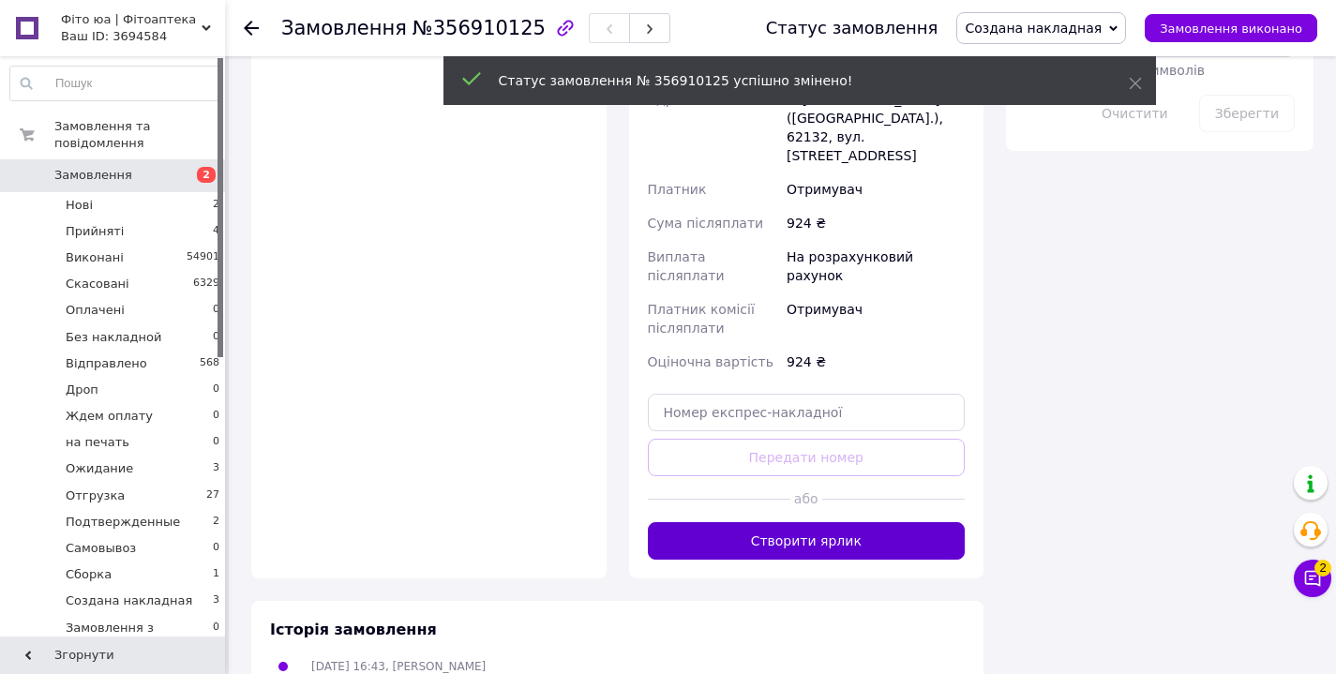
click at [867, 522] on button "Створити ярлик" at bounding box center [807, 540] width 318 height 37
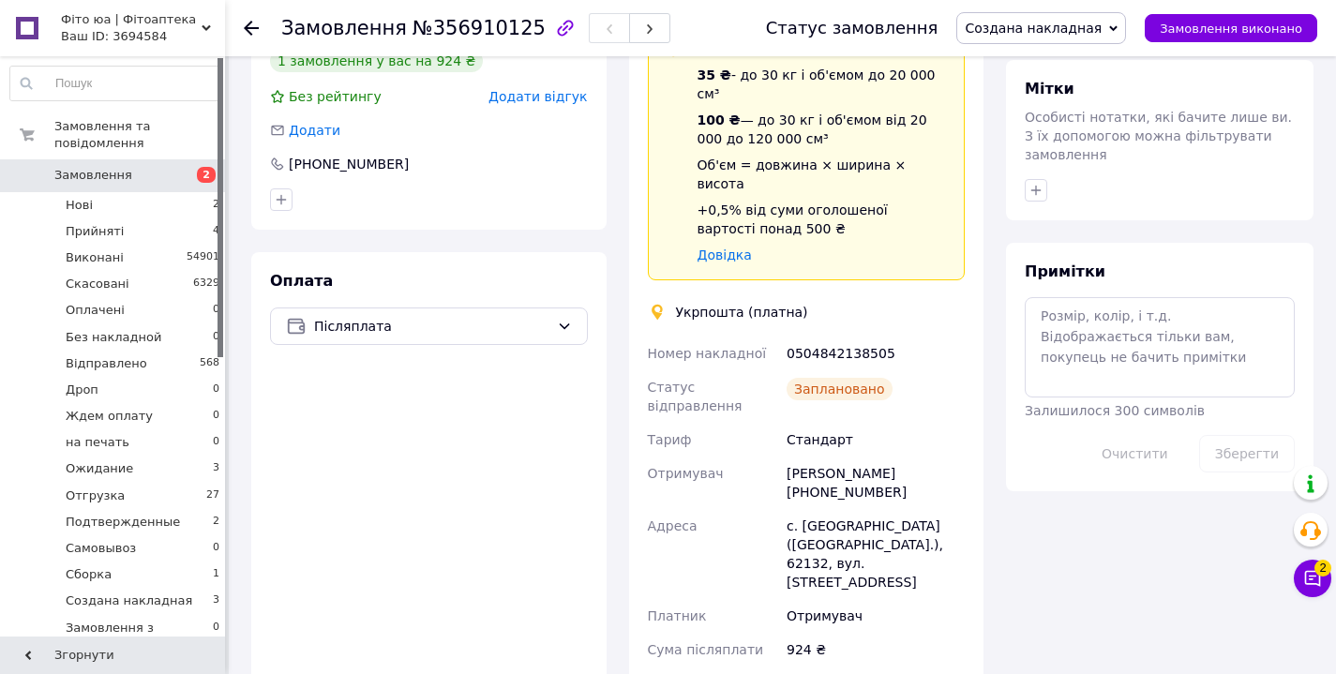
scroll to position [856, 0]
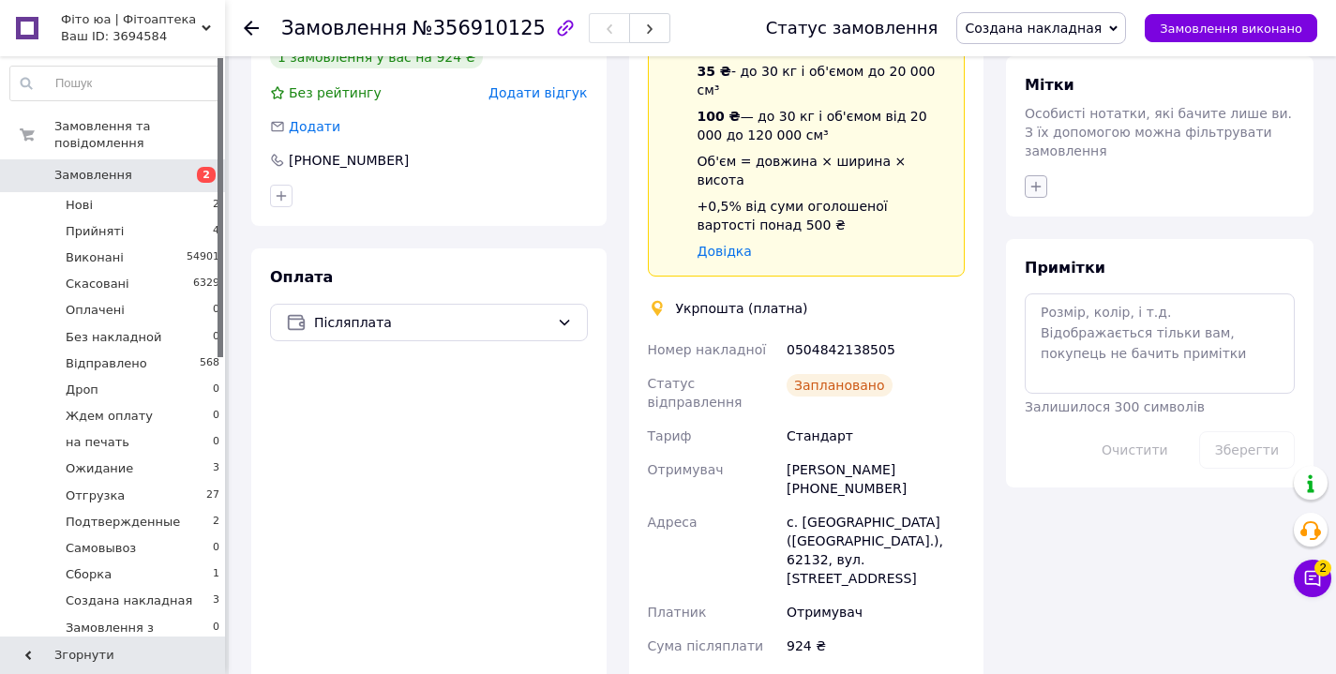
click at [1041, 179] on icon "button" at bounding box center [1035, 186] width 15 height 15
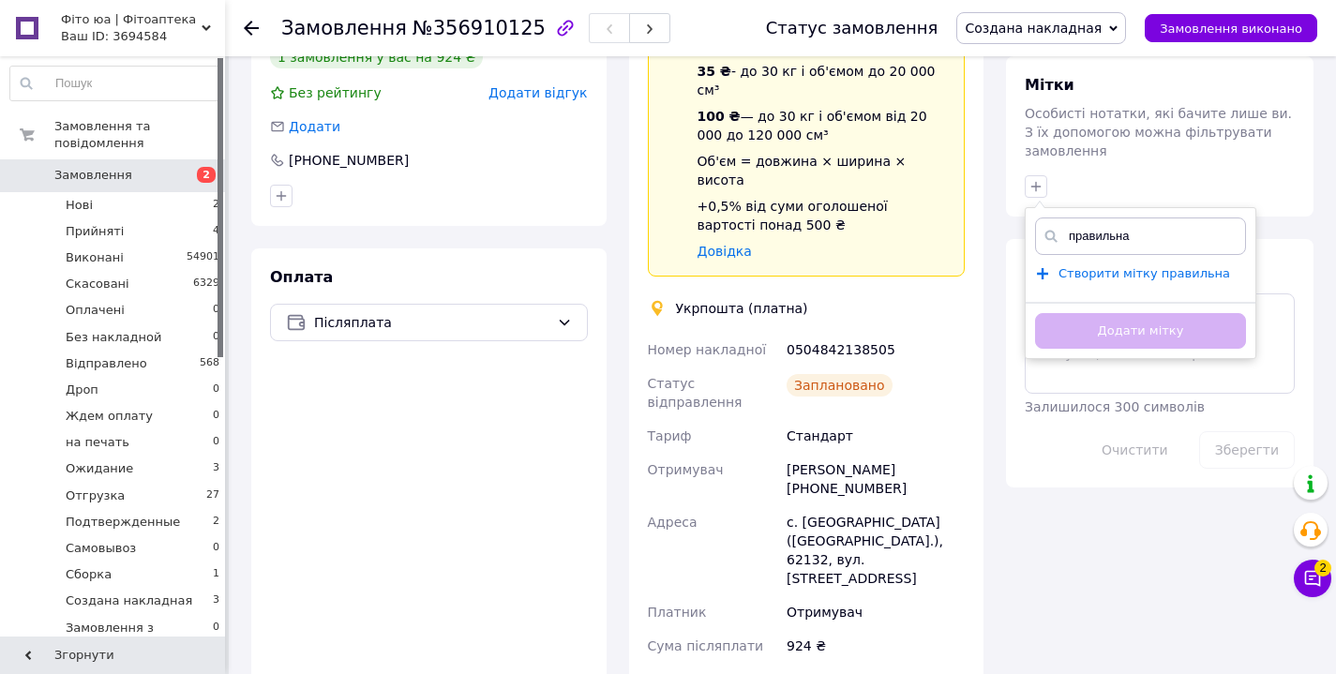
type input "правильна"
click at [1100, 266] on span "Створити мітку правильна" at bounding box center [1144, 273] width 172 height 15
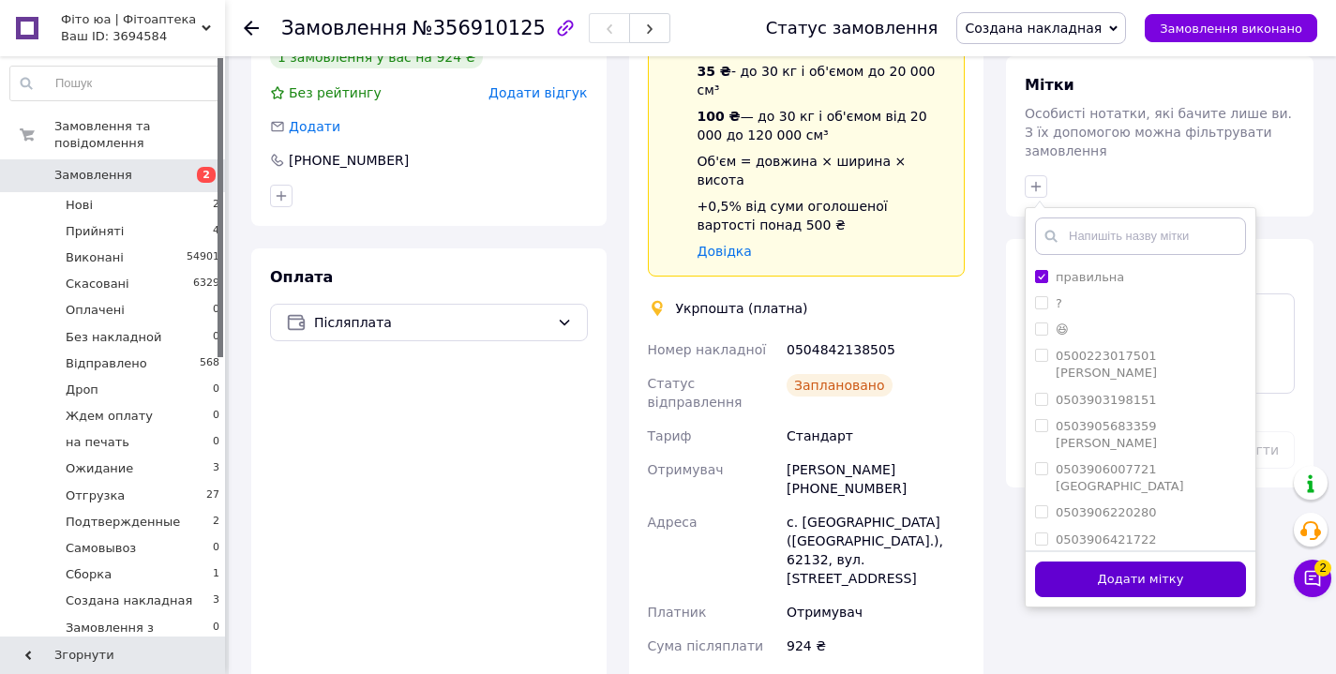
click at [1084, 561] on button "Додати мітку" at bounding box center [1140, 579] width 211 height 37
